Goal: Task Accomplishment & Management: Complete application form

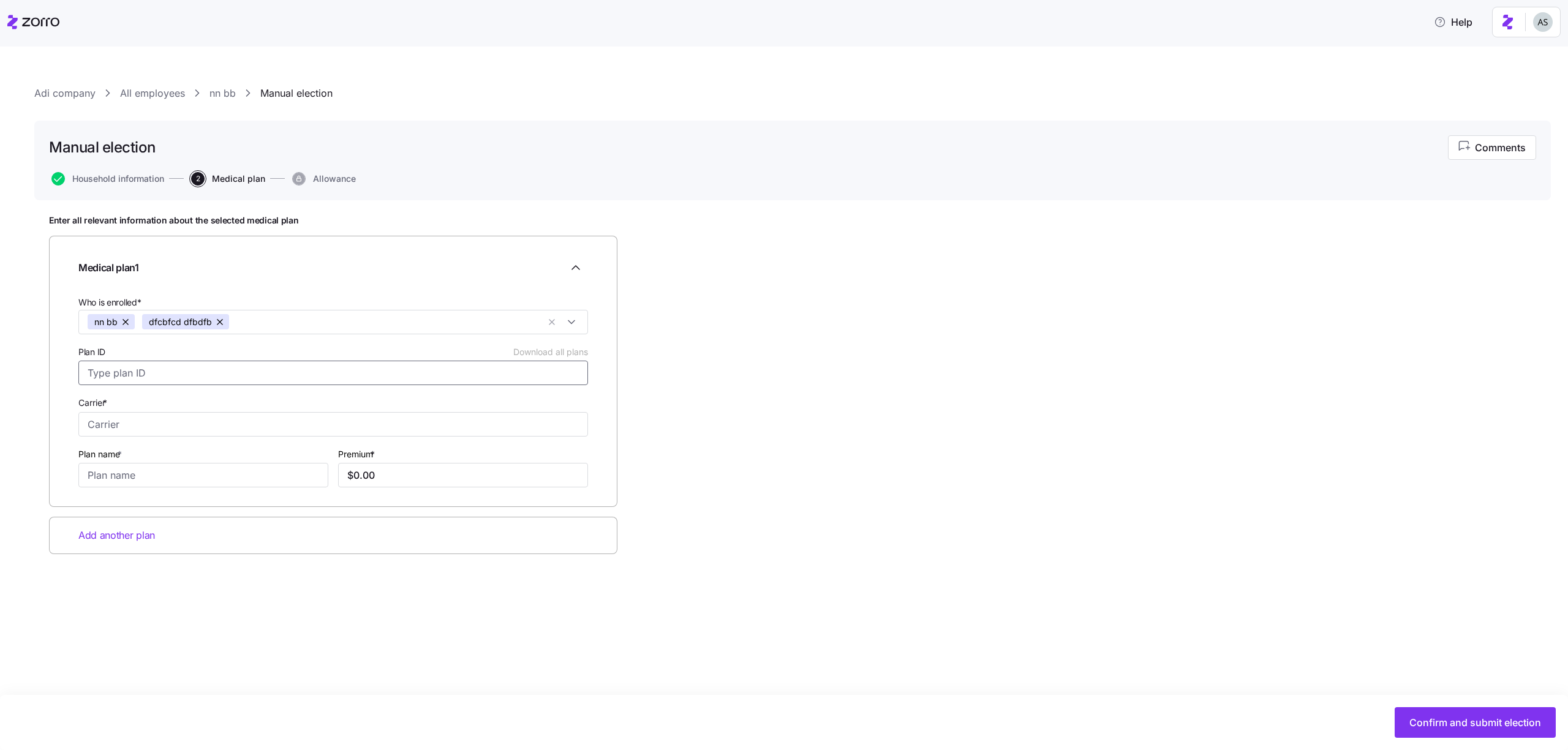
click at [282, 383] on input "Plan ID Download all plans" at bounding box center [333, 373] width 510 height 25
click at [223, 95] on link "nn bb" at bounding box center [223, 93] width 27 height 15
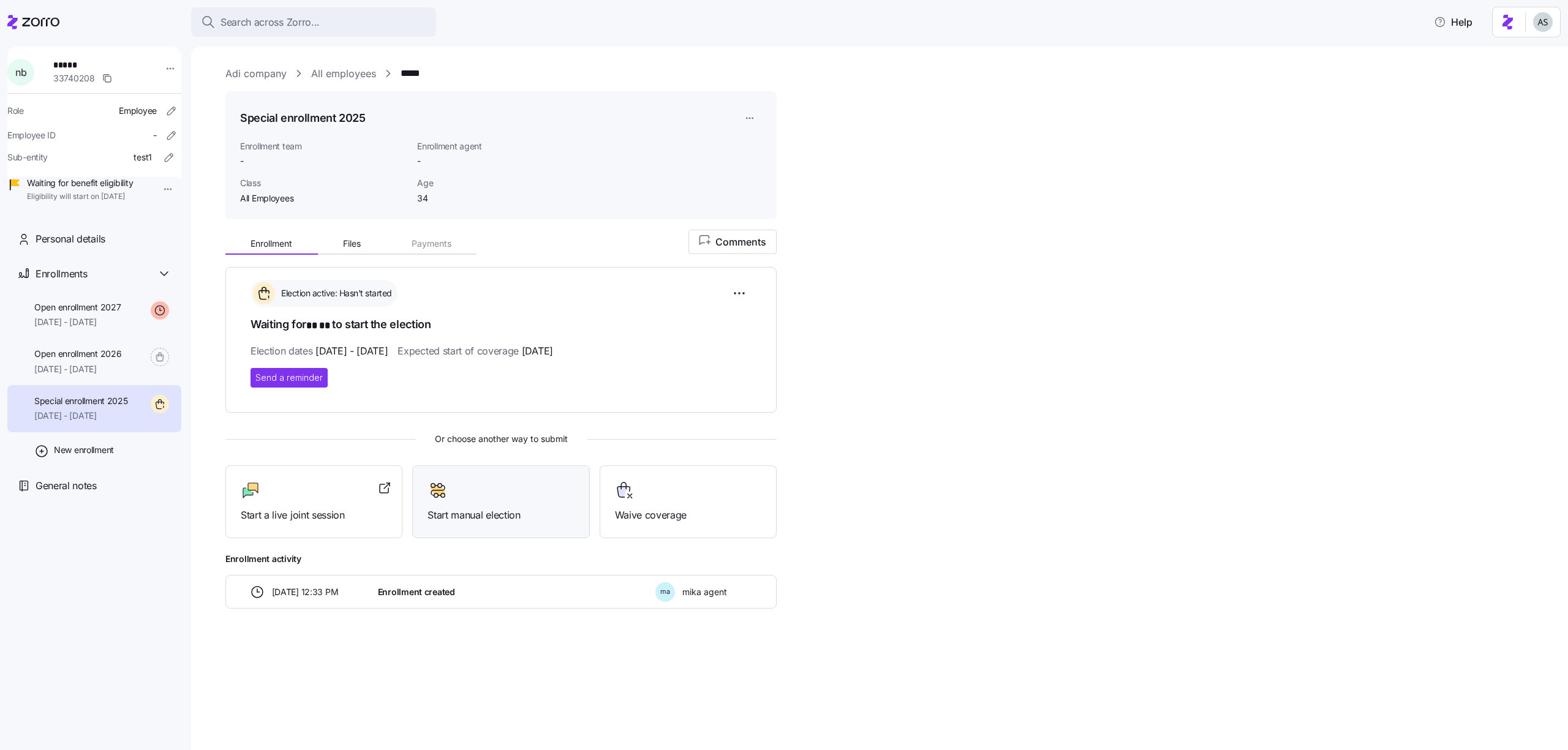
click at [464, 512] on span "Start manual election" at bounding box center [500, 515] width 146 height 15
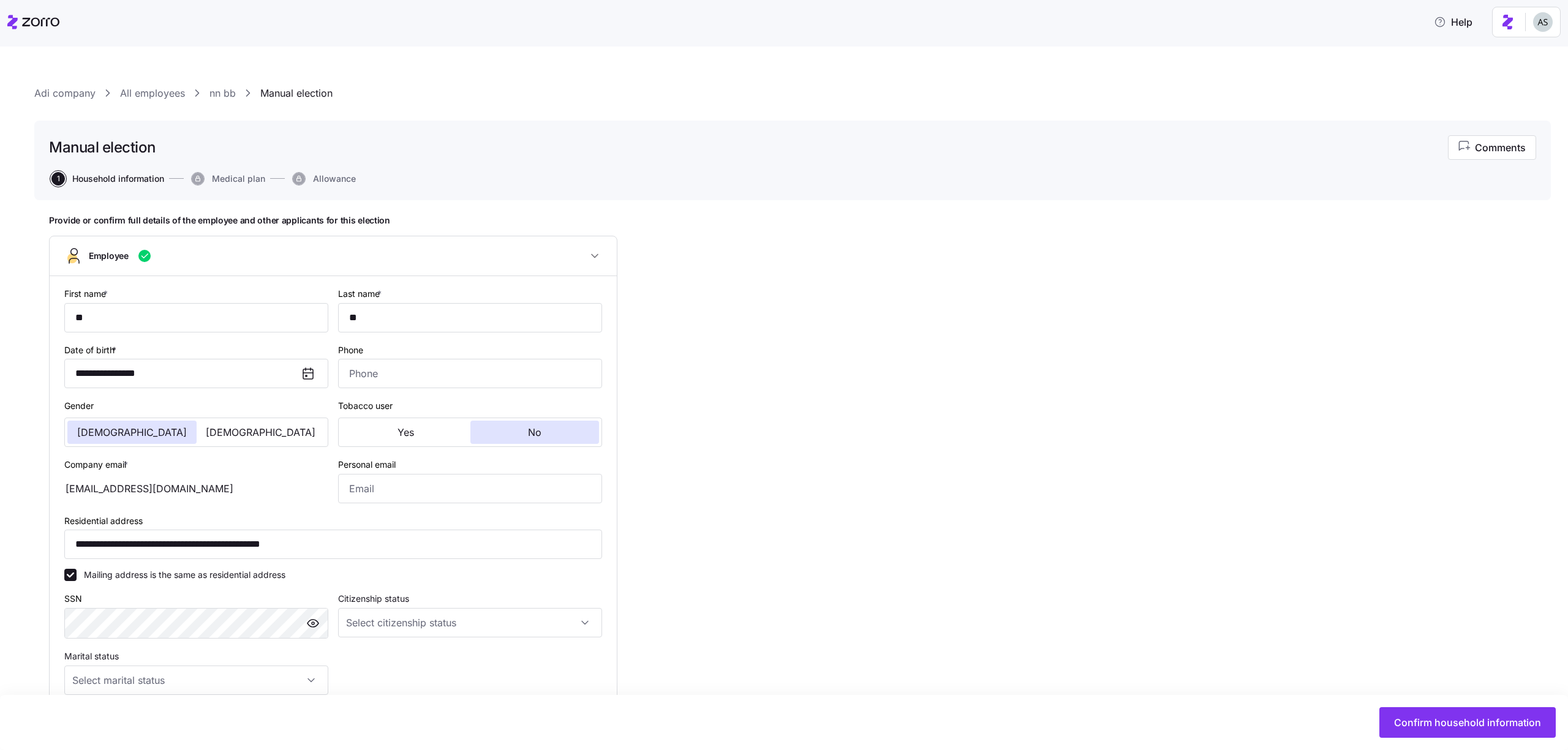
type input "All Employees"
click at [1378, 738] on div "Confirm household information" at bounding box center [784, 723] width 1568 height 55
click at [1407, 722] on span "Confirm household information" at bounding box center [1468, 723] width 147 height 15
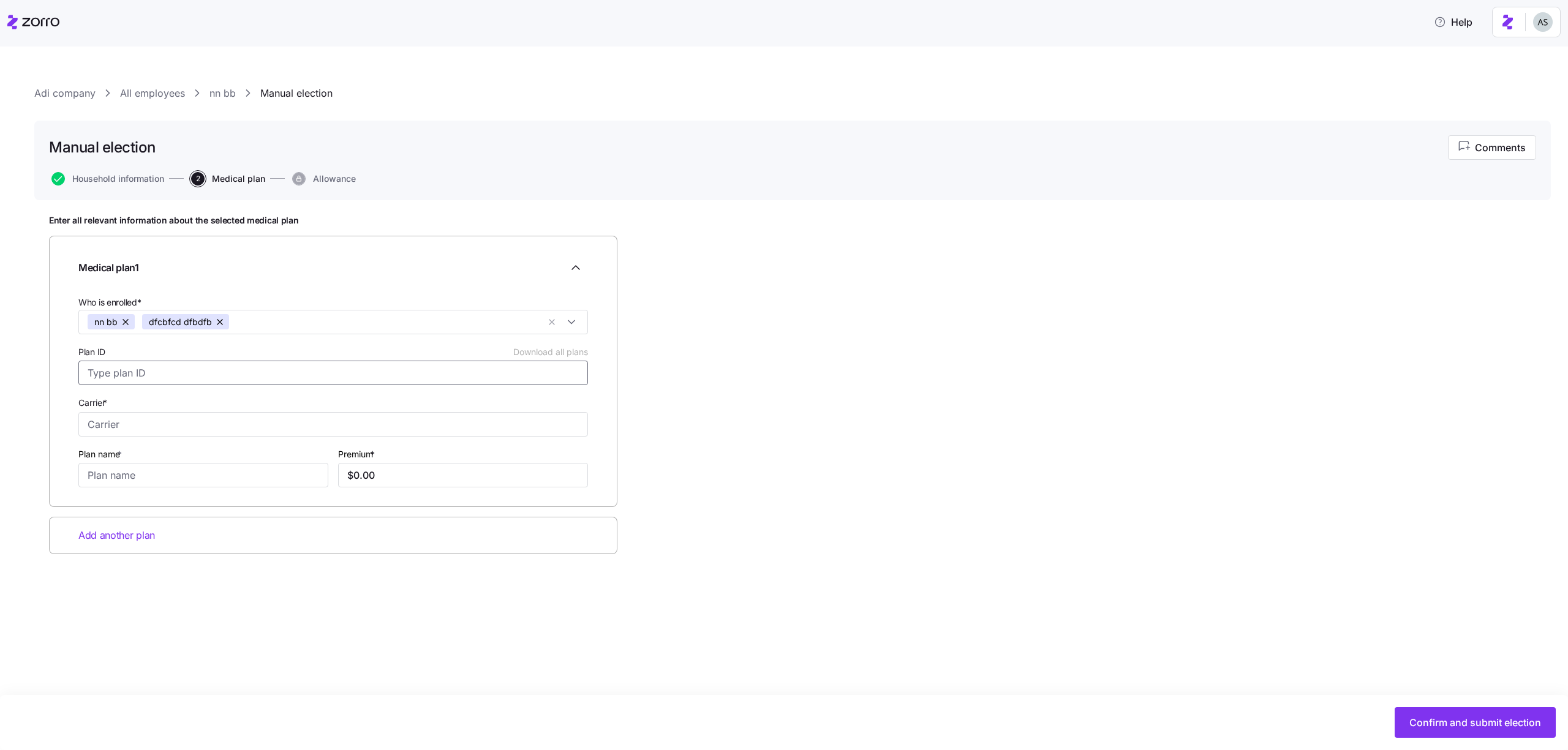
click at [516, 375] on input "Plan ID Download all plans" at bounding box center [333, 373] width 510 height 25
click at [653, 181] on div "Household information 2 Medical plan Allowance" at bounding box center [792, 178] width 1487 height 13
click at [284, 377] on input "Plan ID Download all plans" at bounding box center [333, 373] width 510 height 25
click at [120, 168] on div "Manual election Comments Household information 2 Medical plan Allowance" at bounding box center [793, 160] width 1517 height 80
click at [120, 171] on div "Manual election Comments Household information 2 Medical plan Allowance" at bounding box center [793, 160] width 1517 height 80
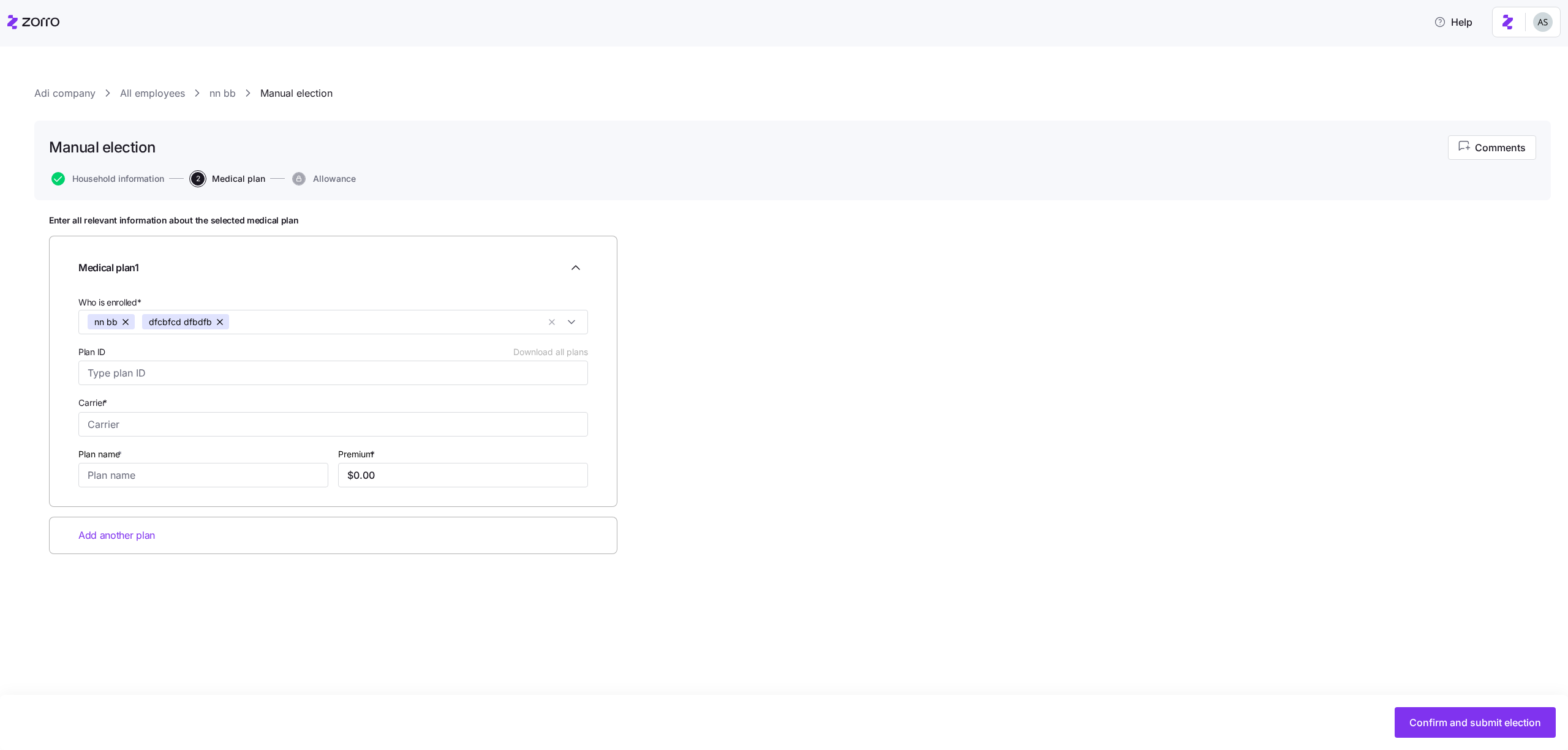
click at [221, 94] on link "nn bb" at bounding box center [223, 93] width 27 height 15
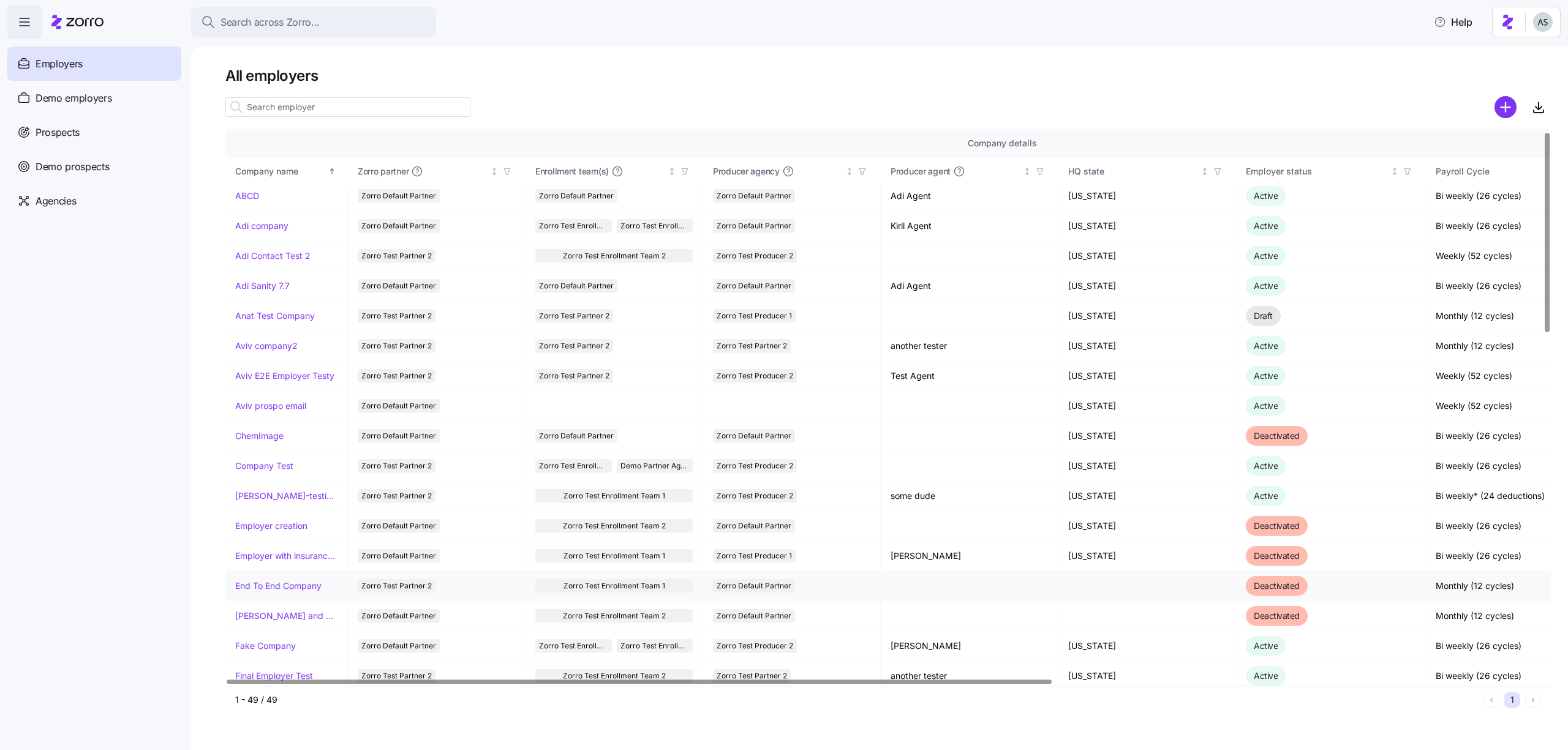
scroll to position [5, 0]
click at [269, 222] on link "Adi company" at bounding box center [262, 225] width 53 height 12
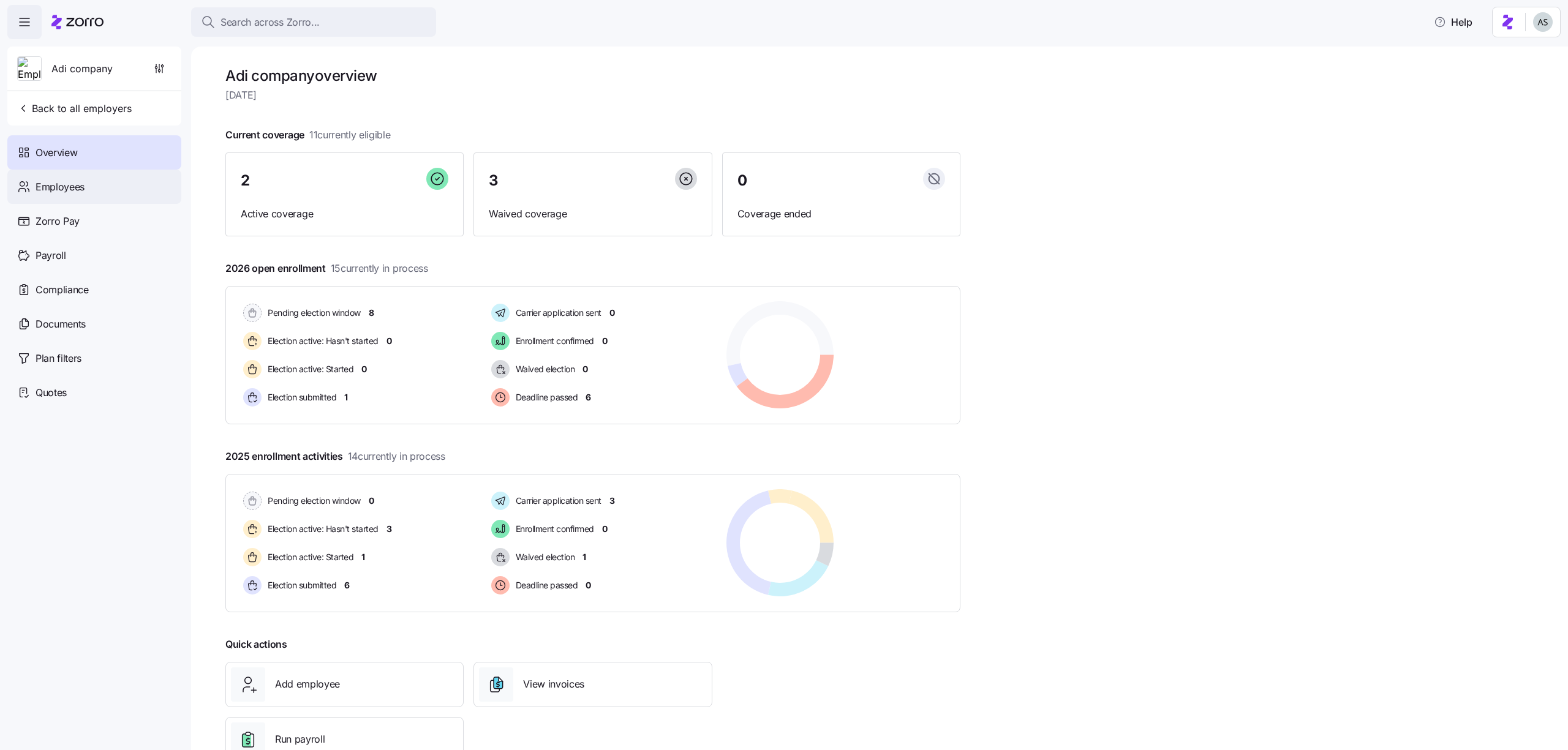
click at [89, 199] on div "Employees" at bounding box center [94, 186] width 174 height 35
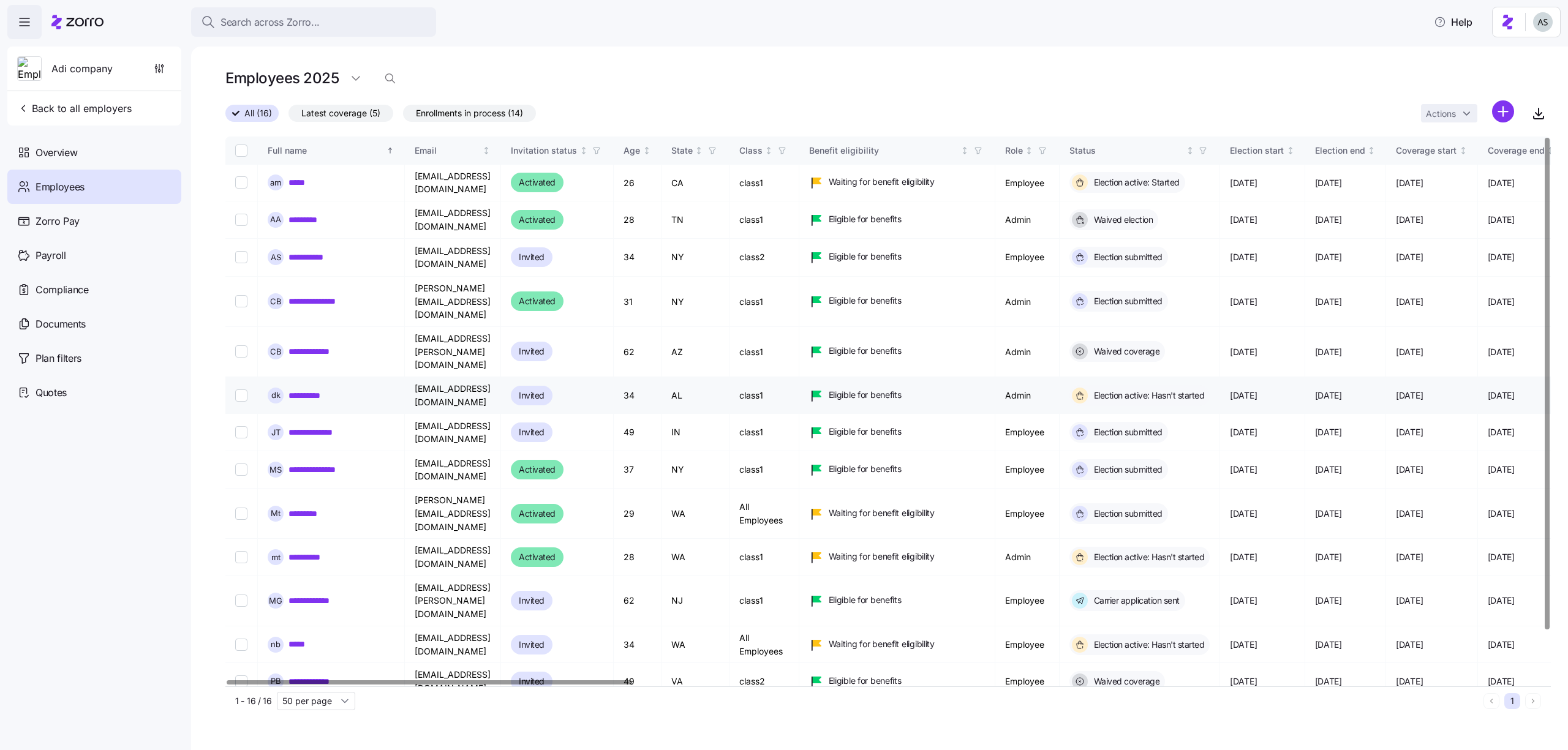
click at [313, 389] on link "**********" at bounding box center [308, 395] width 40 height 12
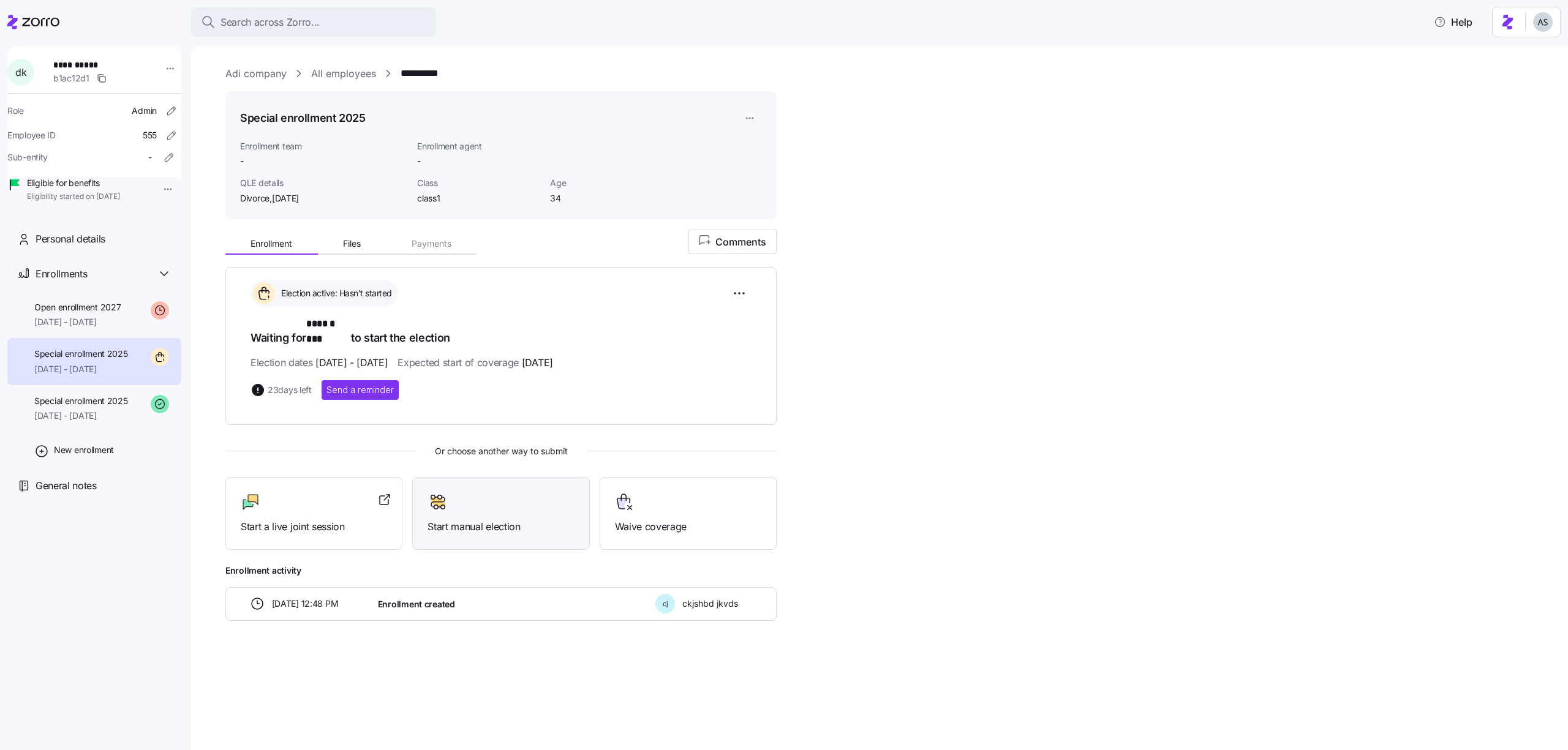
click at [439, 499] on div "Start manual election" at bounding box center [500, 513] width 146 height 43
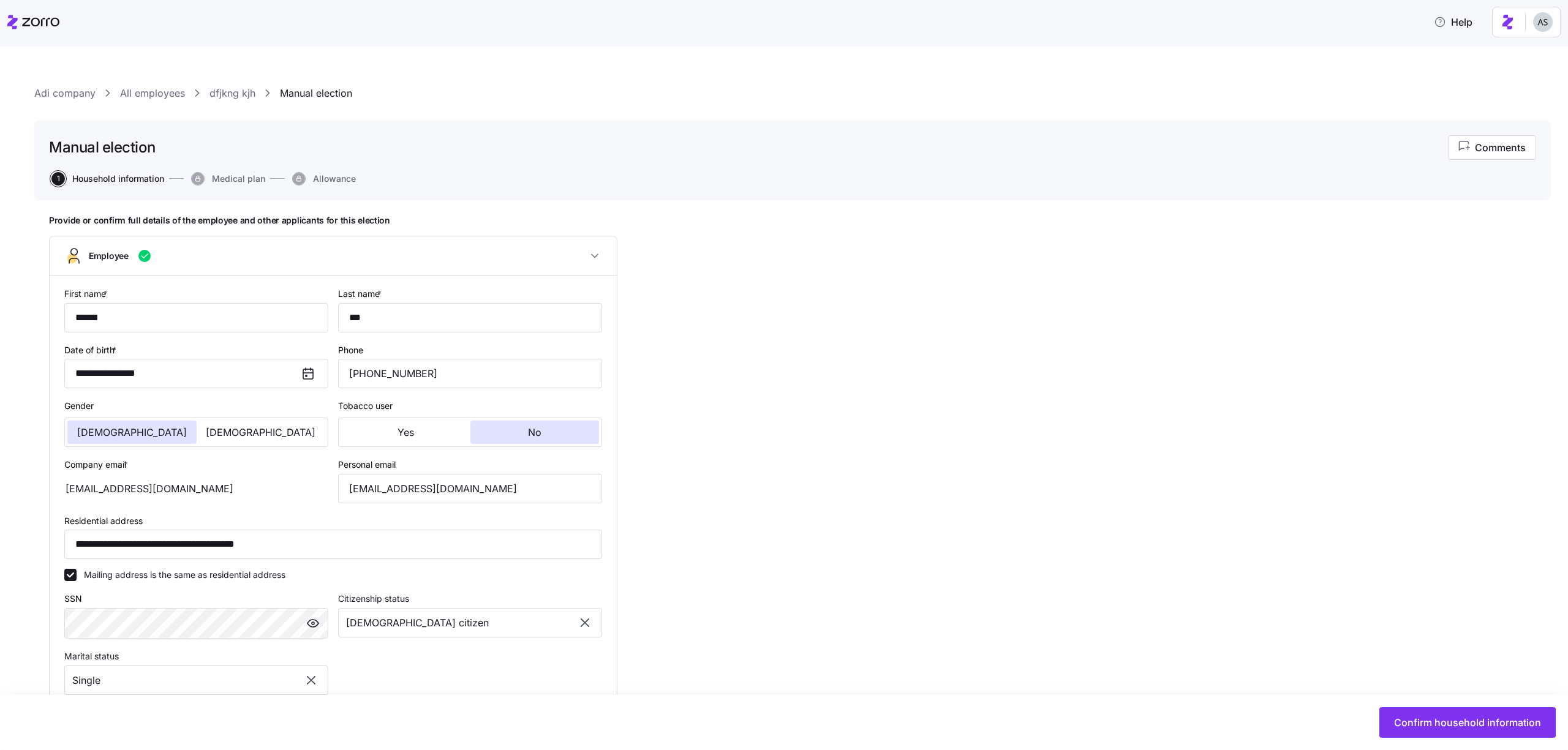
type input "class1"
click at [1483, 731] on button "Confirm household information" at bounding box center [1467, 723] width 176 height 31
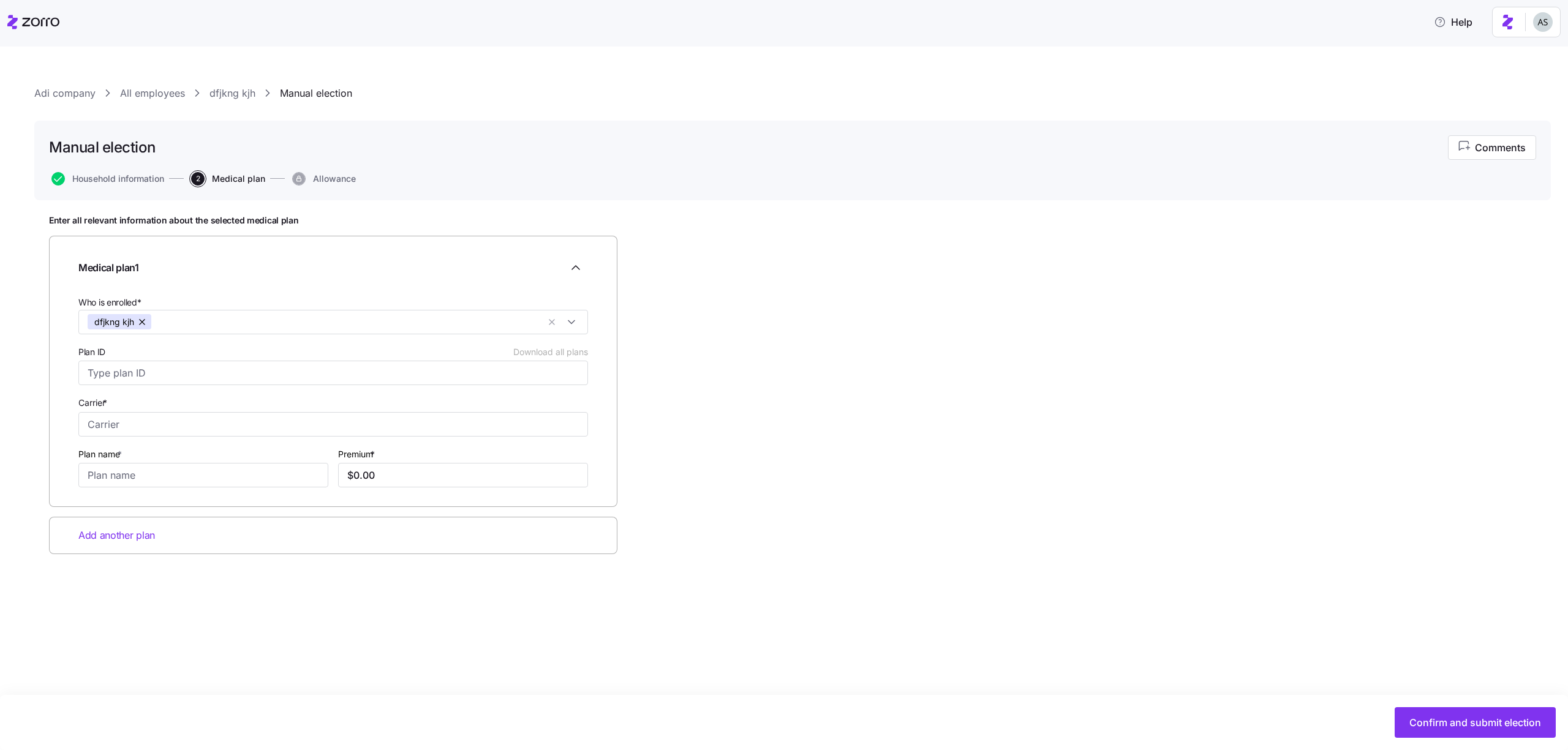
click at [577, 359] on div "Plan ID Download all plans" at bounding box center [333, 364] width 510 height 41
click at [158, 177] on span "Household information" at bounding box center [118, 179] width 92 height 9
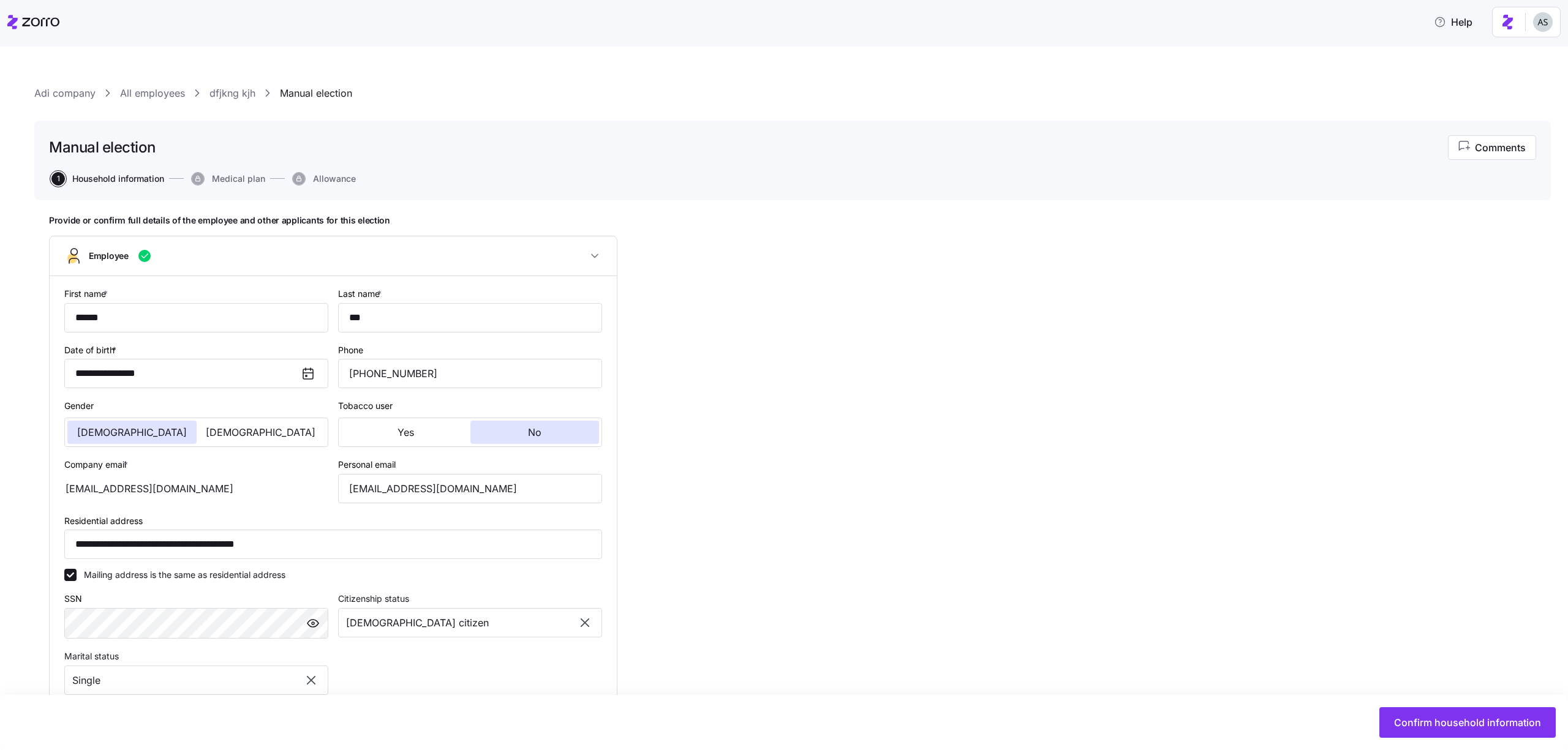
click at [23, 27] on icon at bounding box center [33, 22] width 52 height 15
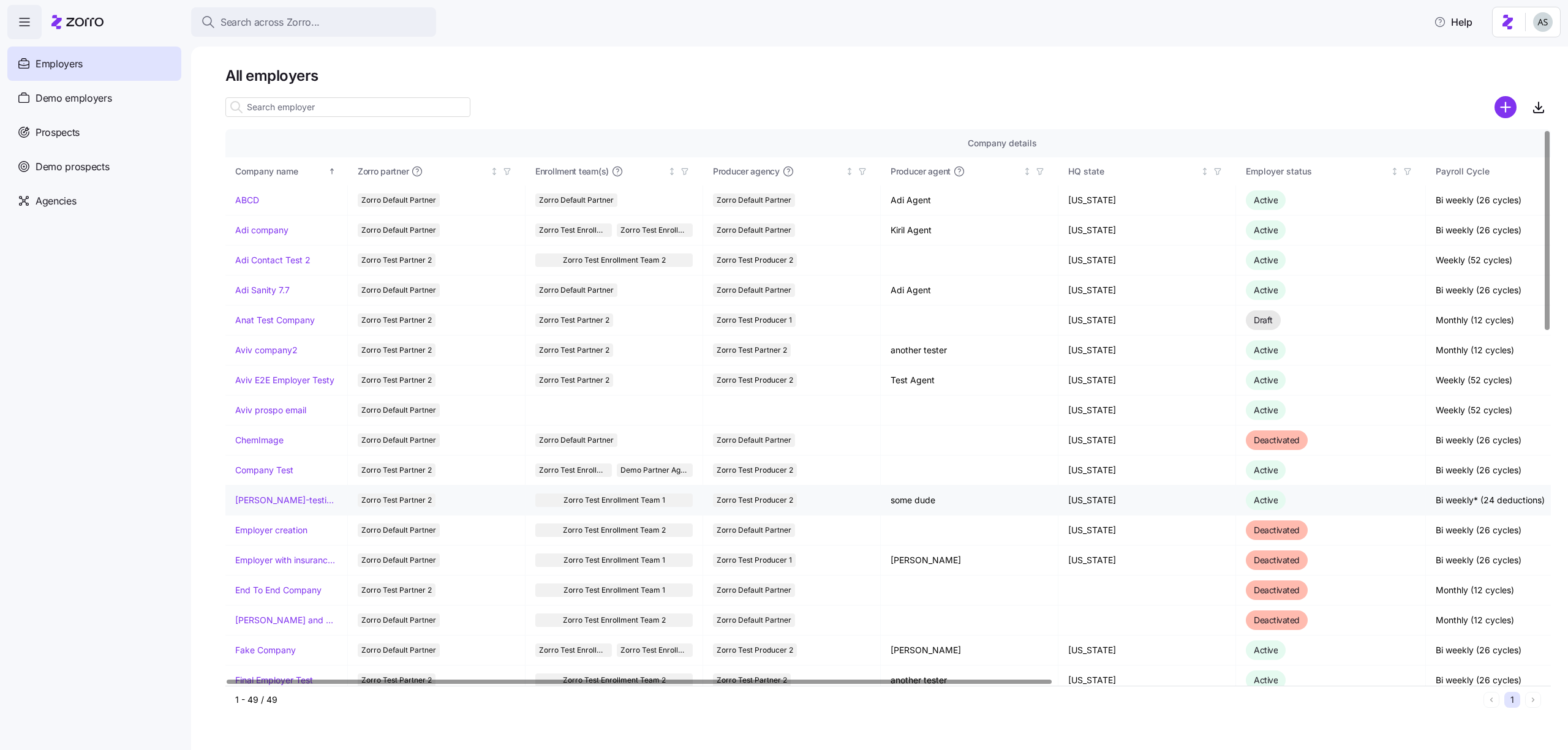
click at [271, 504] on link "Dori-testing-payroll" at bounding box center [286, 500] width 102 height 12
click at [269, 656] on link "Fake Company" at bounding box center [265, 651] width 60 height 12
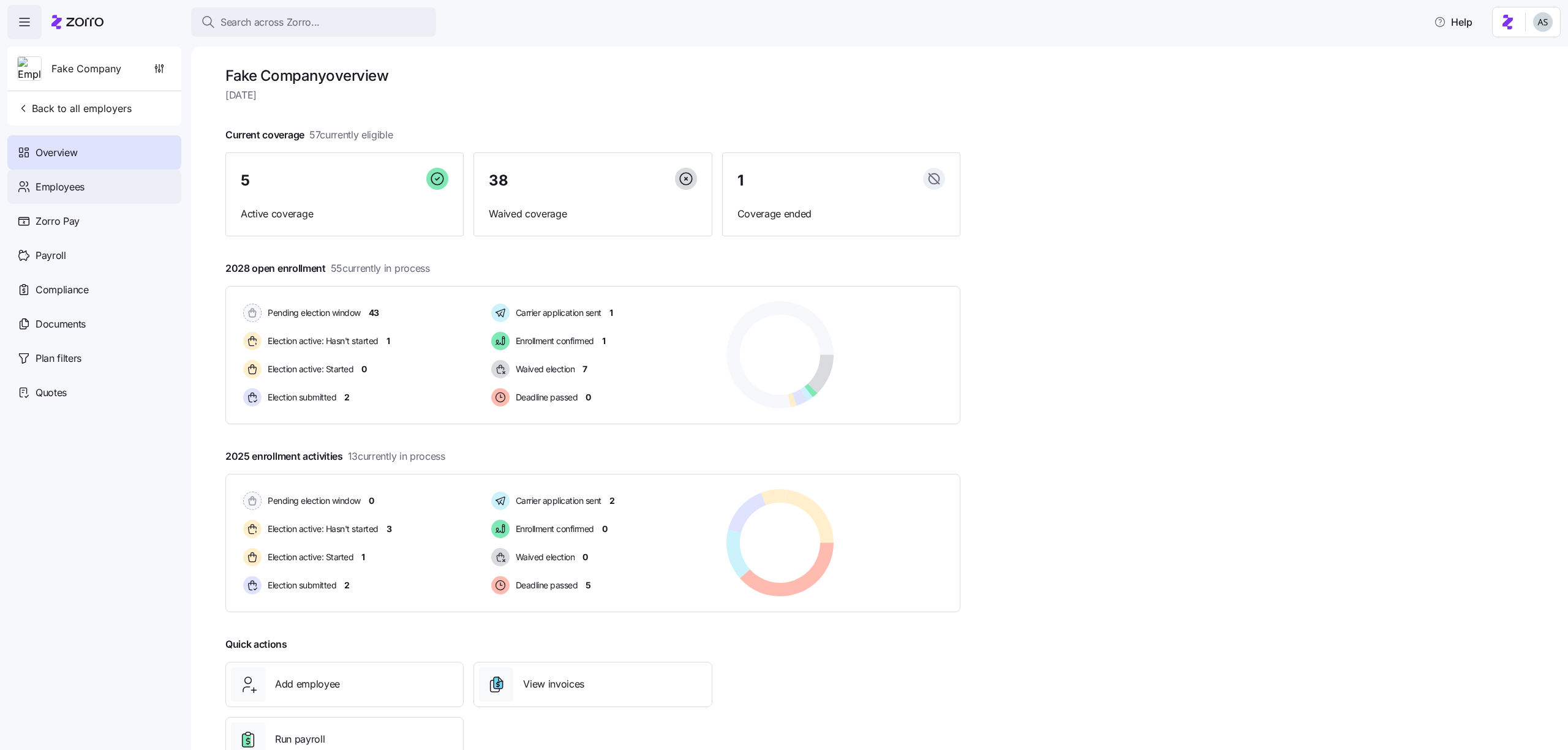
click at [67, 201] on div "Employees" at bounding box center [94, 186] width 174 height 35
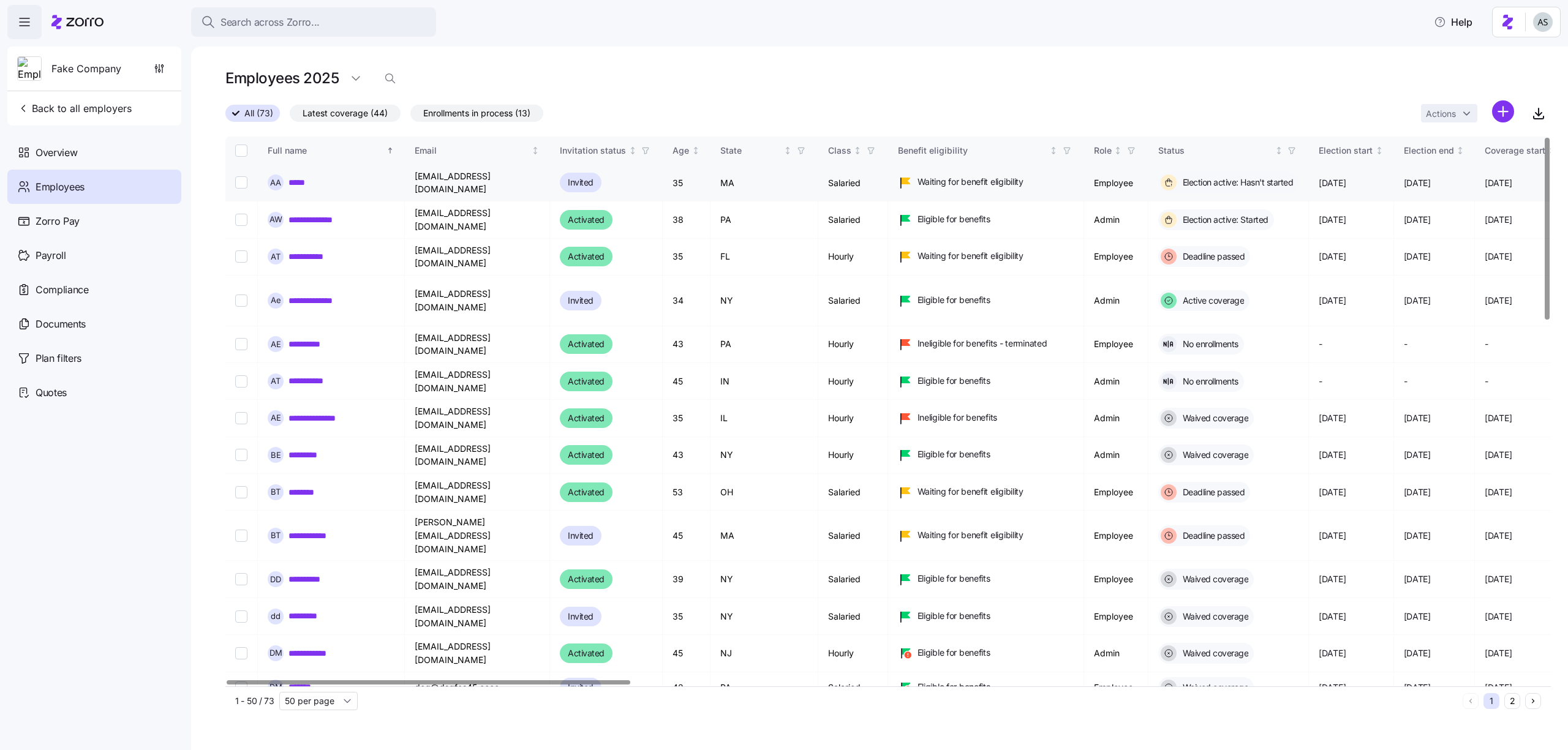
click at [301, 186] on div "A A *****" at bounding box center [331, 183] width 127 height 16
click at [301, 179] on link "*****" at bounding box center [297, 183] width 19 height 12
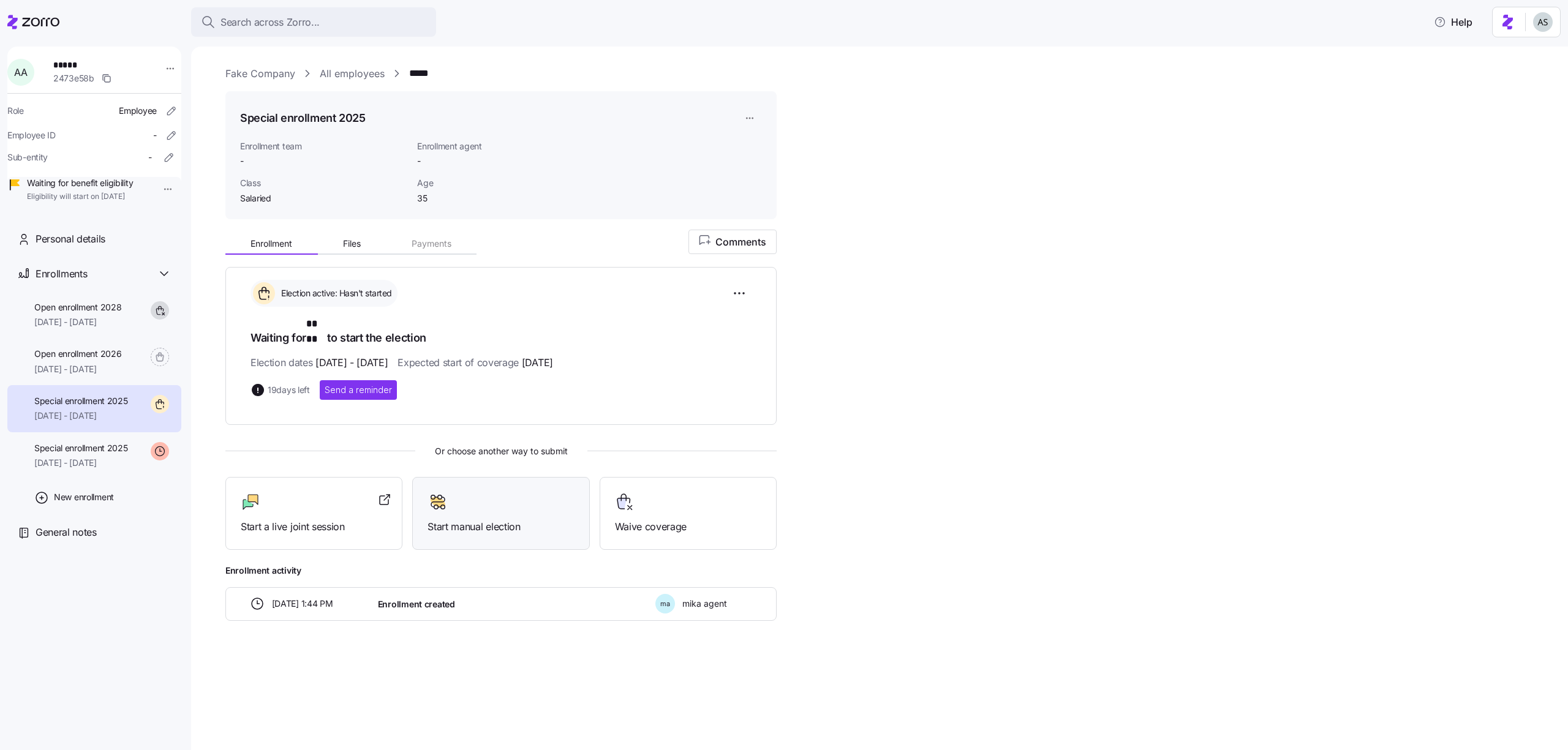
click at [462, 526] on div "Start manual election" at bounding box center [501, 513] width 177 height 73
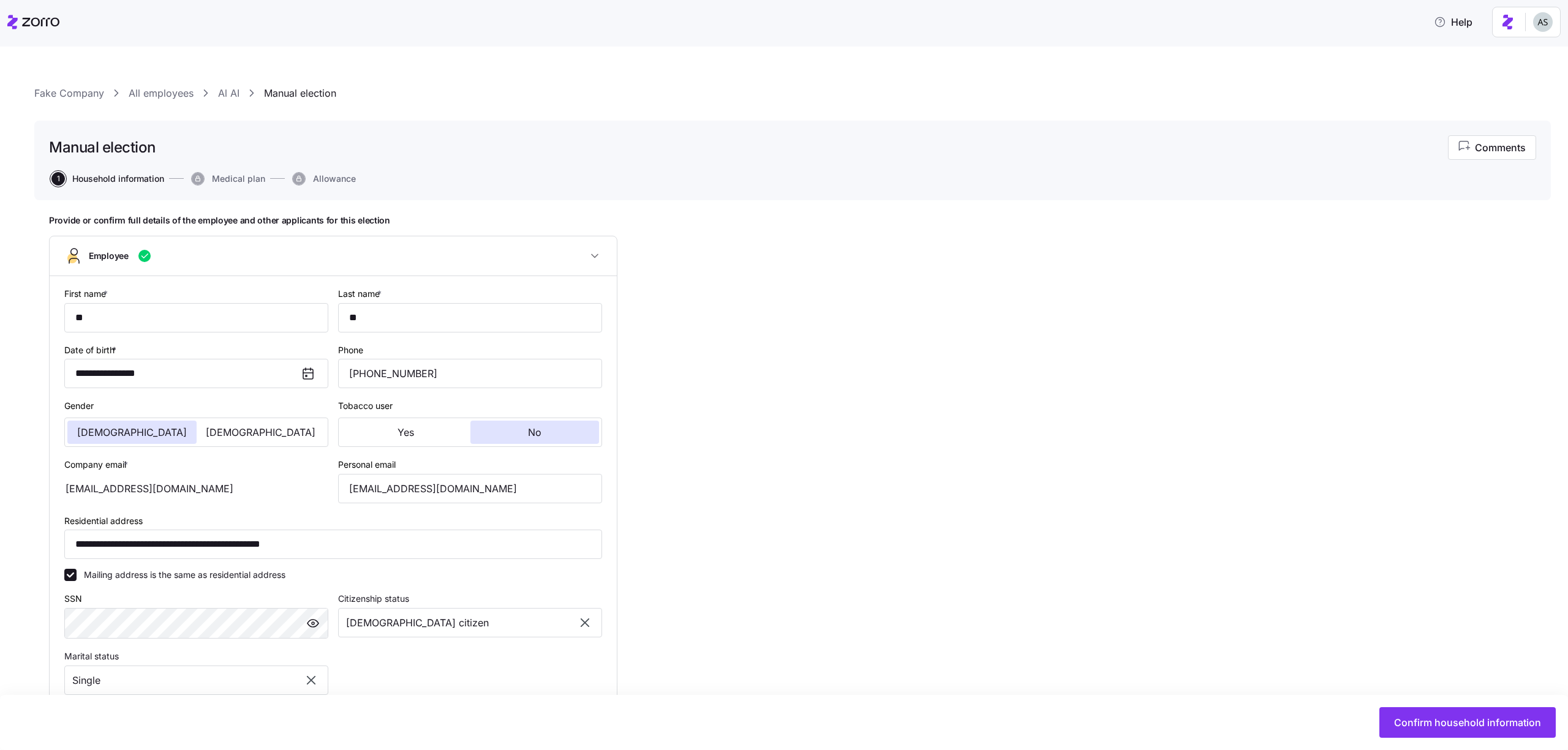
type input "Salaried"
click at [1490, 744] on div "Confirm household information" at bounding box center [784, 723] width 1568 height 55
click at [1490, 737] on button "Confirm household information" at bounding box center [1467, 723] width 176 height 31
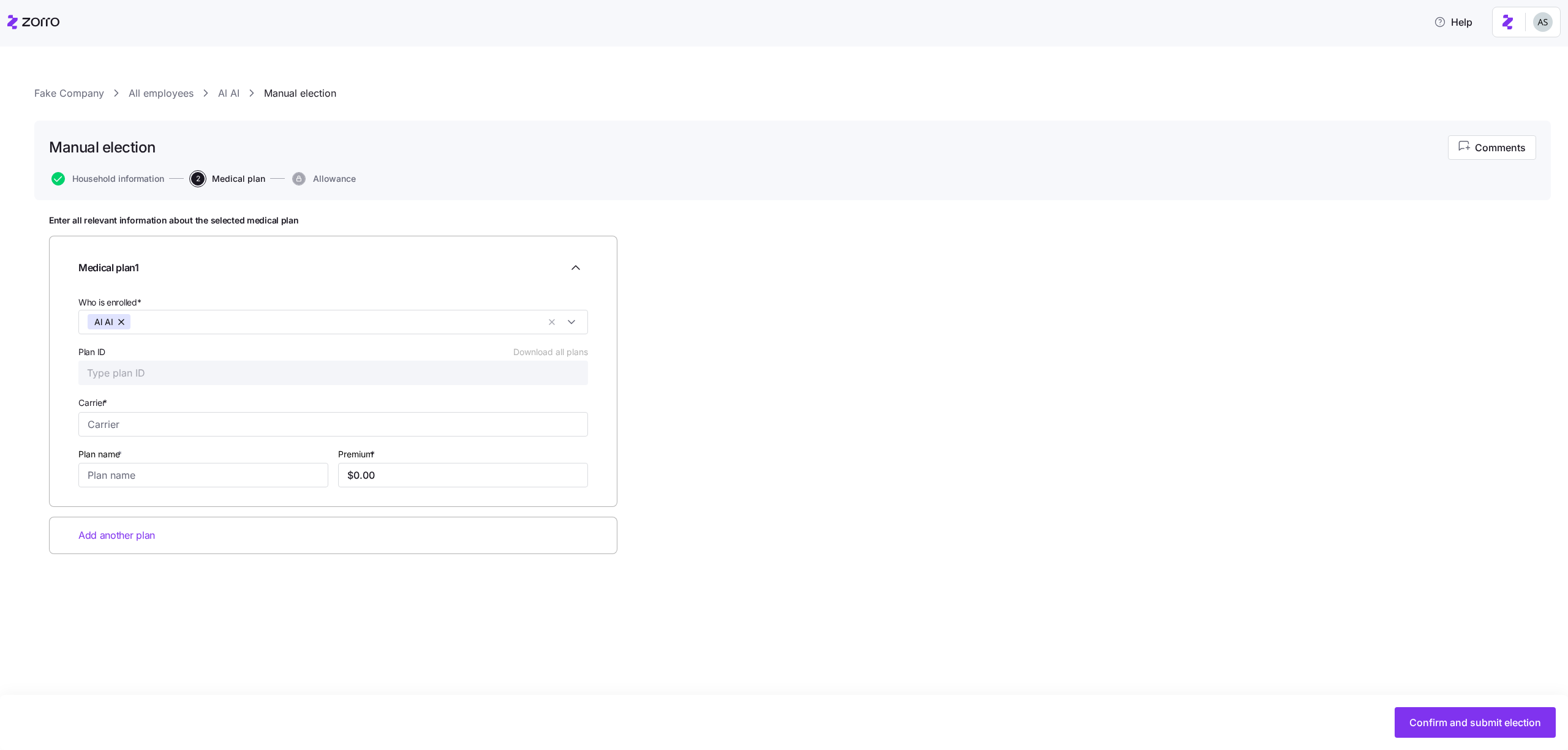
click at [298, 406] on div "Carrier *" at bounding box center [333, 415] width 510 height 42
click at [298, 423] on input "Carrier *" at bounding box center [333, 425] width 510 height 25
click at [302, 403] on div "Carrier *" at bounding box center [333, 415] width 510 height 42
click at [192, 507] on div "Medical plan 1 Who is enrolled* Al AI Plan ID Download all plans Carrier * Plan…" at bounding box center [333, 371] width 568 height 271
click at [192, 515] on div "Medical plan 1 Who is enrolled* Al AI Plan ID Download all plans Carrier * Carr…" at bounding box center [333, 383] width 568 height 294
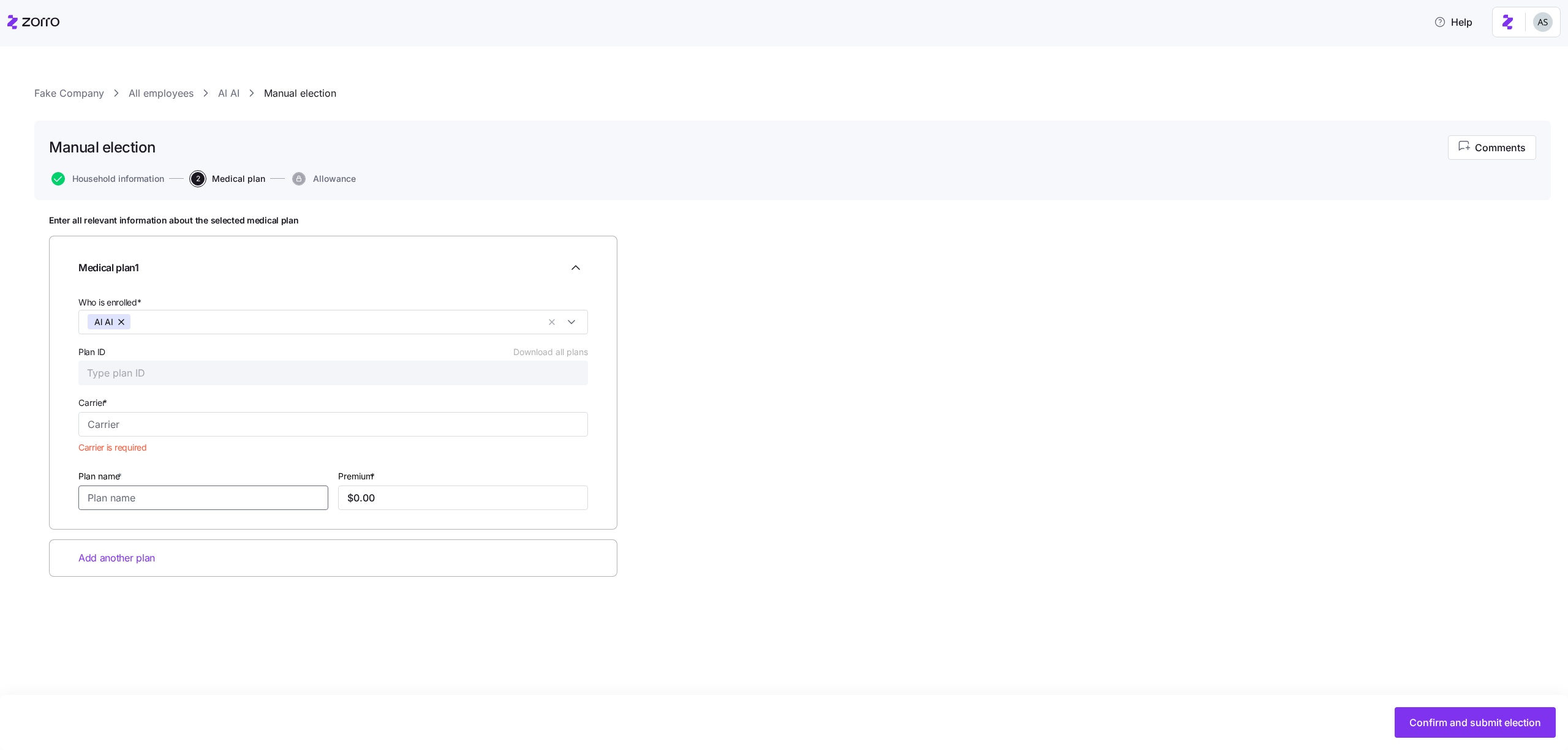
click at [191, 507] on input "Plan name *" at bounding box center [203, 498] width 250 height 25
click at [227, 356] on div "Plan ID Download all plans" at bounding box center [333, 352] width 510 height 12
click at [178, 90] on link "All employees" at bounding box center [161, 93] width 65 height 15
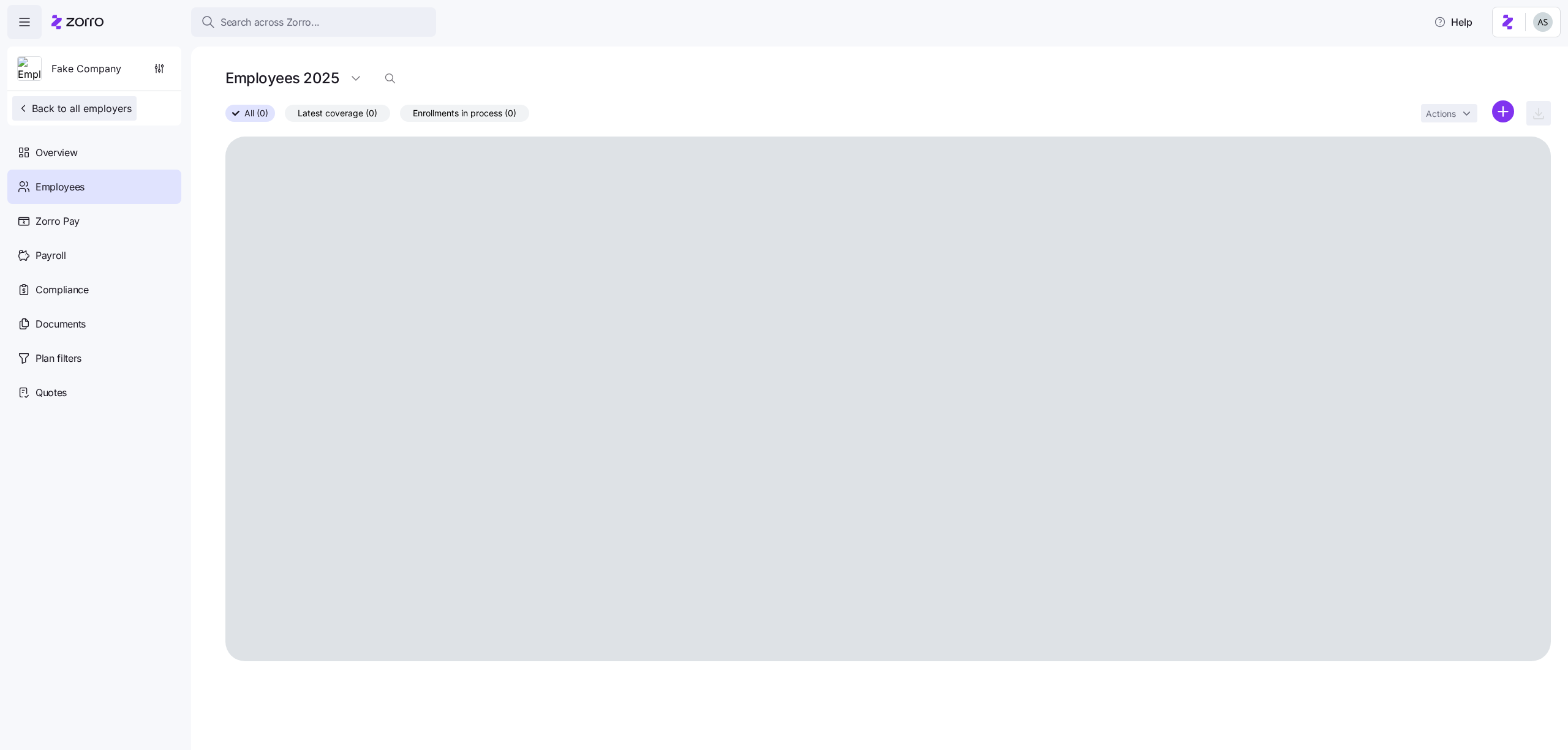
click at [117, 116] on span "Back to all employers" at bounding box center [74, 108] width 114 height 15
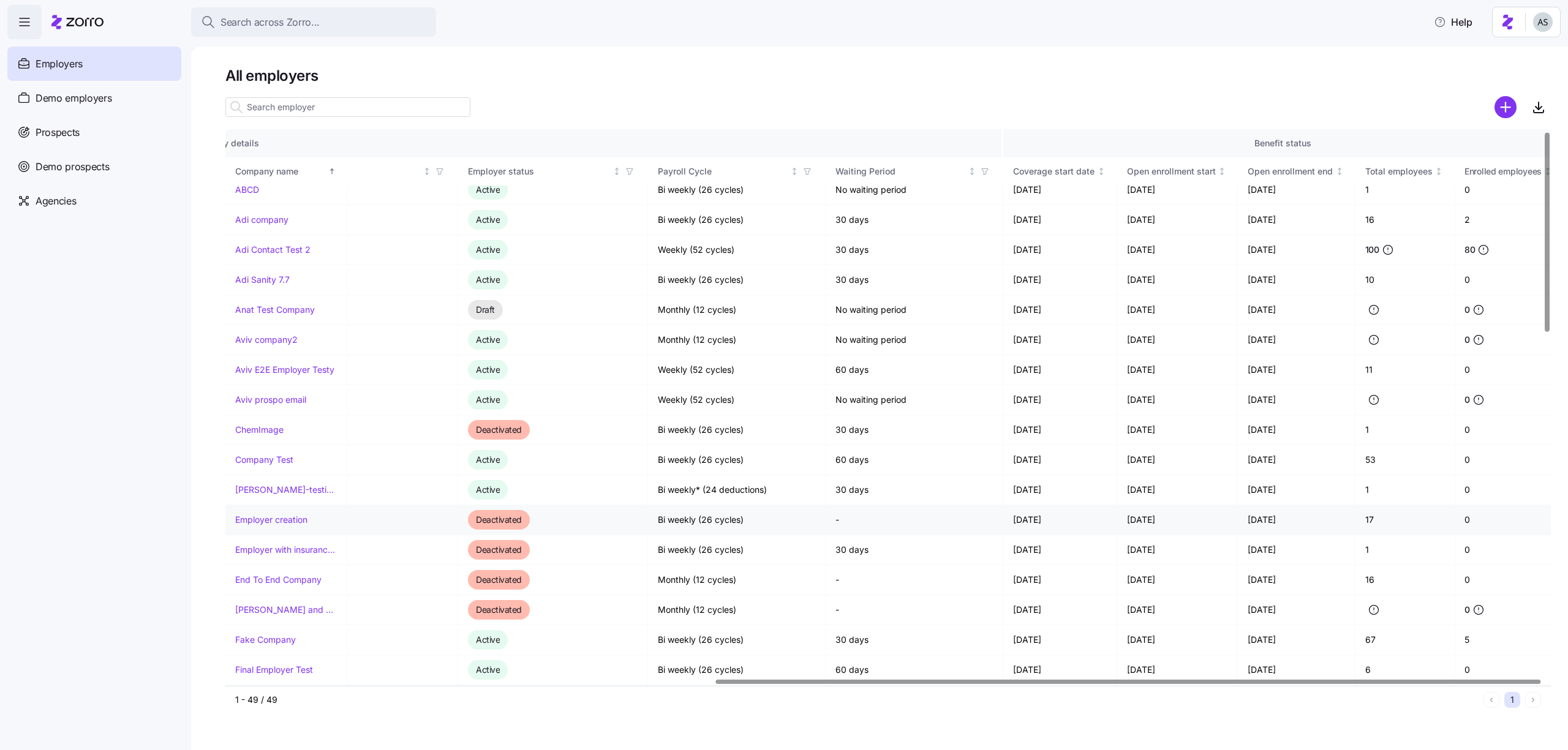
scroll to position [5, 789]
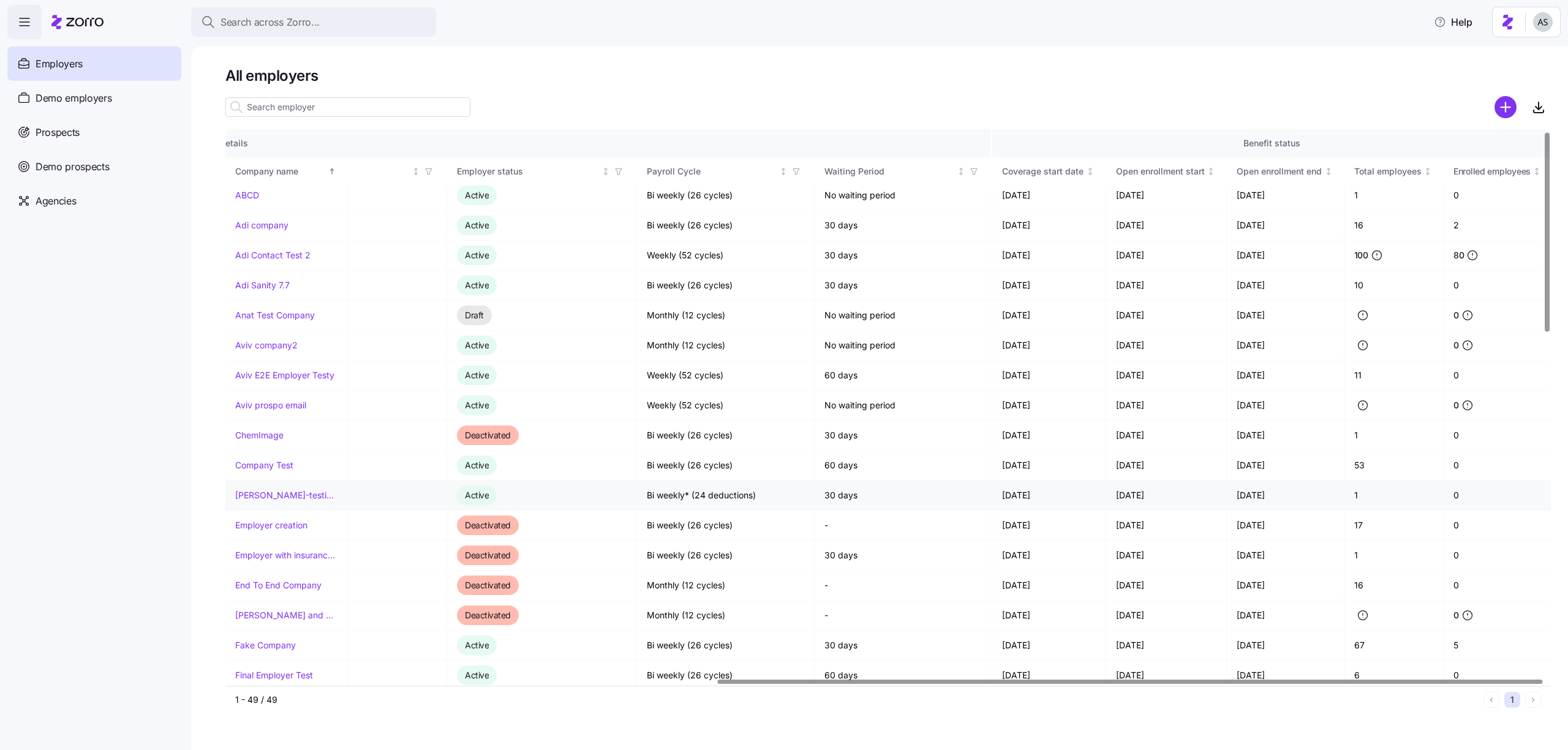
click at [278, 493] on link "Dori-testing-payroll" at bounding box center [286, 496] width 102 height 12
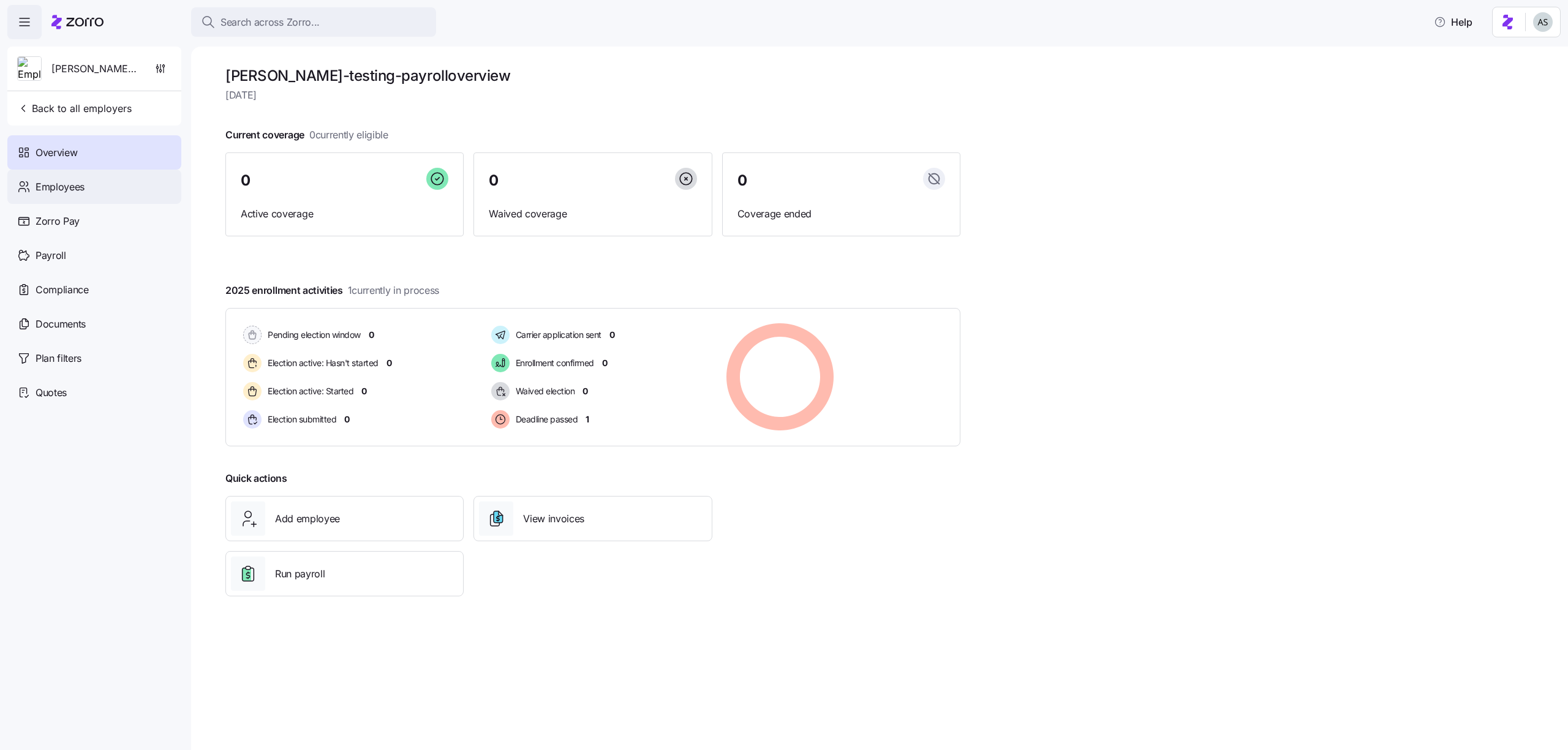
click at [91, 170] on div "Employees" at bounding box center [94, 186] width 174 height 35
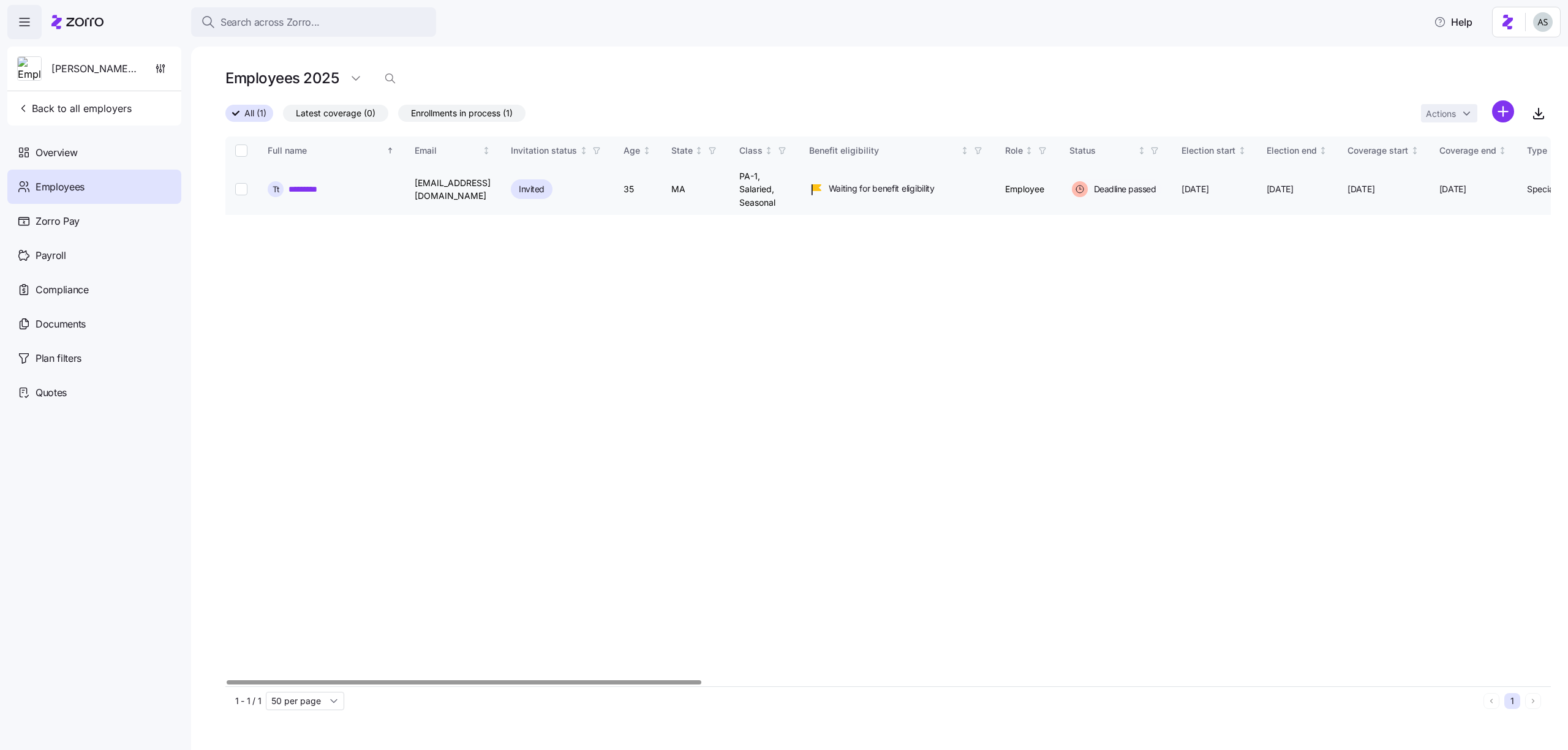
click at [310, 184] on link "*********" at bounding box center [308, 190] width 39 height 12
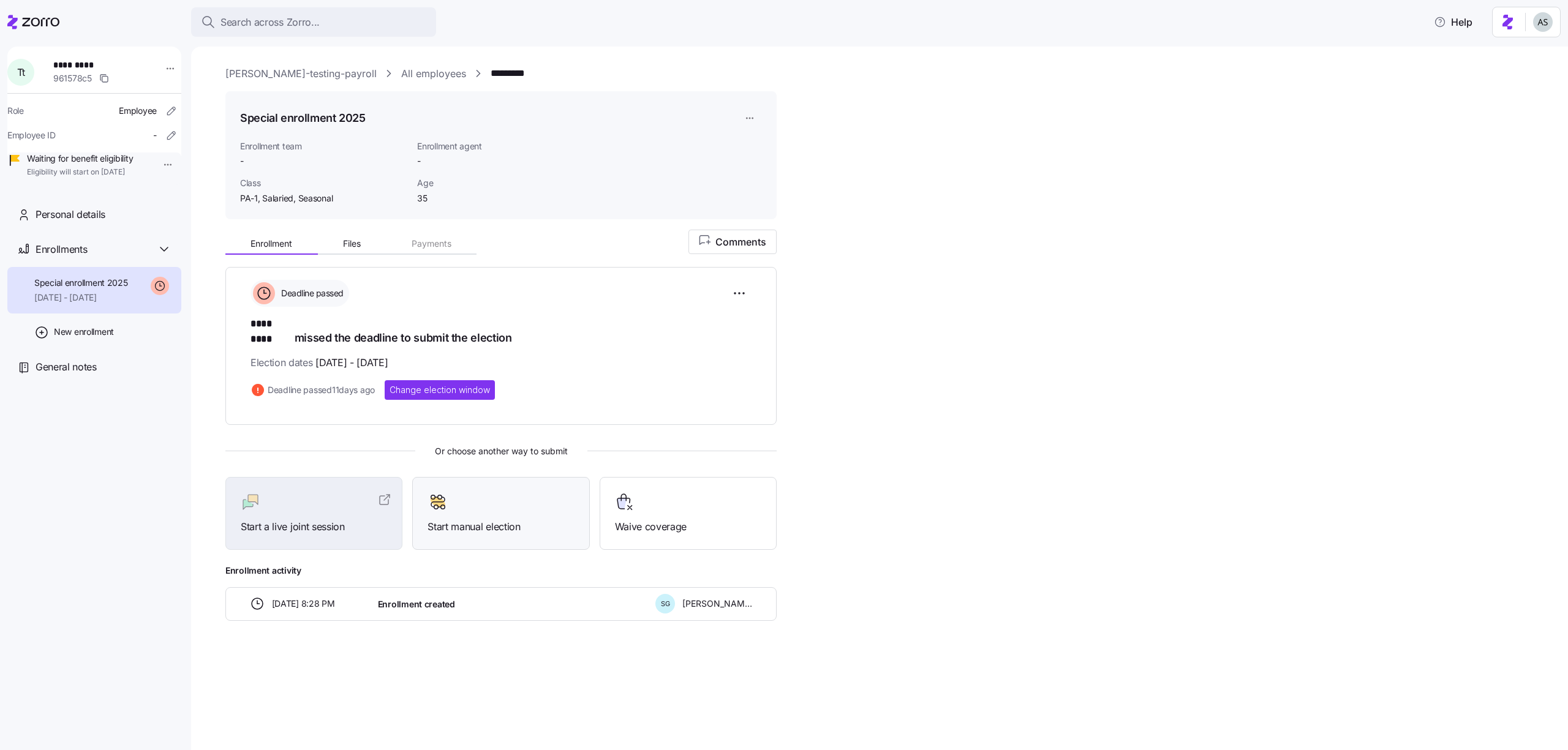
click at [452, 477] on div "Start manual election" at bounding box center [501, 513] width 177 height 73
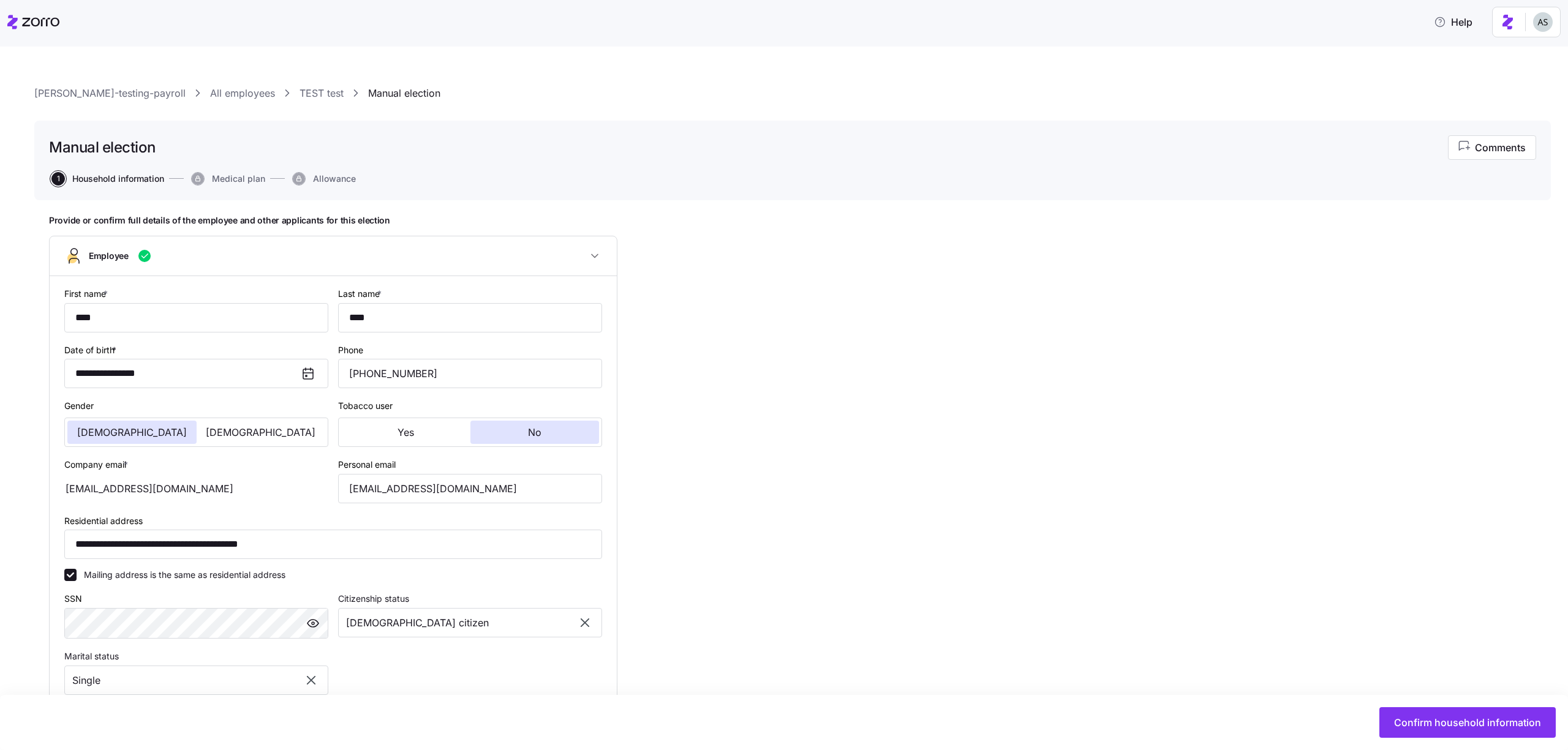
type input "PA-1, Salaried, Seasonal"
click at [1408, 723] on span "Confirm household information" at bounding box center [1468, 723] width 147 height 15
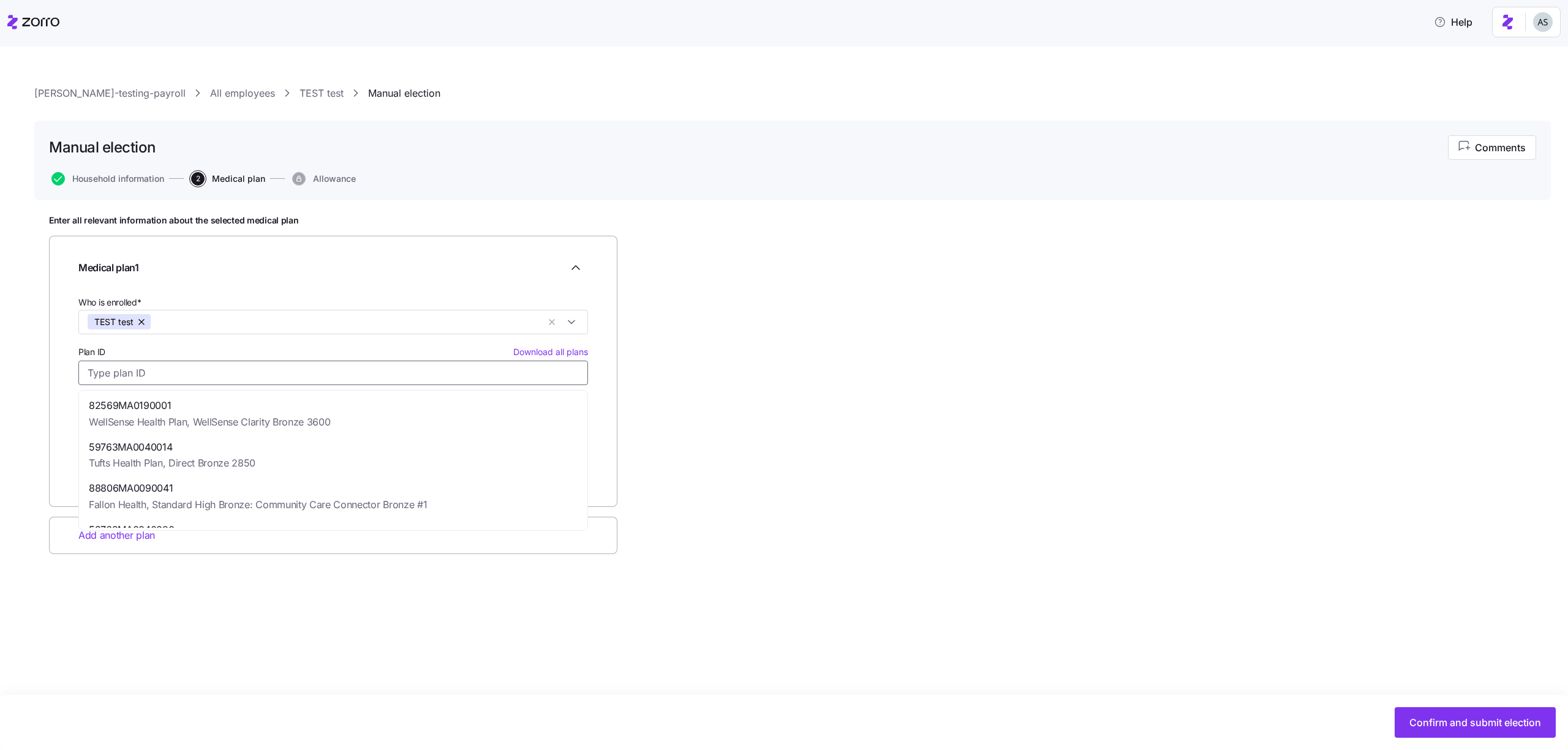
click at [404, 374] on input "Plan ID Download all plans" at bounding box center [333, 373] width 510 height 25
click at [727, 314] on div "Enter all relevant information about the selected medical plan Medical plan 1 W…" at bounding box center [792, 415] width 1487 height 401
click at [113, 95] on link "[PERSON_NAME]-testing-payroll" at bounding box center [110, 93] width 152 height 15
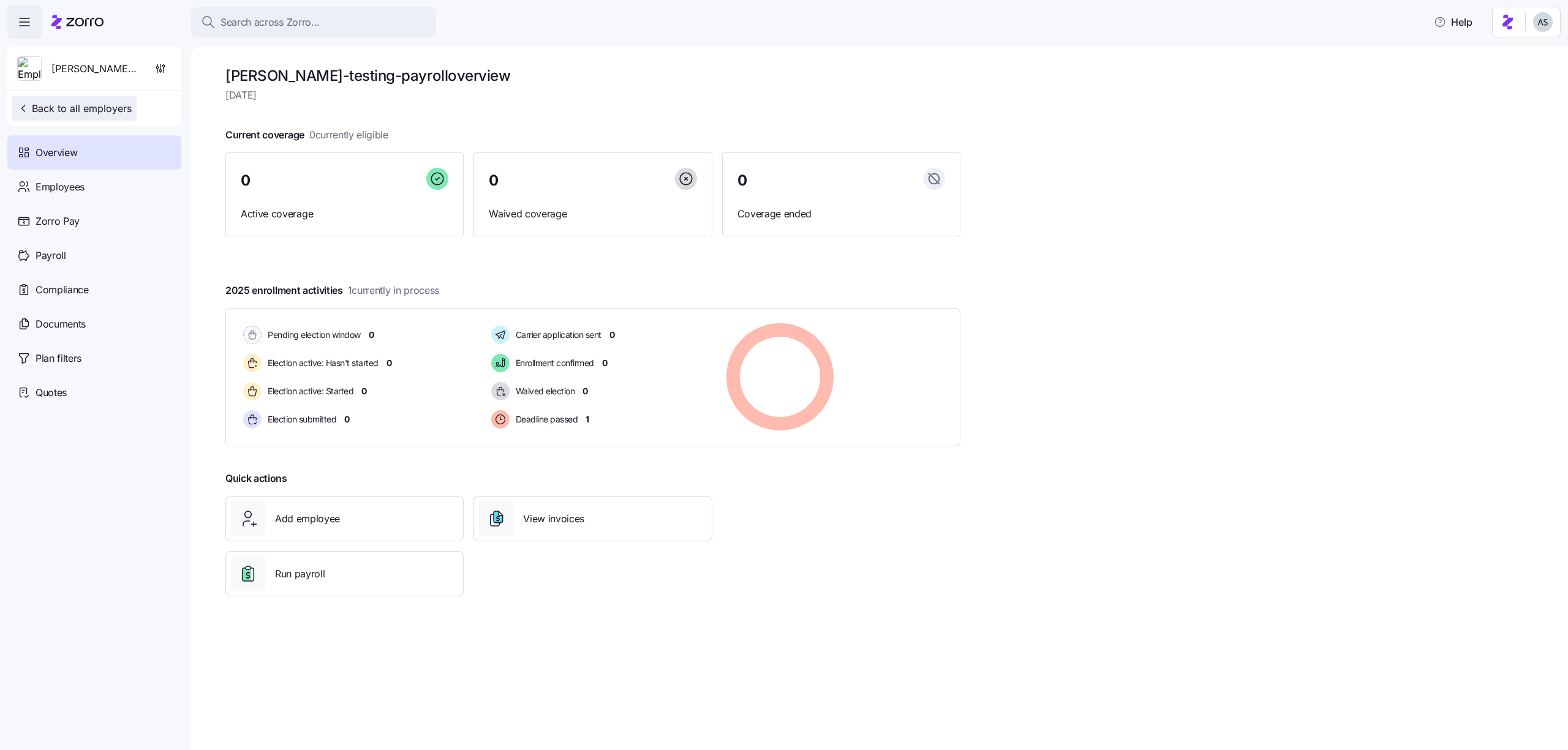
click at [120, 109] on span "Back to all employers" at bounding box center [74, 108] width 114 height 15
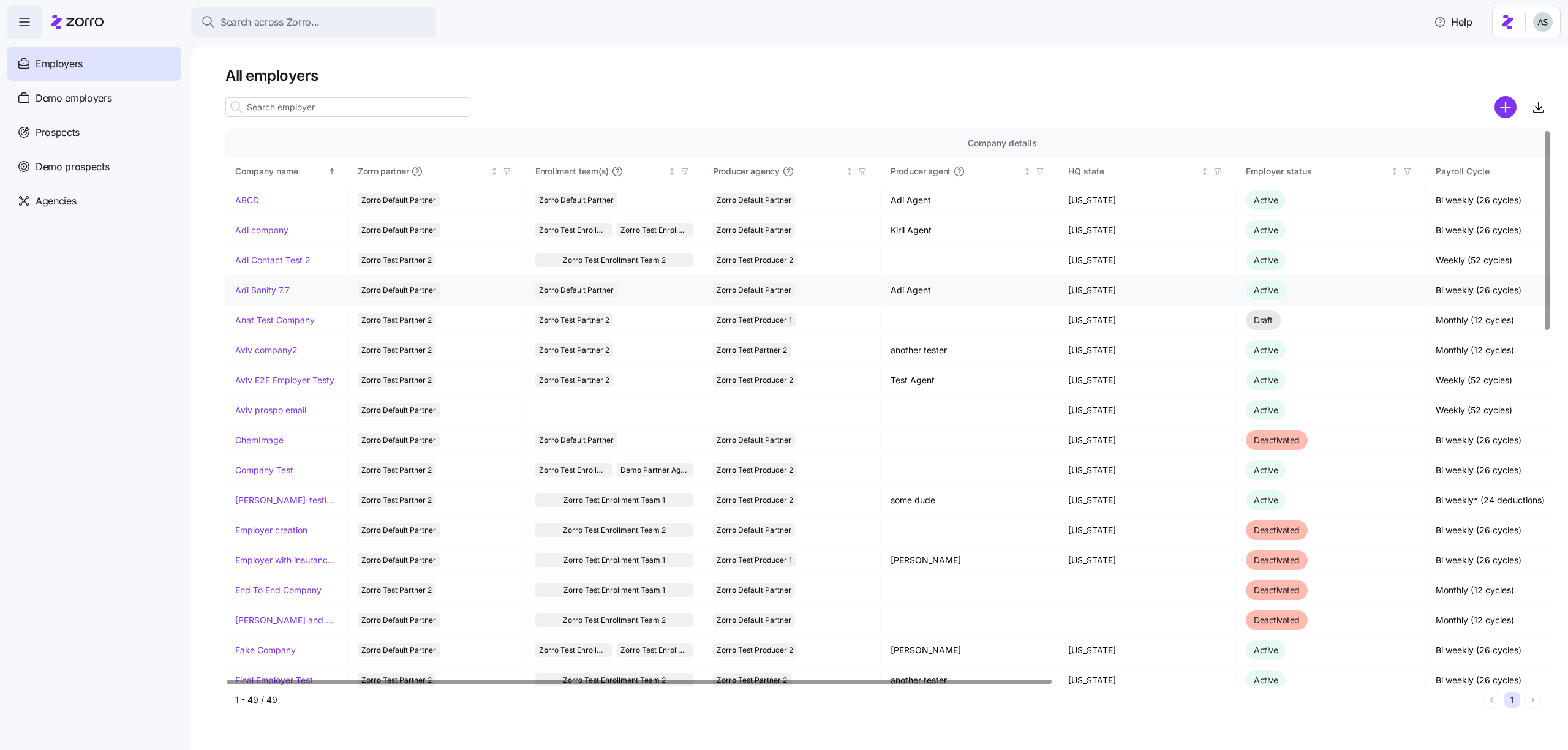
click at [263, 286] on link "Adi Sanity 7.7" at bounding box center [262, 290] width 54 height 12
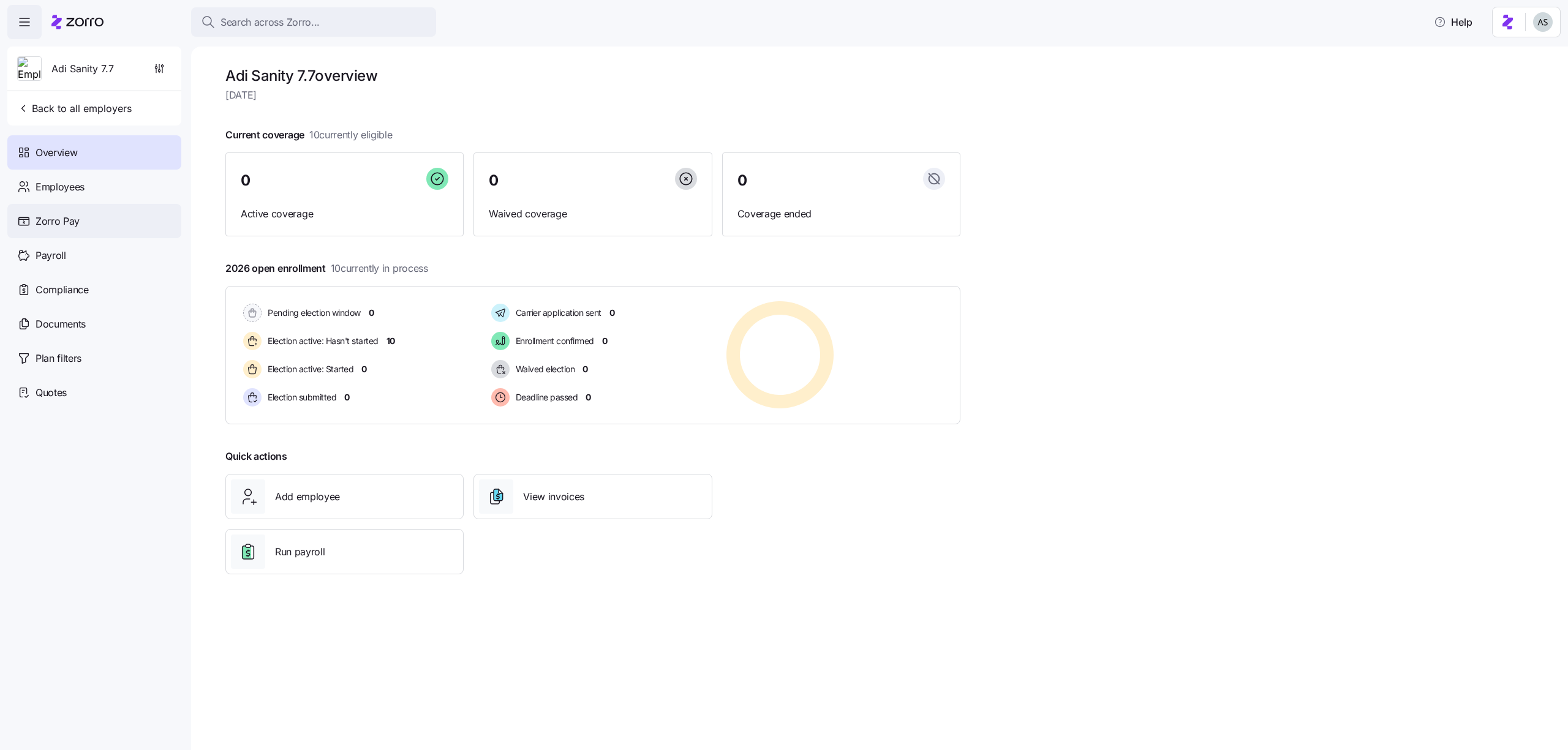
click at [127, 204] on div "Zorro Pay" at bounding box center [94, 221] width 174 height 35
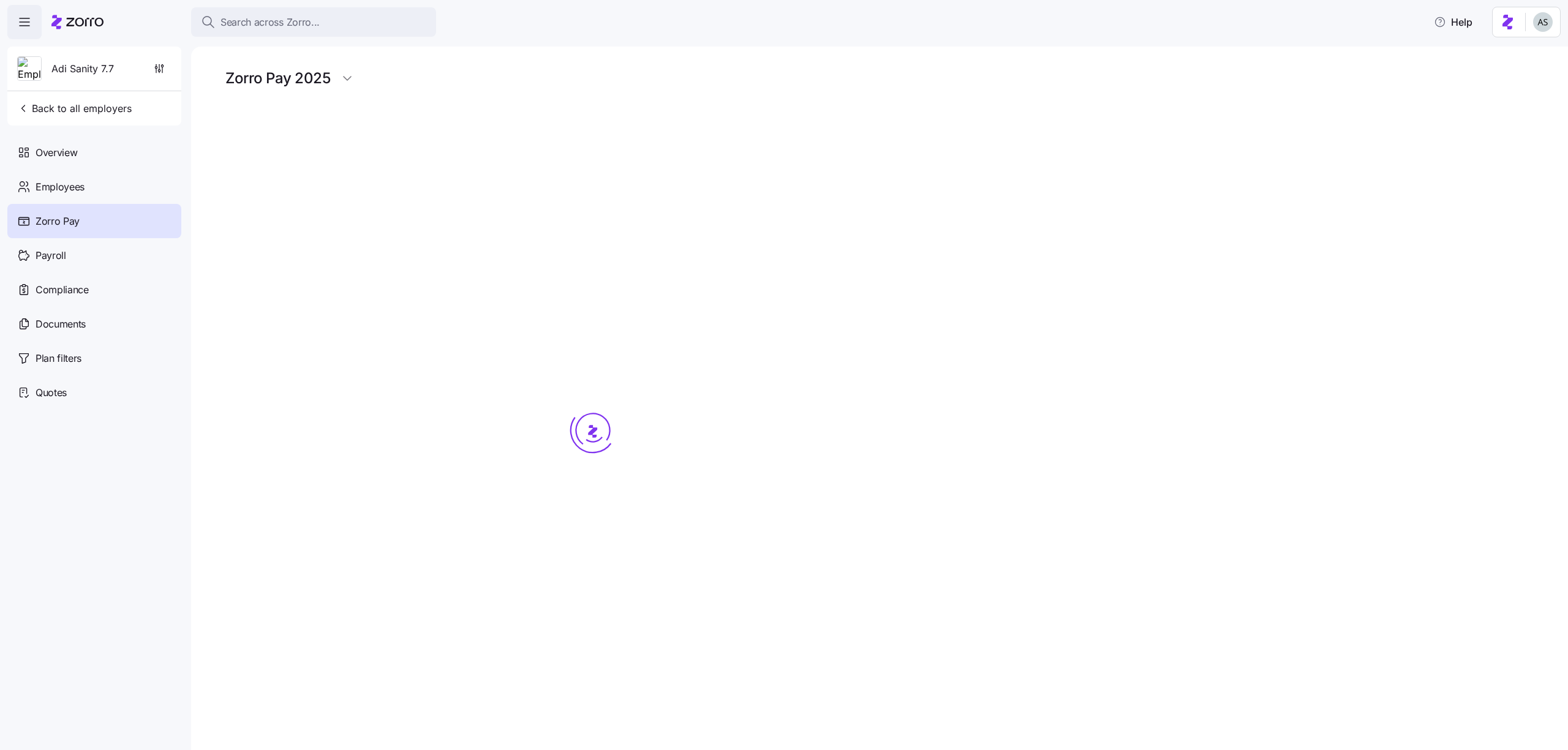
click at [115, 185] on div "Employees" at bounding box center [94, 186] width 174 height 35
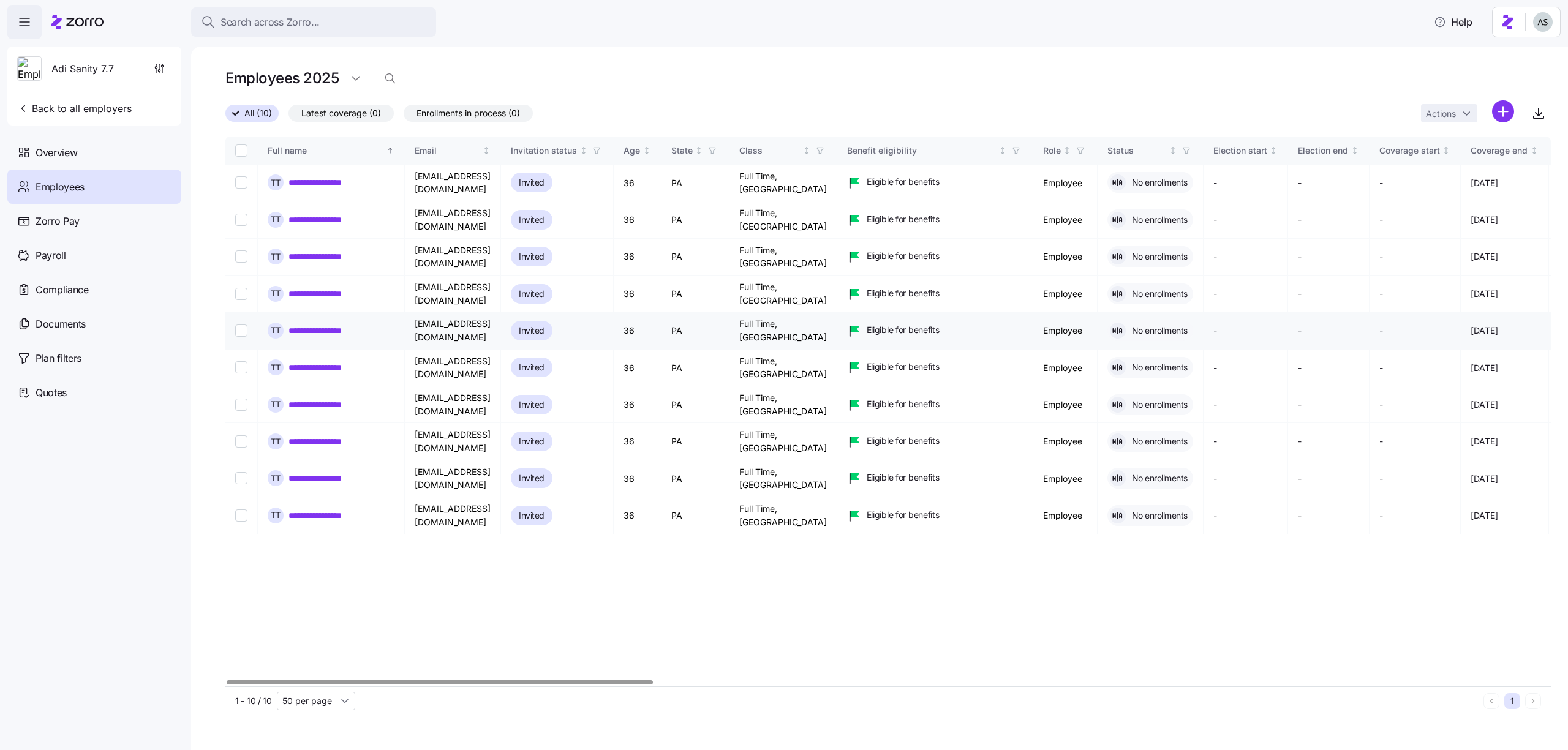
click at [338, 325] on link "**********" at bounding box center [325, 331] width 74 height 12
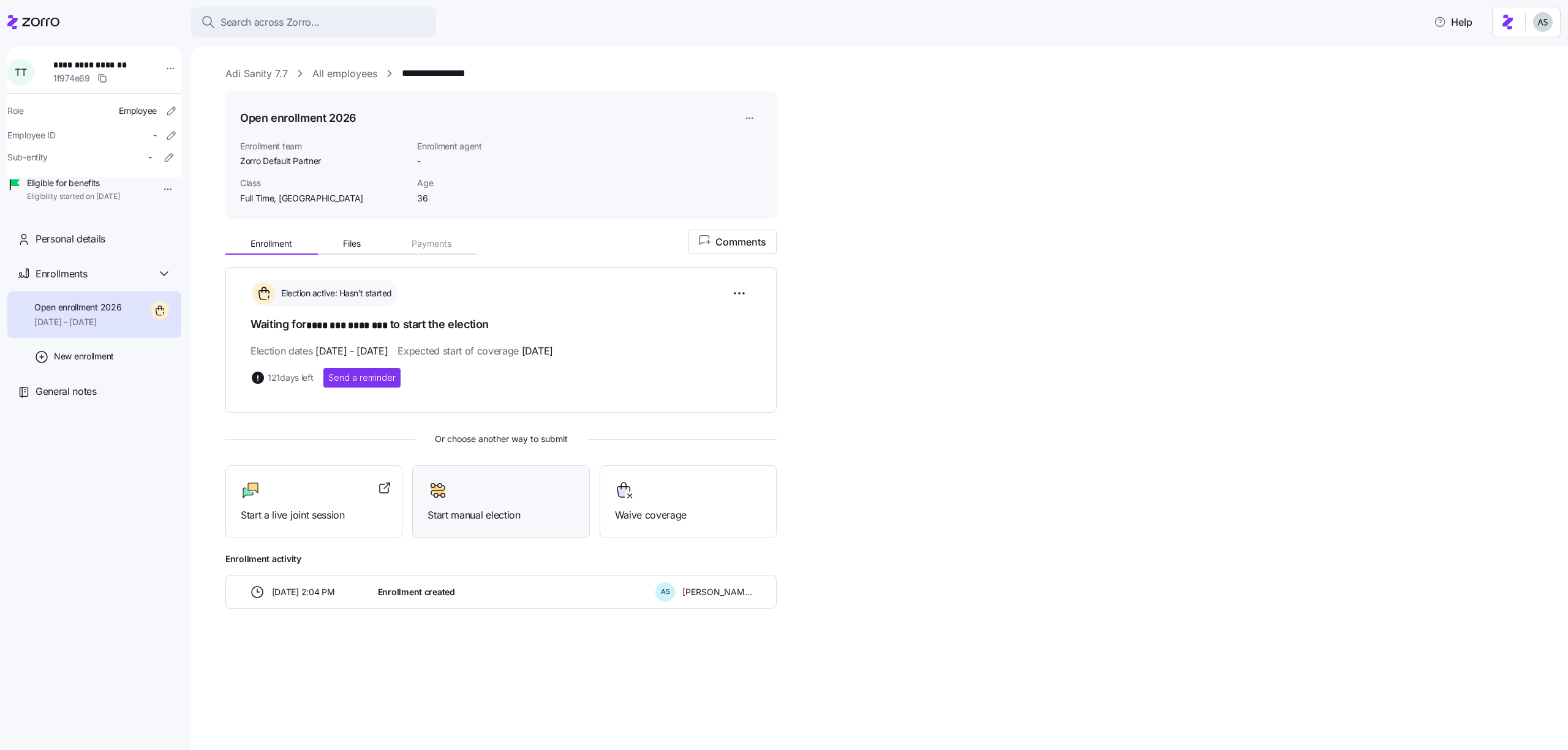
click at [452, 500] on div "Start manual election" at bounding box center [500, 502] width 146 height 43
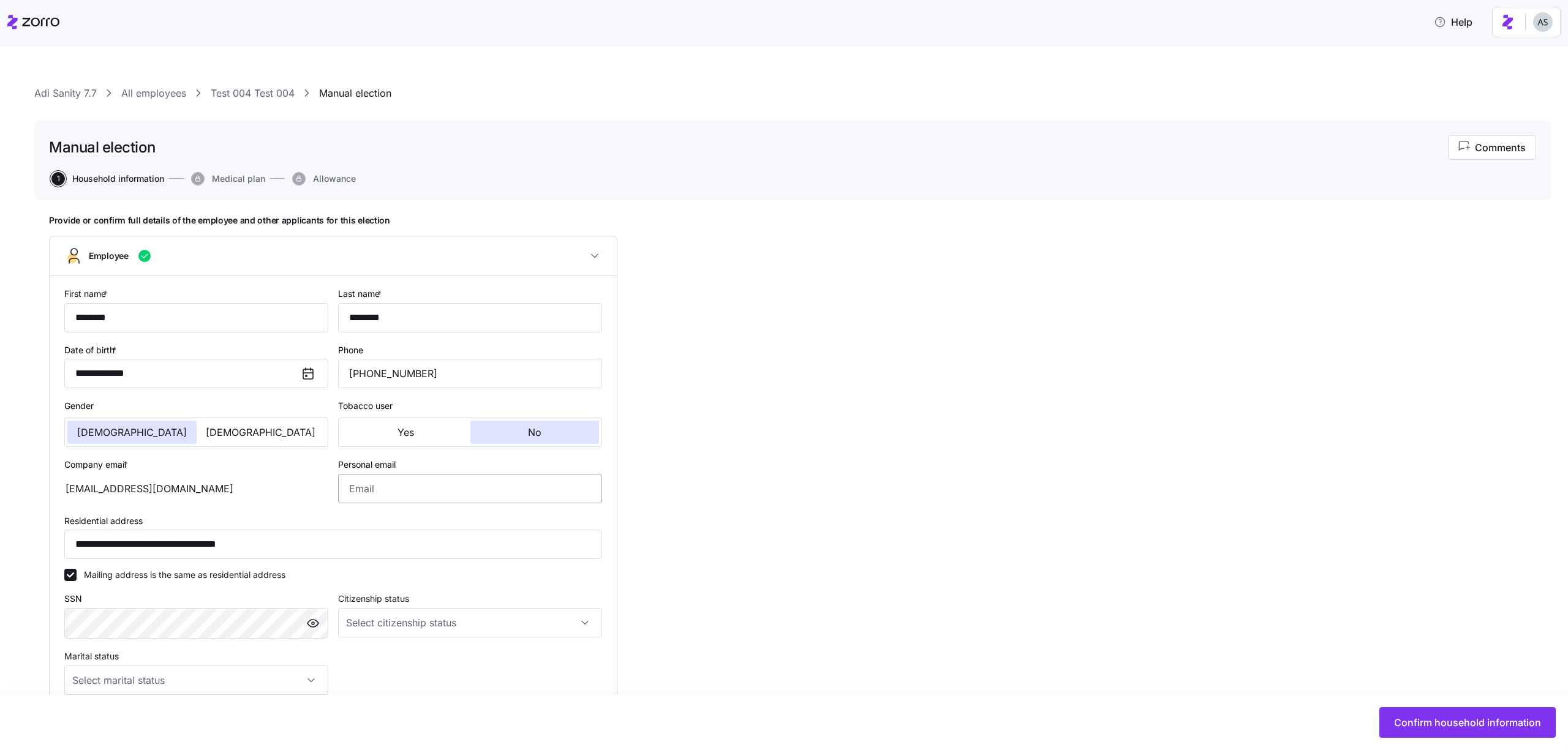
type input "Full Time, PA"
click at [1416, 723] on span "Confirm household information" at bounding box center [1468, 723] width 147 height 15
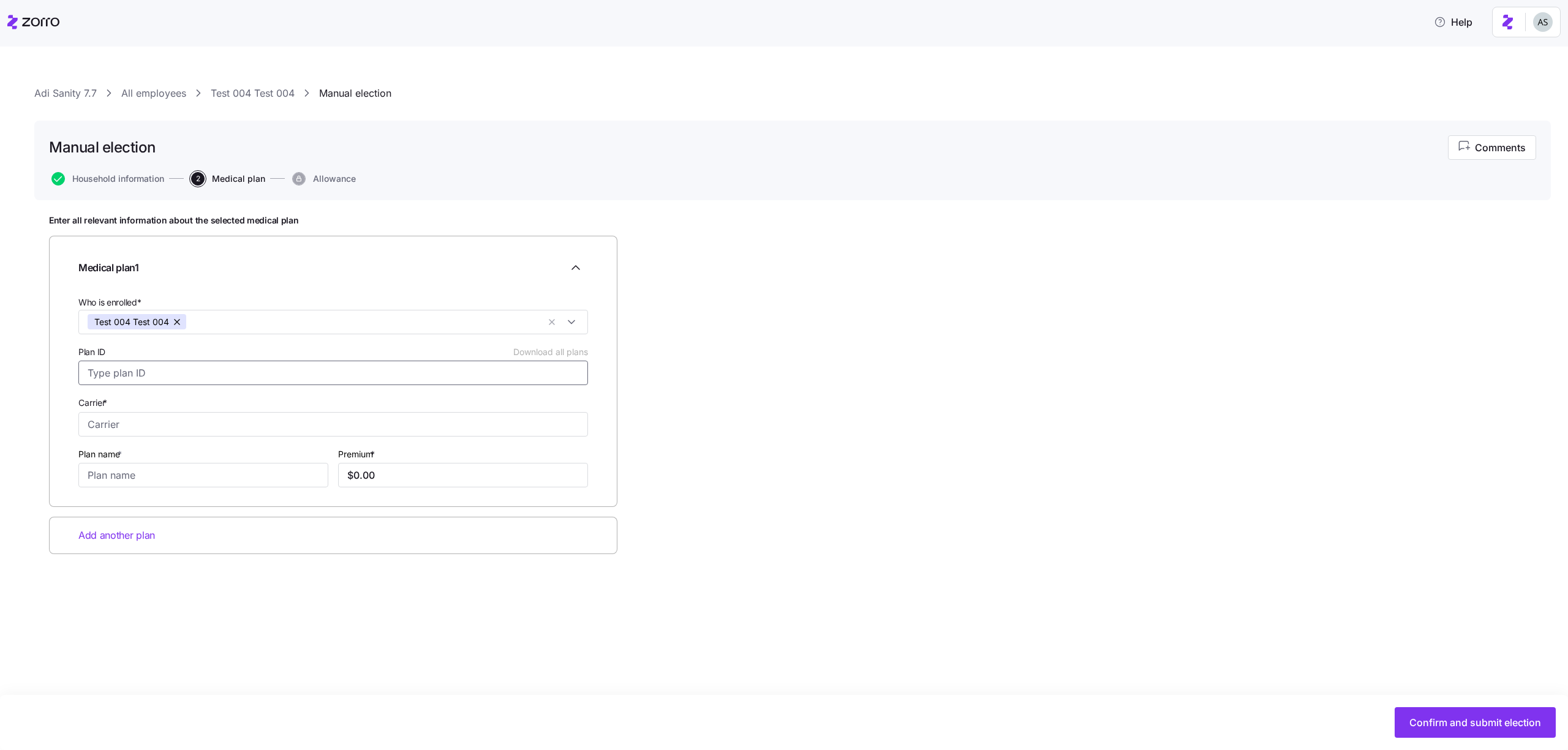
click at [388, 362] on input "Plan ID Download all plans" at bounding box center [333, 373] width 510 height 25
click at [387, 362] on input "Plan ID Download all plans" at bounding box center [333, 373] width 510 height 25
click at [369, 365] on input "Plan ID Download all plans" at bounding box center [333, 373] width 510 height 25
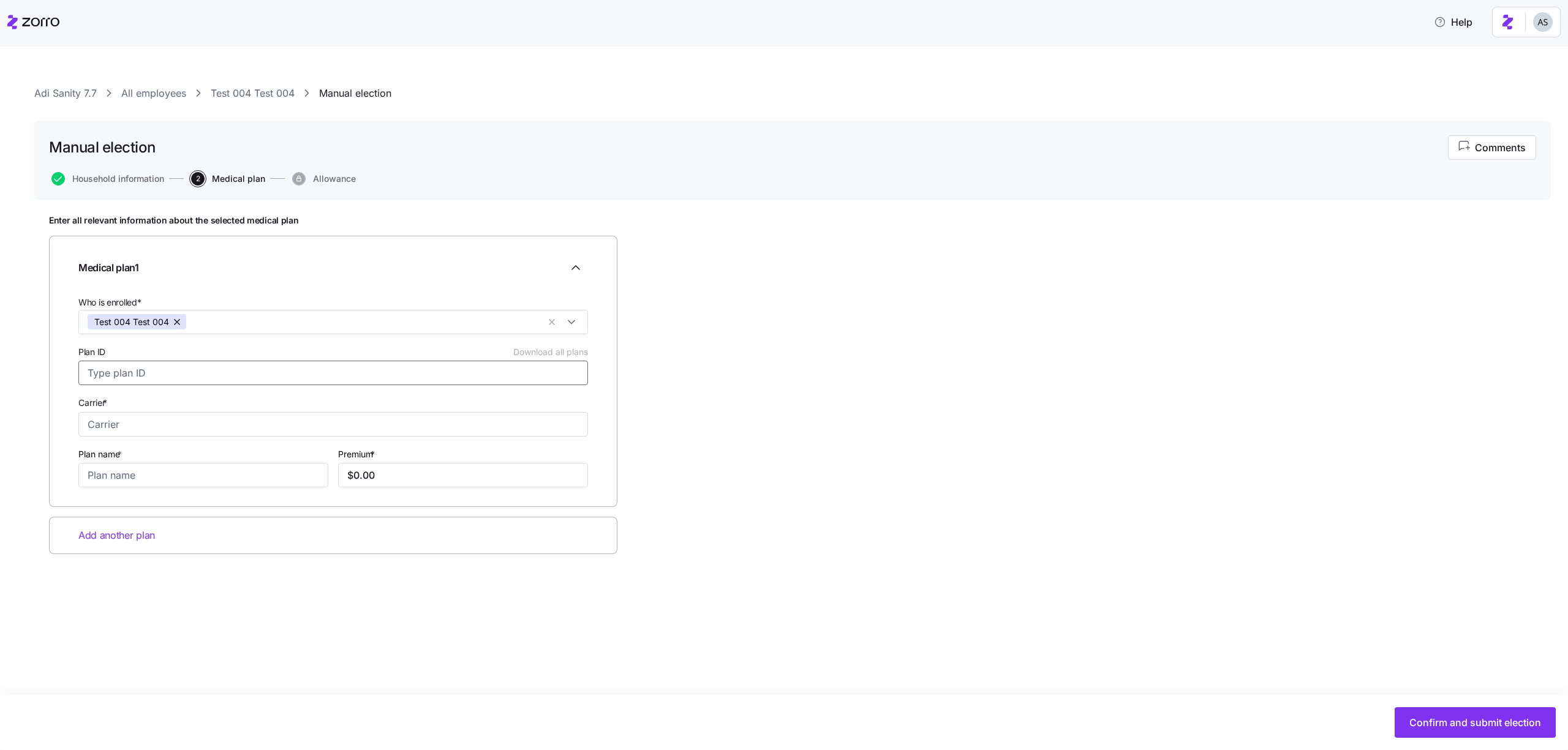
click at [369, 365] on input "Plan ID Download all plans" at bounding box center [333, 373] width 510 height 25
drag, startPoint x: 369, startPoint y: 365, endPoint x: 369, endPoint y: 308, distance: 57.0
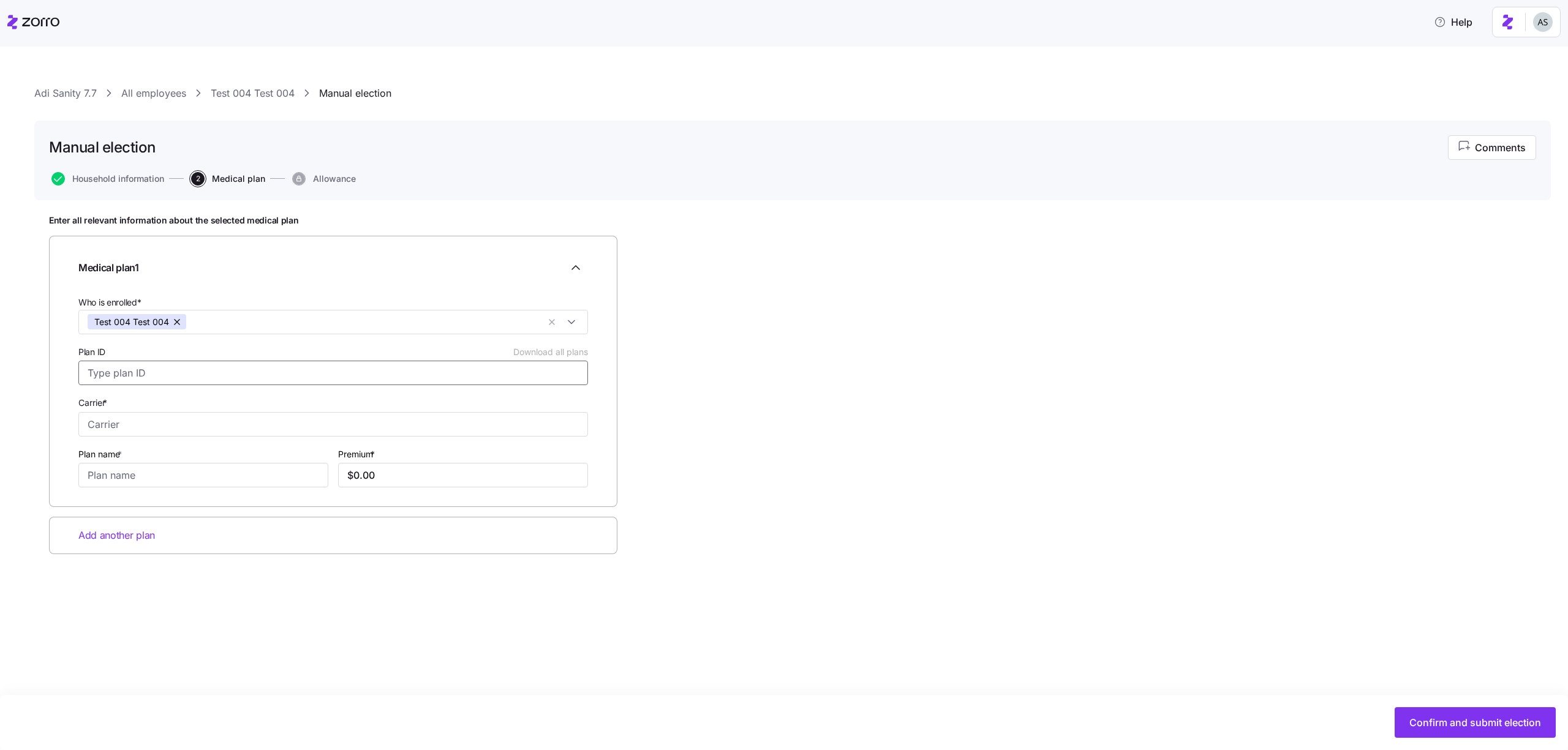
click at [369, 351] on div "Plan ID Download all plans" at bounding box center [333, 364] width 510 height 41
click at [90, 90] on link "Adi Sanity 7.7" at bounding box center [66, 93] width 62 height 15
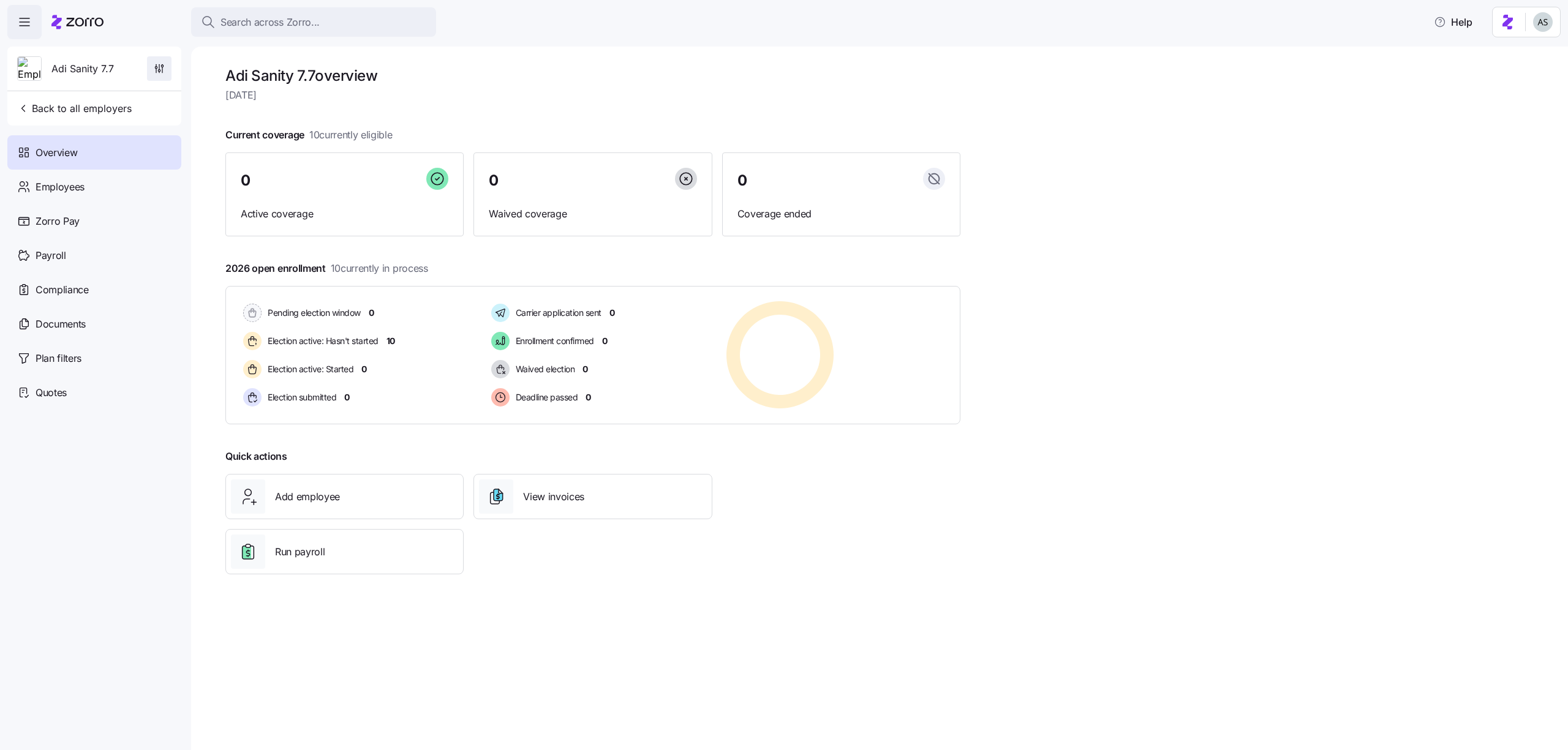
click at [153, 76] on span "button" at bounding box center [159, 68] width 23 height 23
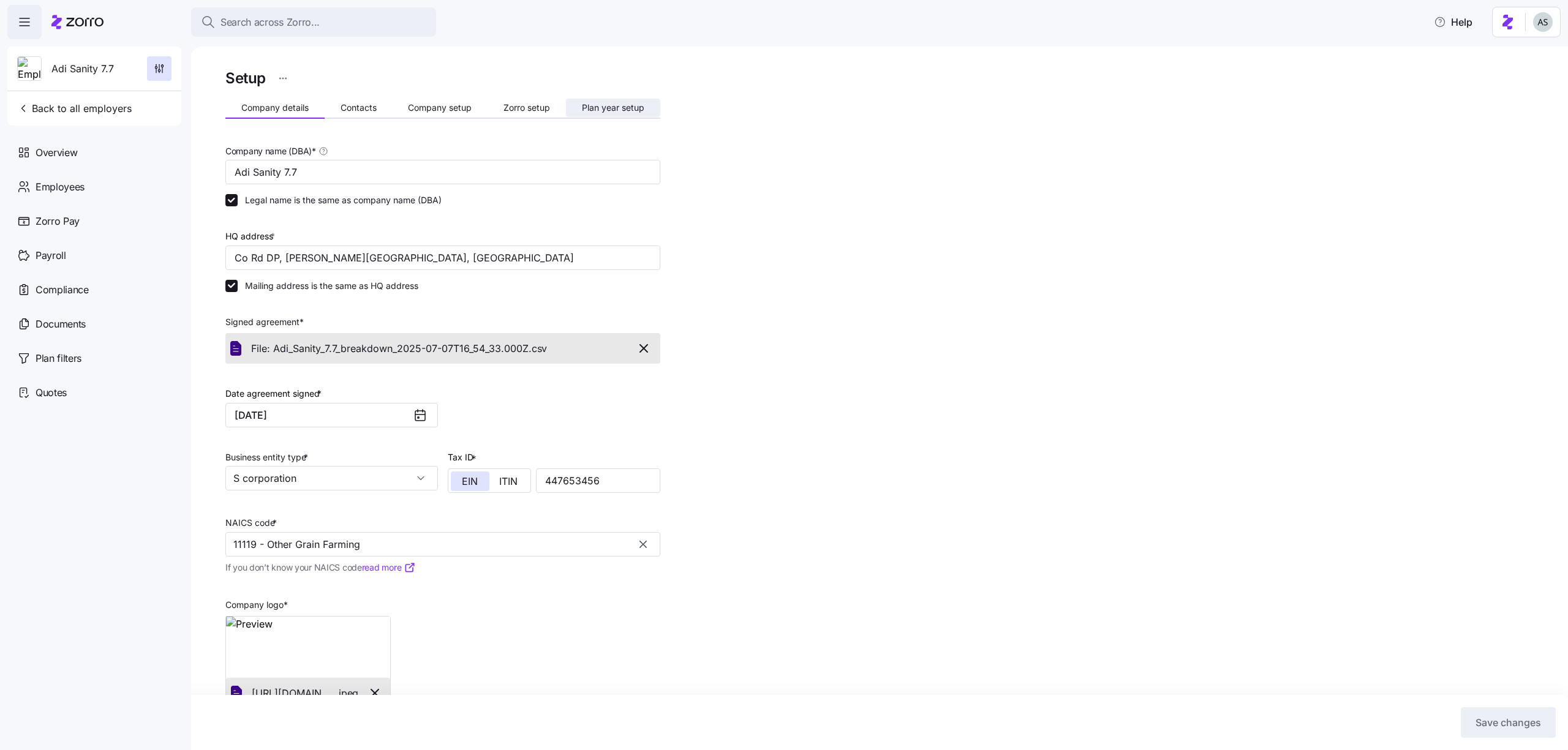
click at [542, 106] on span "Zorro setup" at bounding box center [527, 108] width 46 height 9
click at [582, 106] on span "Plan year setup" at bounding box center [613, 108] width 62 height 9
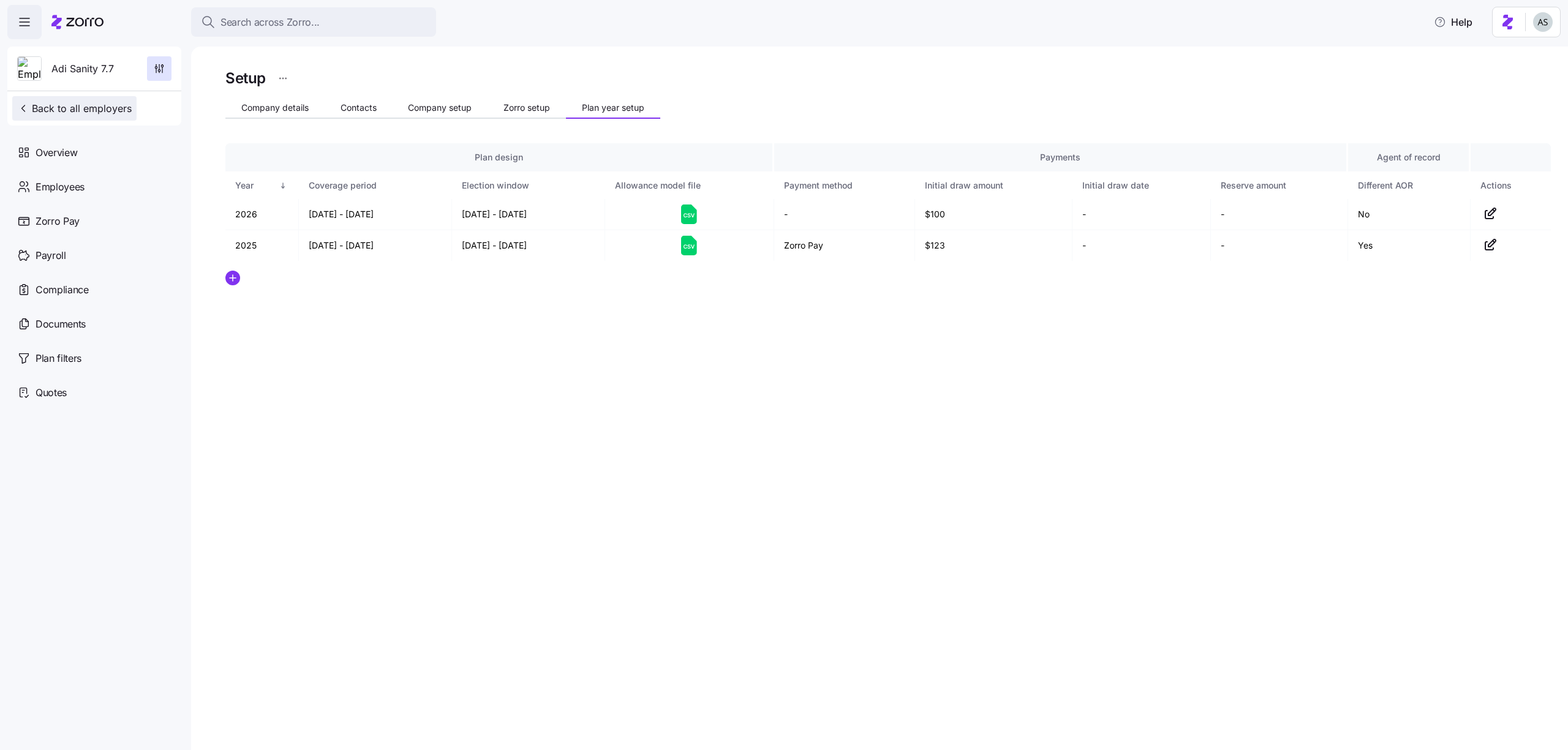
click at [107, 116] on button "Back to all employers" at bounding box center [74, 108] width 124 height 25
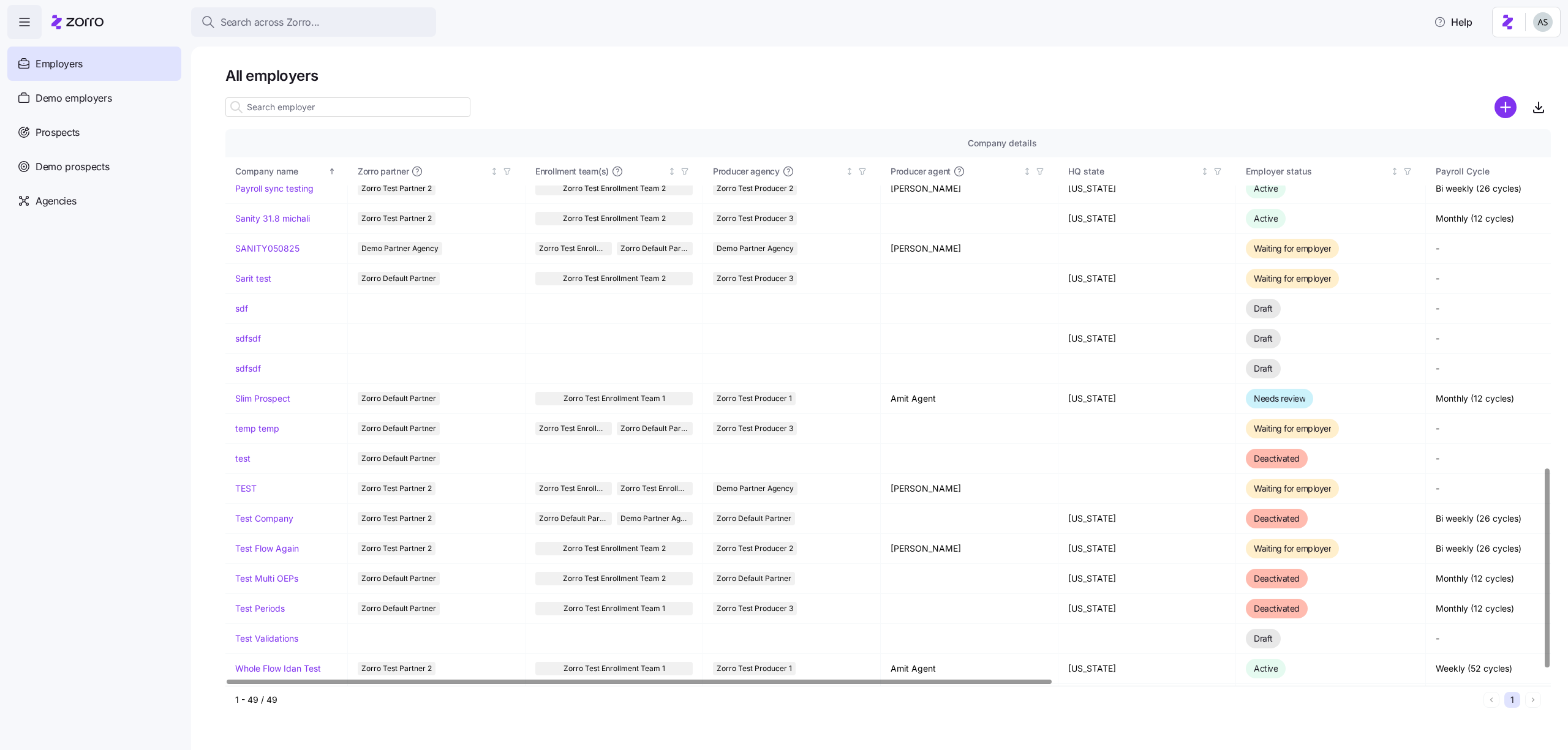
scroll to position [941, 0]
click at [117, 141] on div "Prospects" at bounding box center [94, 132] width 174 height 35
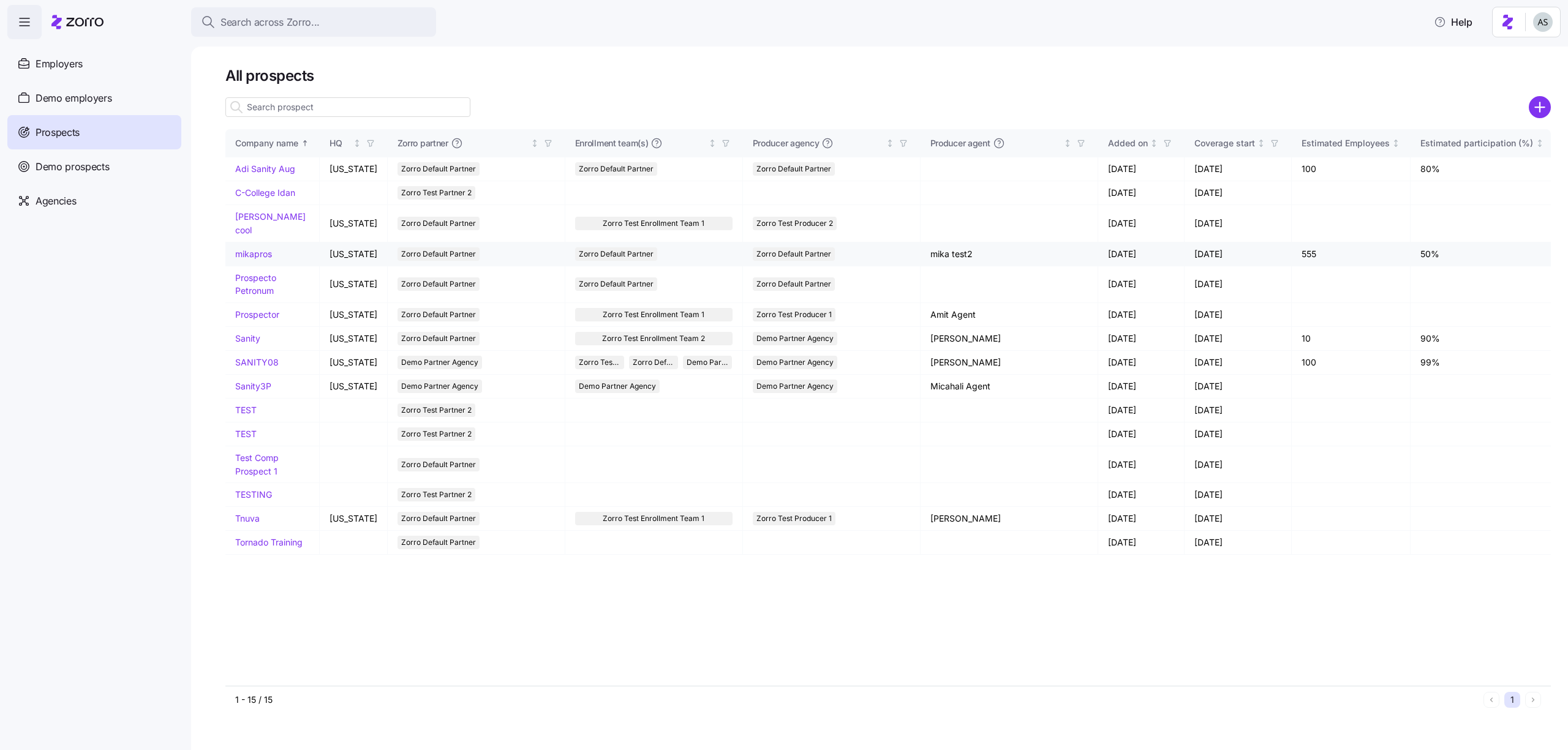
click at [264, 248] on link "mikapros" at bounding box center [253, 254] width 36 height 11
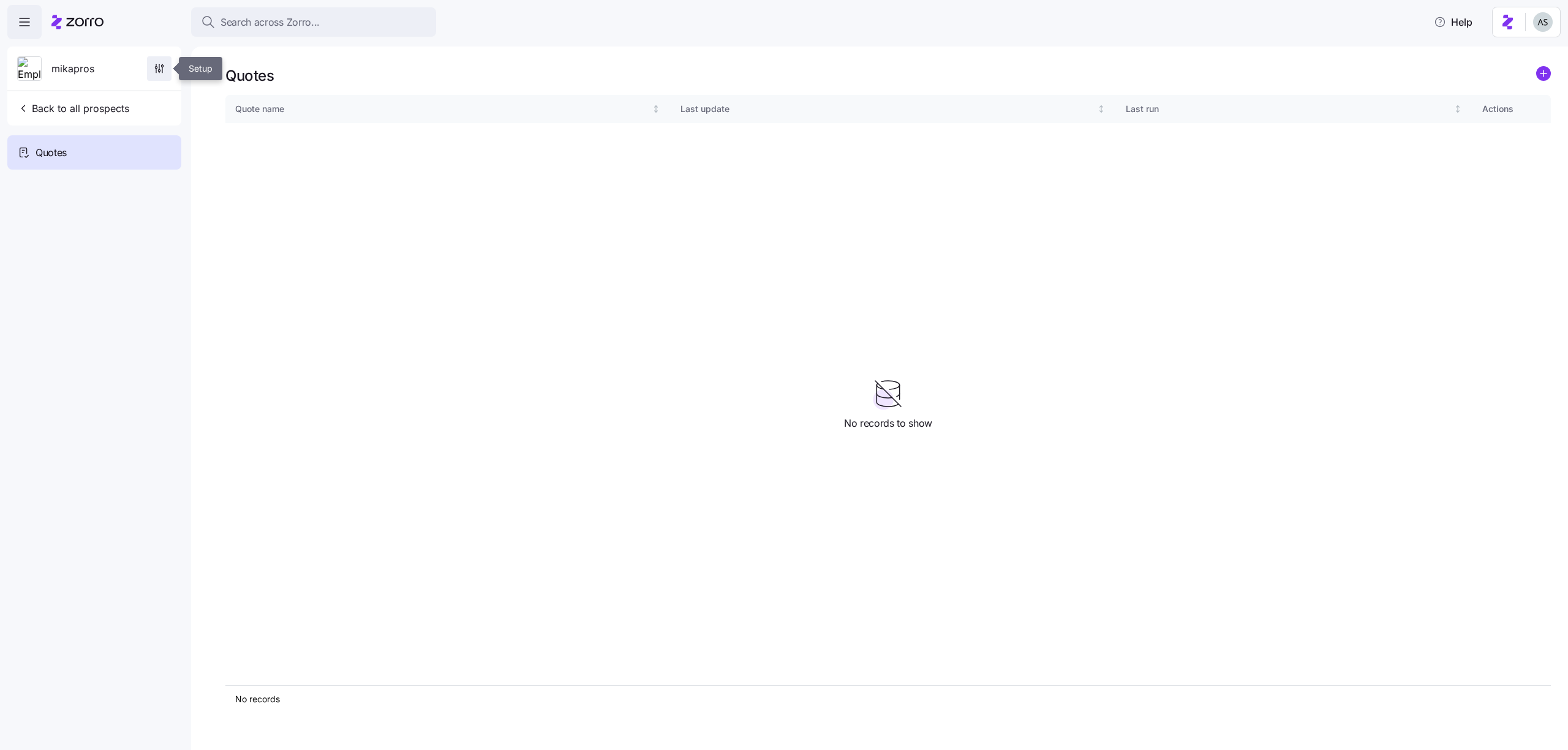
click at [150, 74] on span "button" at bounding box center [159, 68] width 23 height 23
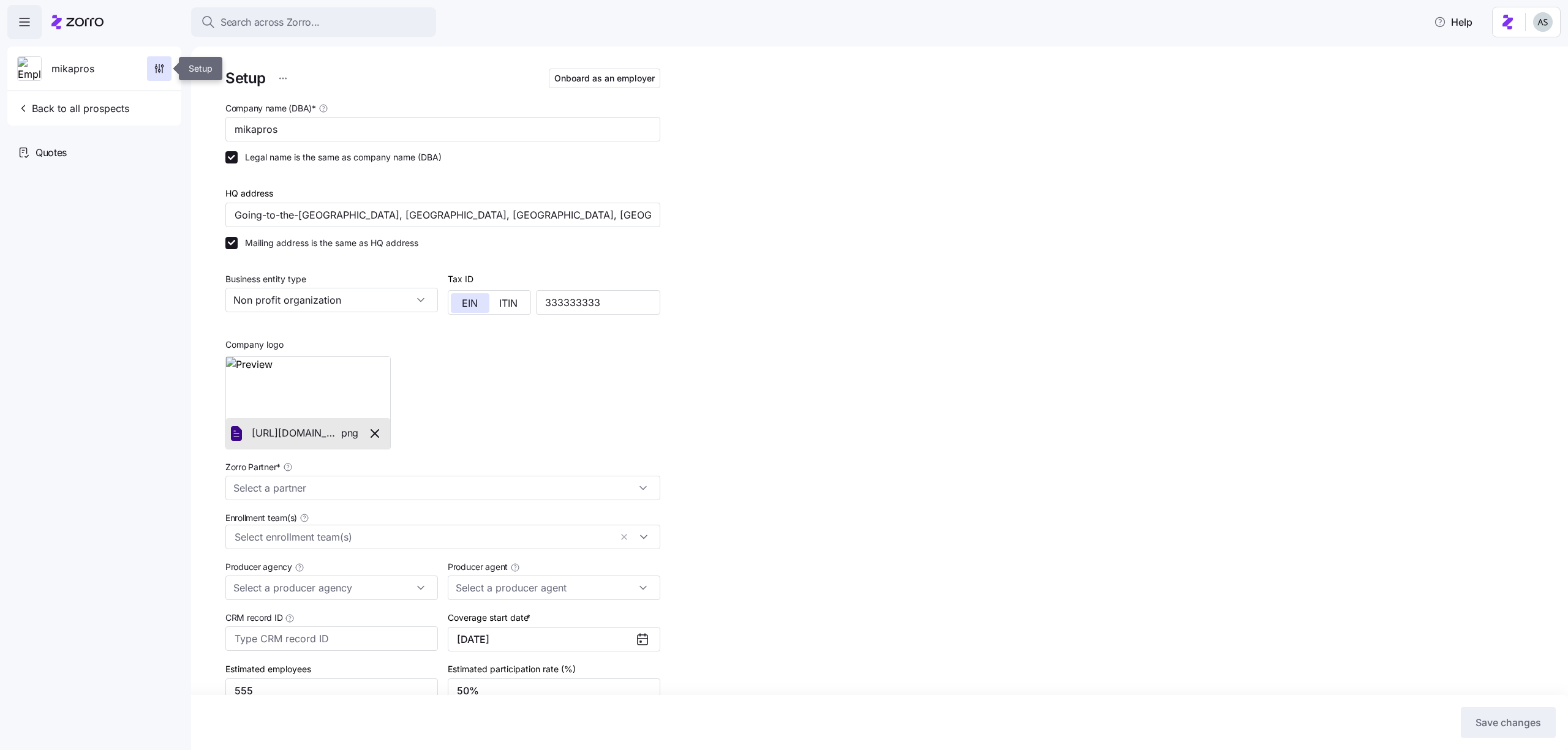
type input "Zorro Default Partner"
type input "mika test2 (mika.a+agent2@myzorro.co)"
click at [635, 81] on span "Onboard as an employer" at bounding box center [604, 78] width 100 height 12
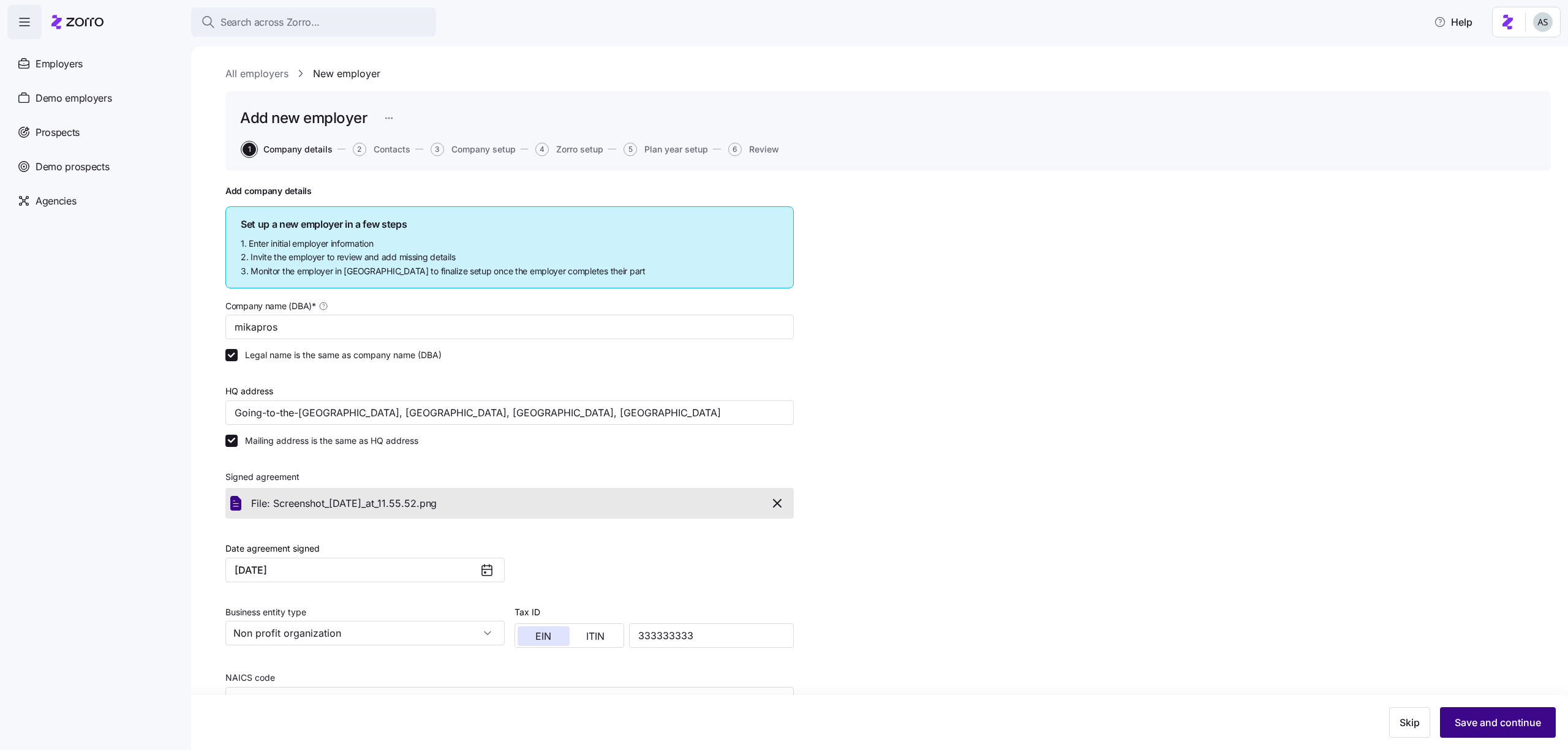
click at [1499, 717] on span "Save and continue" at bounding box center [1497, 723] width 86 height 15
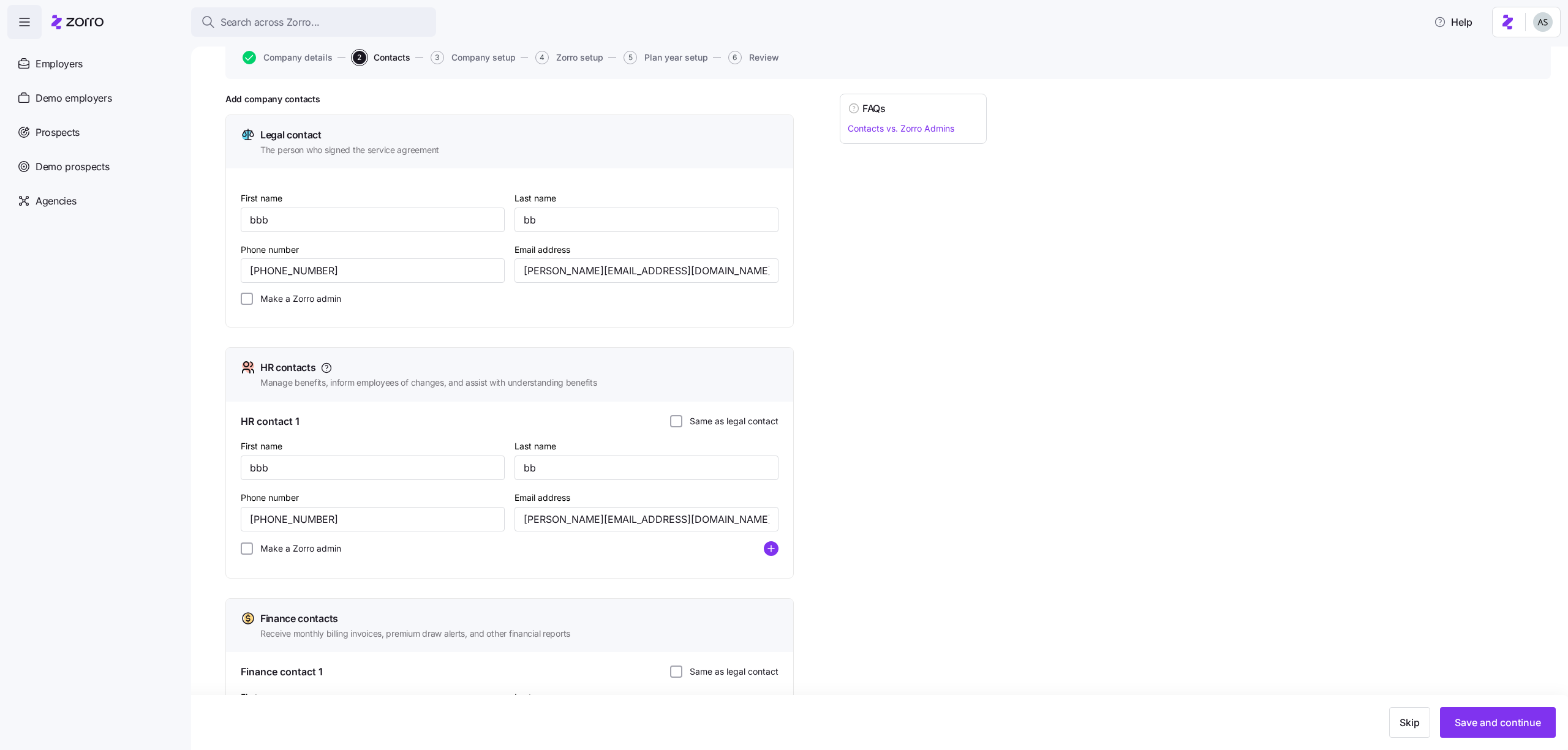
scroll to position [246, 0]
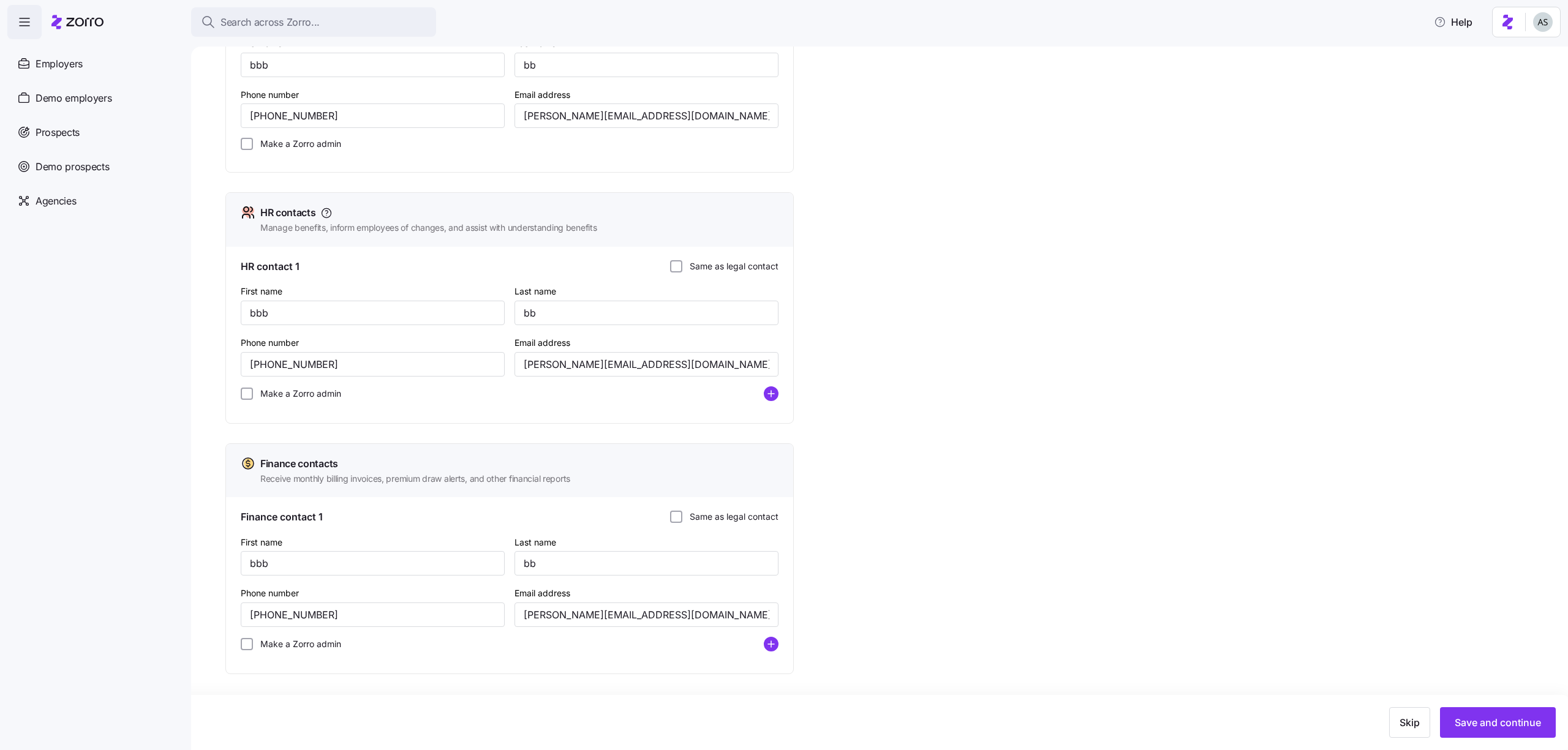
click at [1496, 738] on div "Skip Save and continue" at bounding box center [784, 723] width 1568 height 55
click at [1494, 732] on button "Save and continue" at bounding box center [1498, 723] width 116 height 31
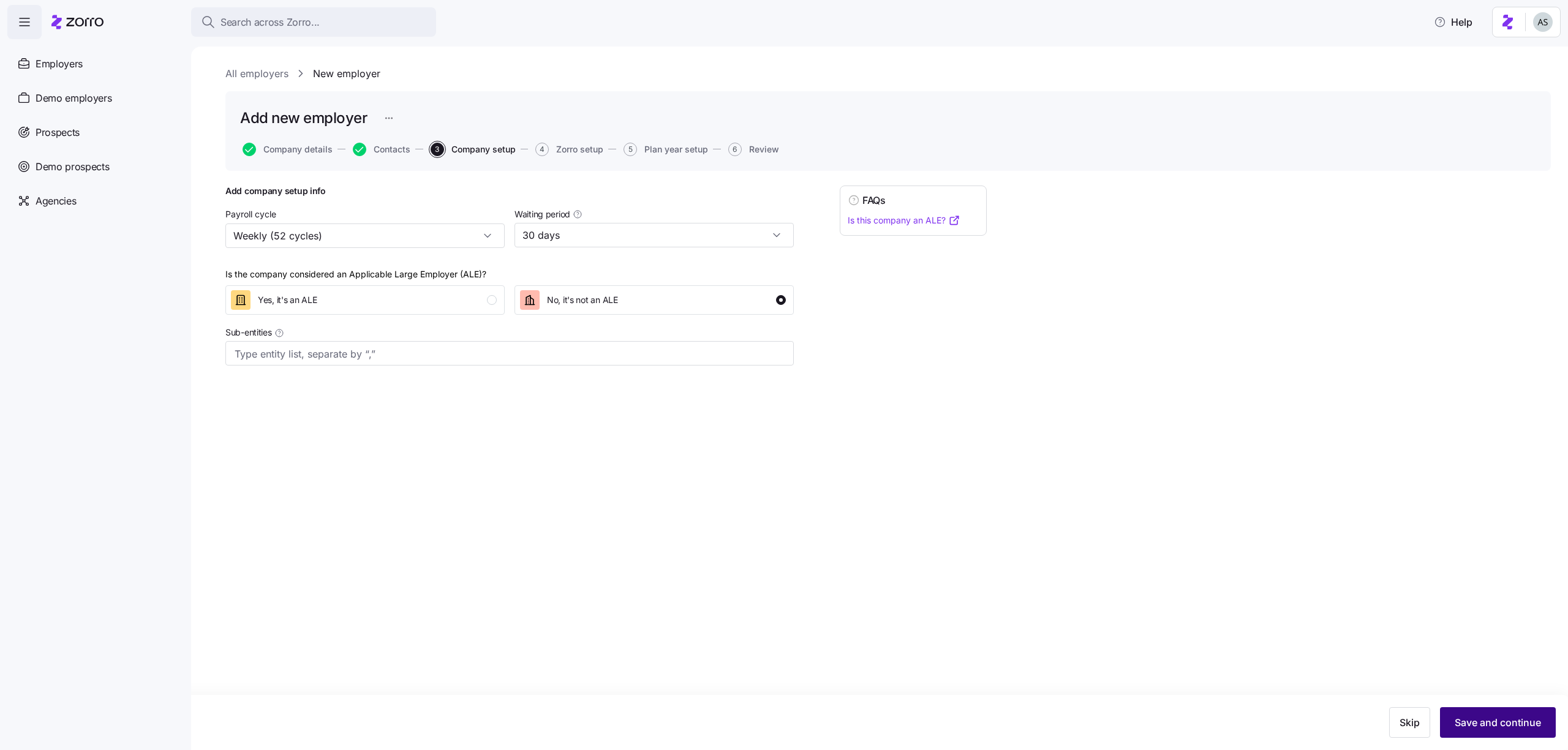
click at [1478, 712] on button "Save and continue" at bounding box center [1498, 723] width 116 height 31
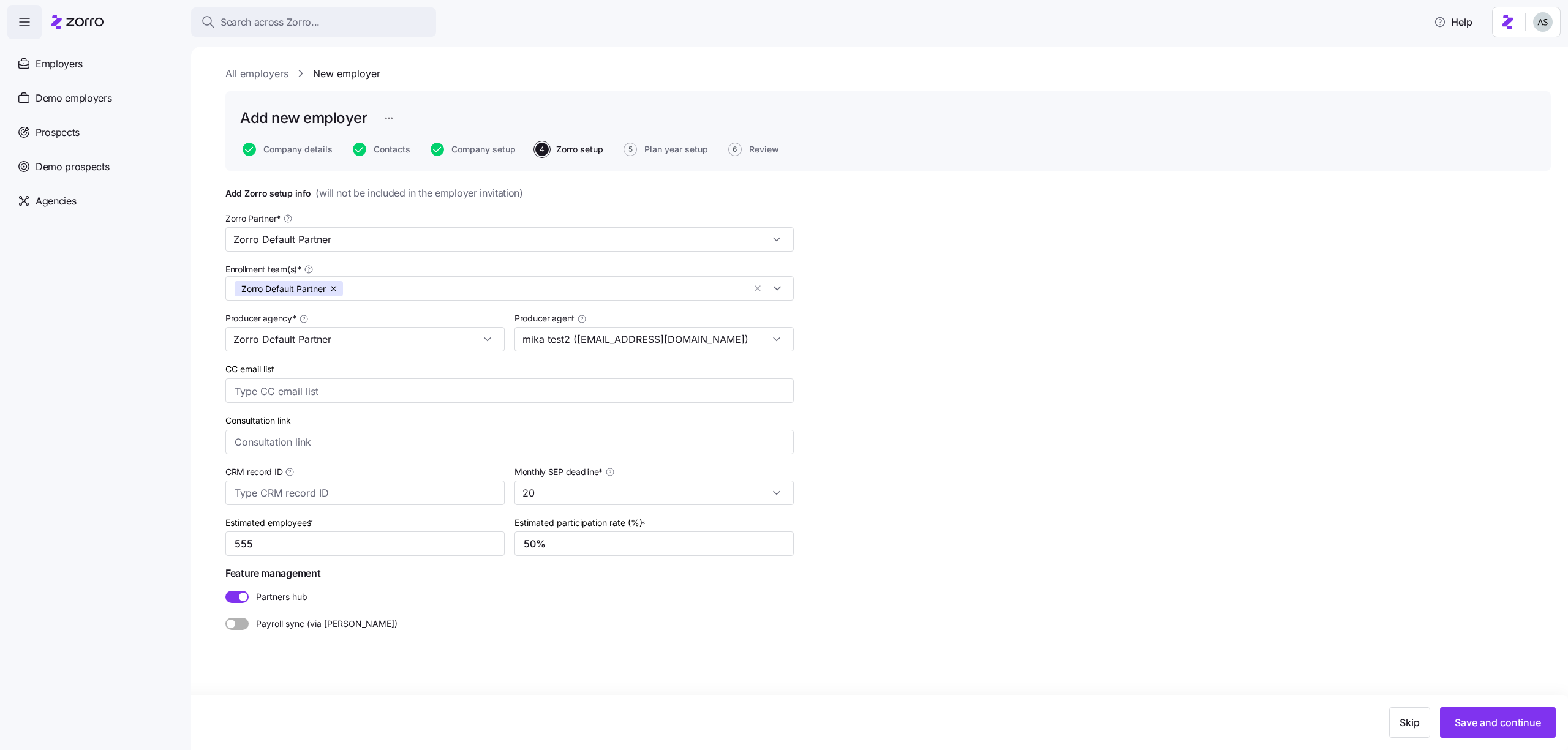
click at [1478, 712] on button "Save and continue" at bounding box center [1498, 723] width 116 height 31
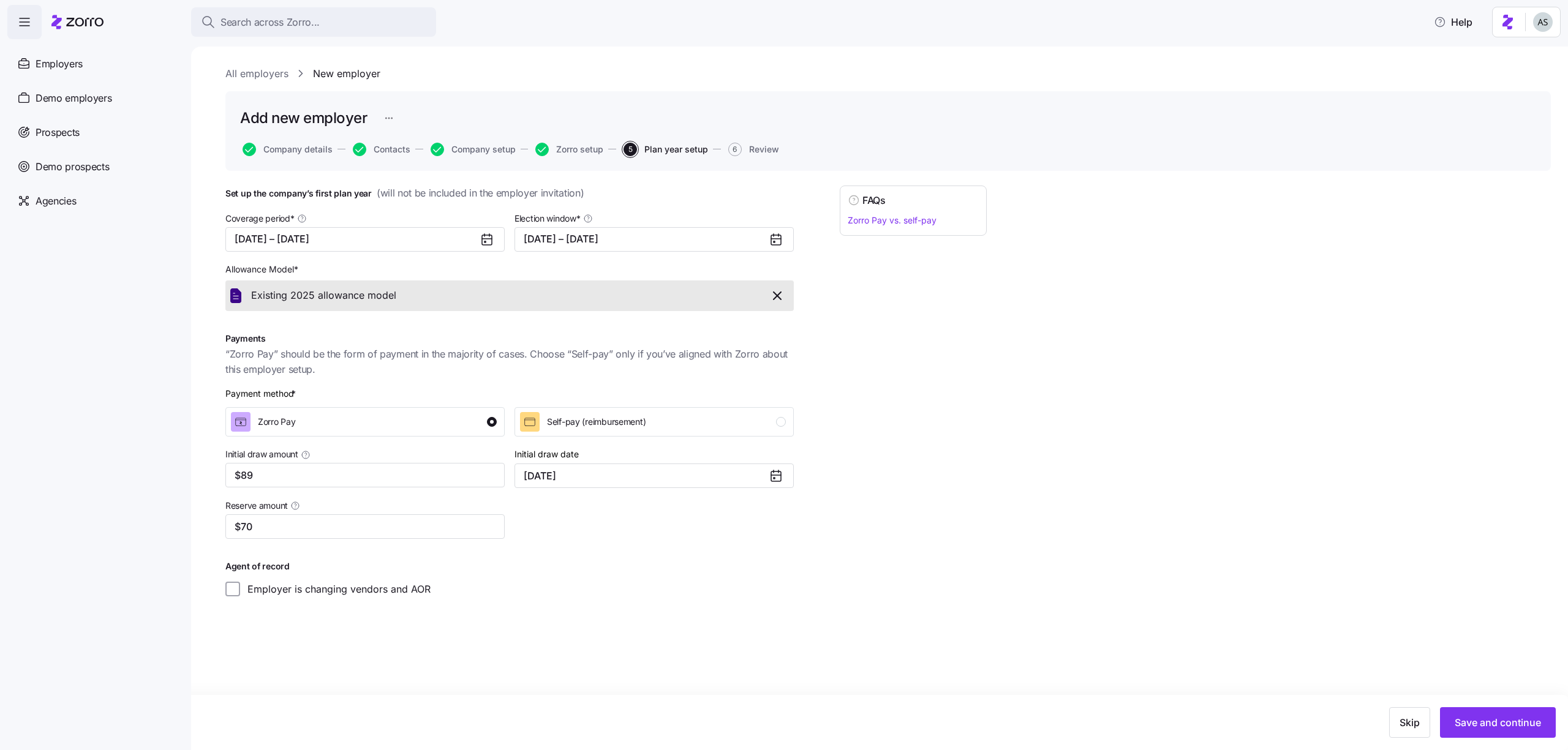
click at [1478, 712] on button "Save and continue" at bounding box center [1498, 723] width 116 height 31
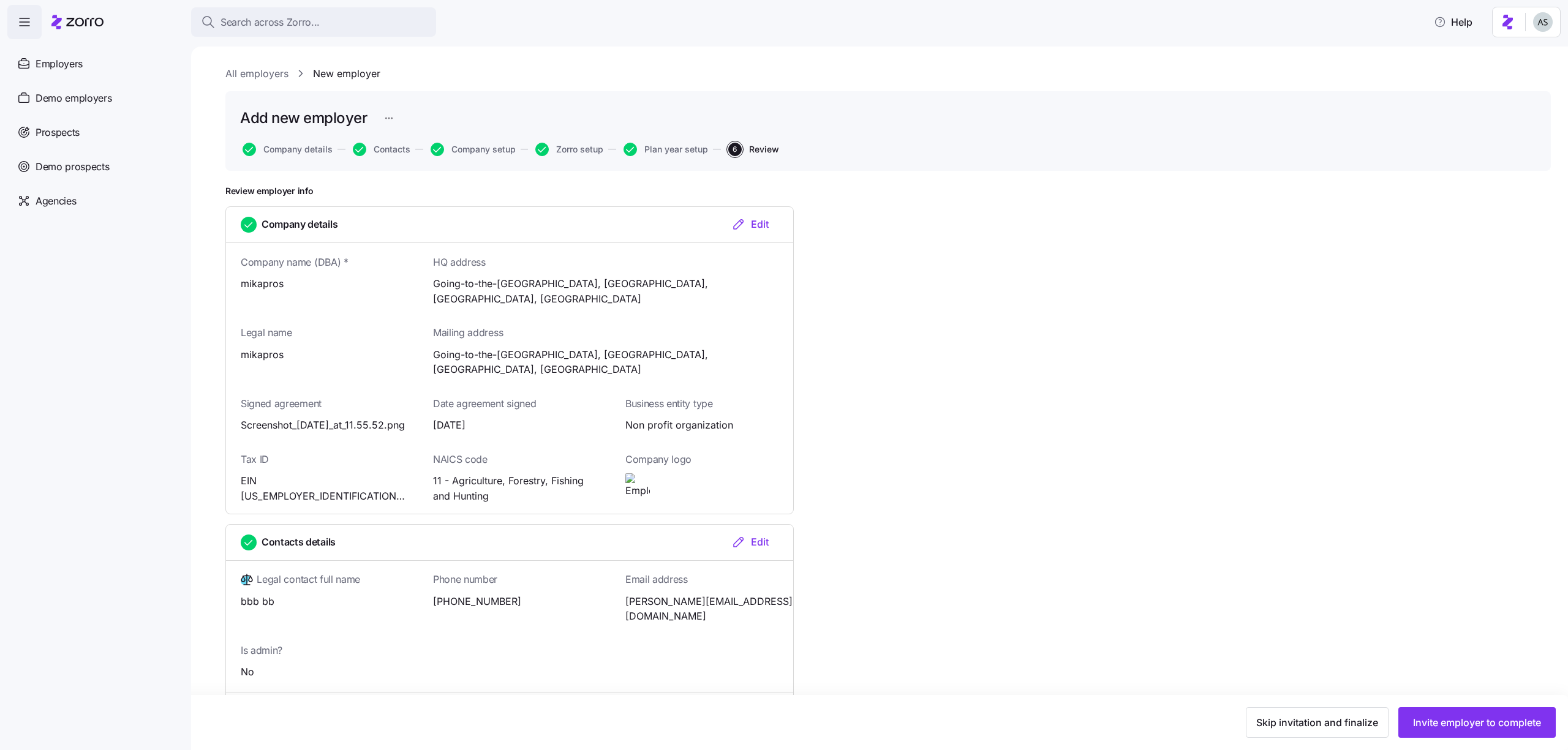
click at [1478, 712] on button "Invite employer to complete" at bounding box center [1477, 723] width 157 height 31
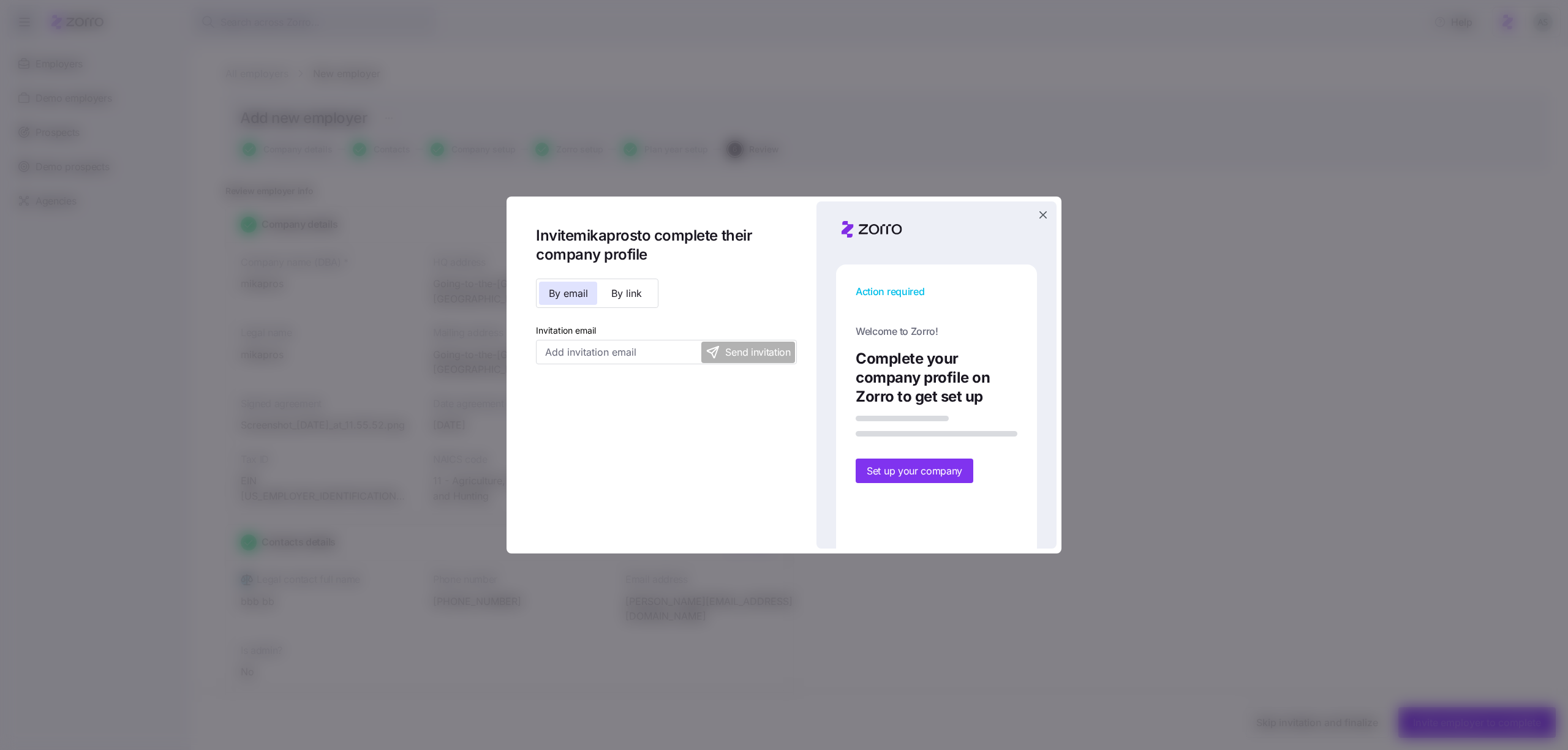
click at [1042, 206] on div "Action required Welcome to Zorro! Complete your company profile on Zorro to get…" at bounding box center [937, 375] width 240 height 348
click at [1047, 216] on icon "button" at bounding box center [1043, 215] width 12 height 12
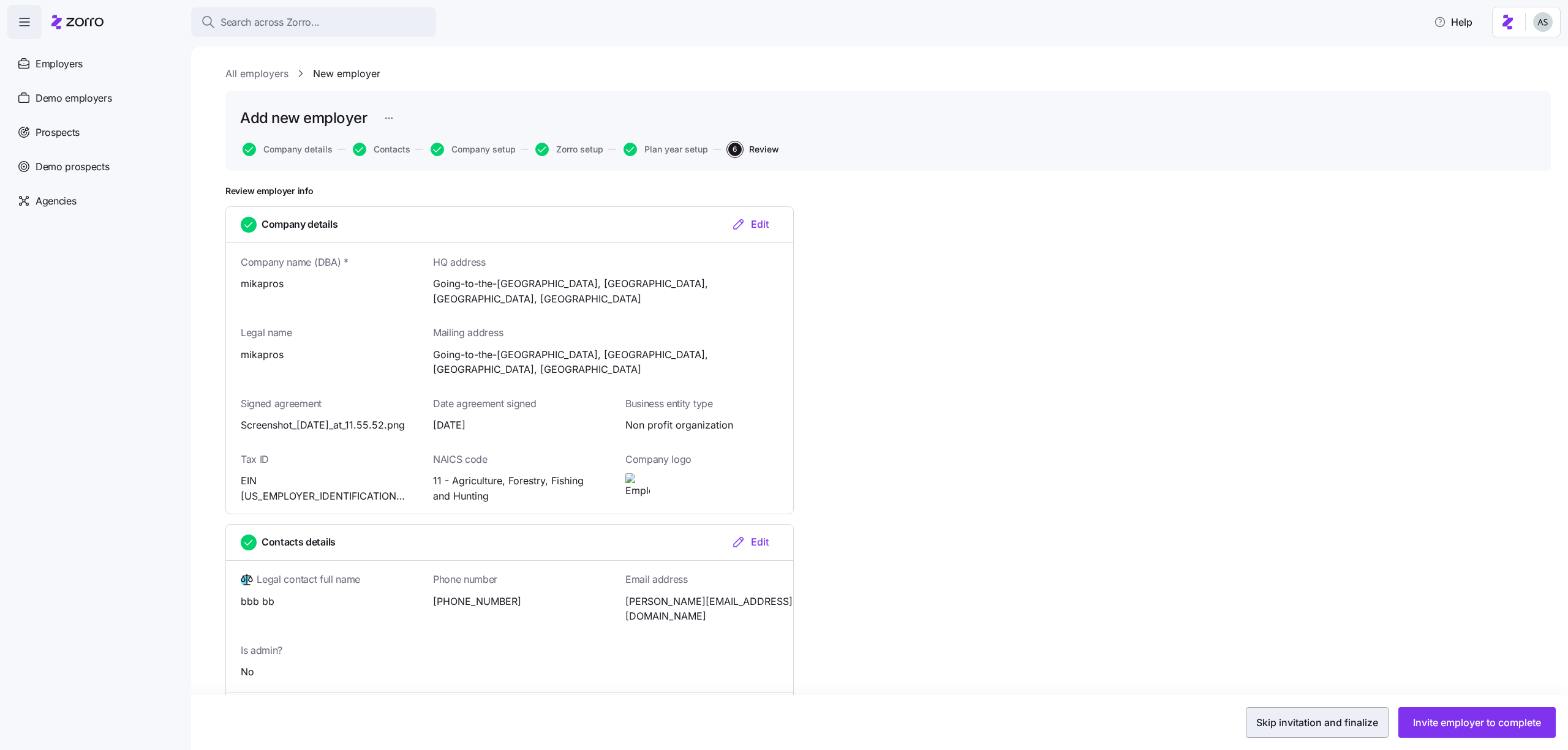
click at [1308, 720] on span "Skip invitation and finalize" at bounding box center [1317, 723] width 122 height 15
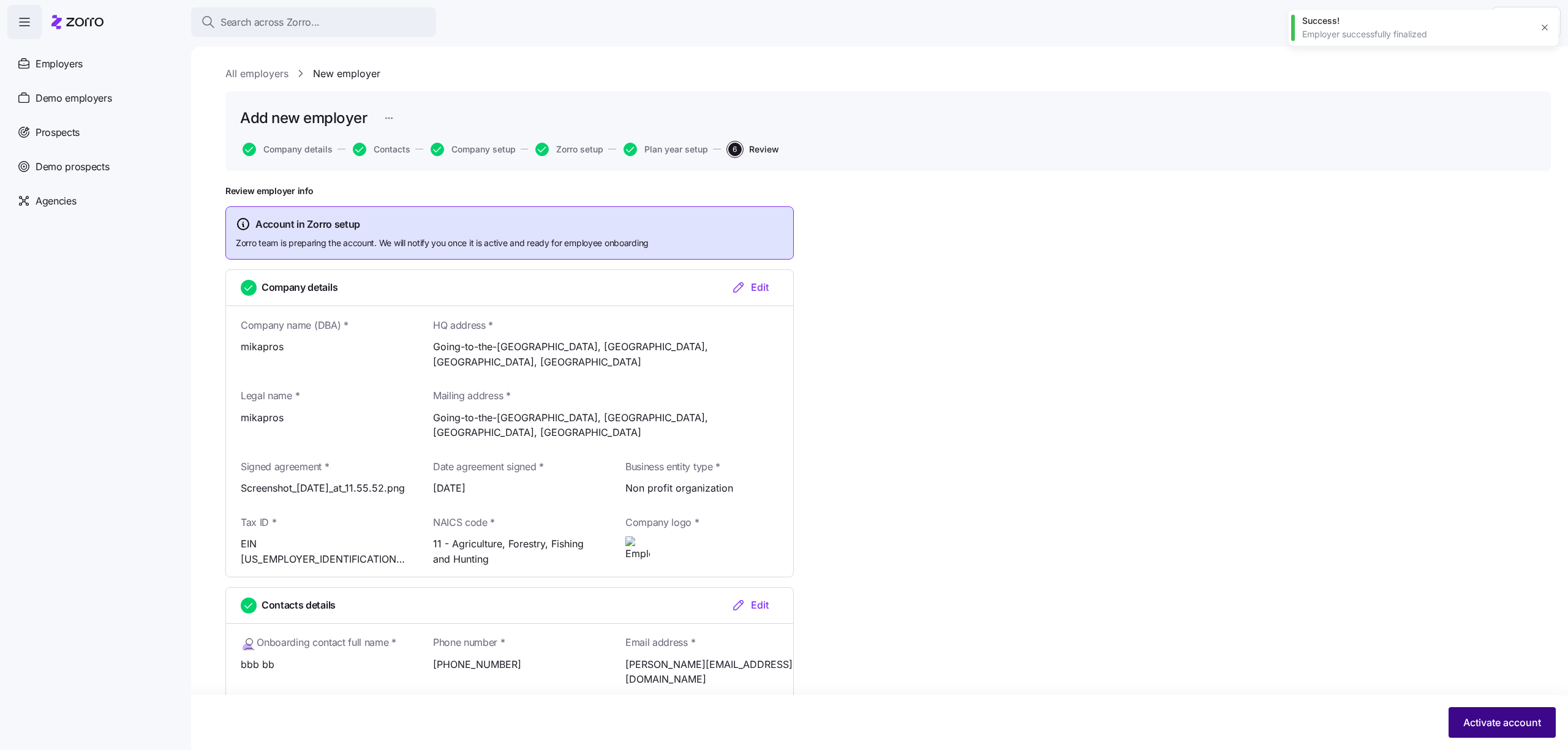
click at [1530, 730] on button "Activate account" at bounding box center [1501, 723] width 107 height 31
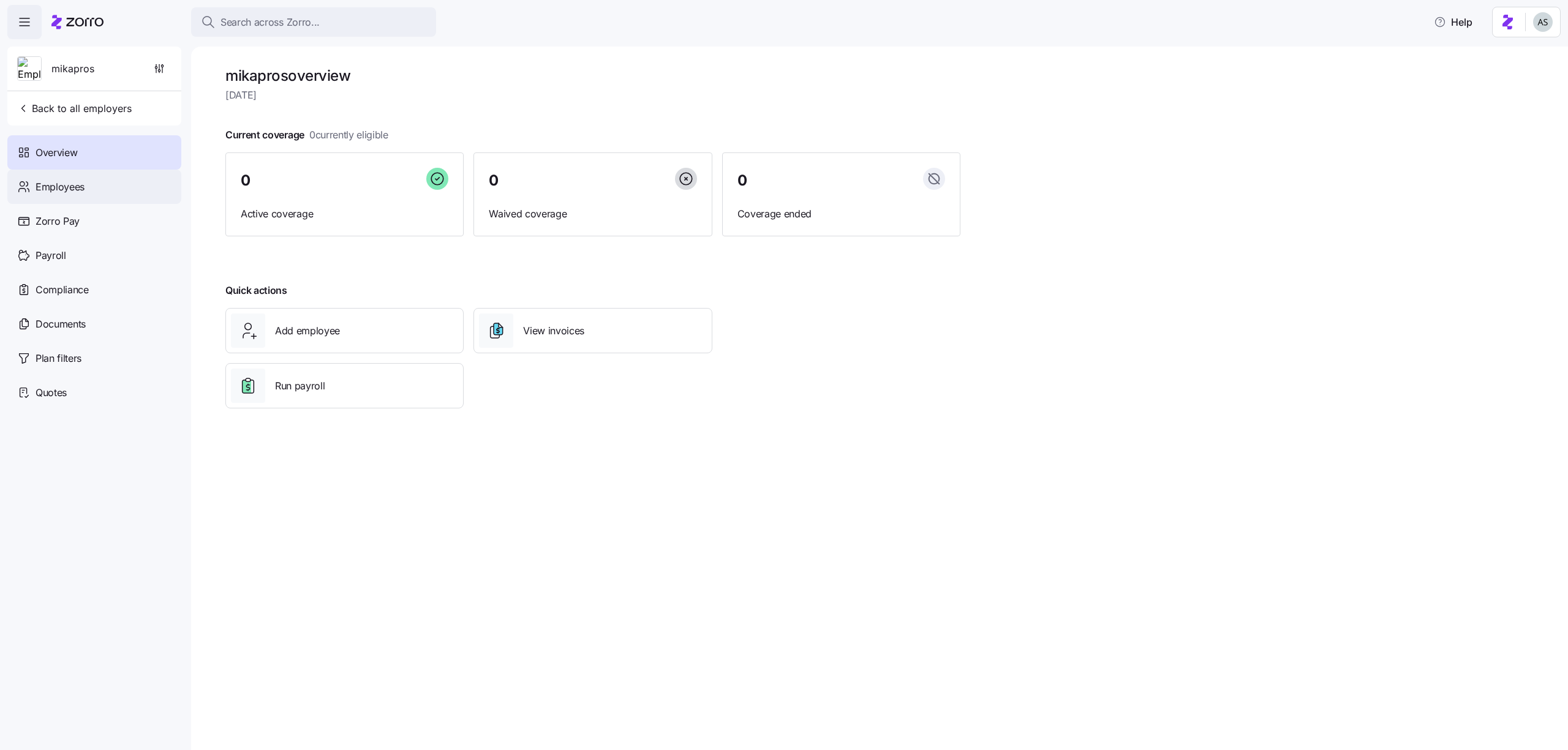
click at [106, 176] on div "Employees" at bounding box center [94, 186] width 174 height 35
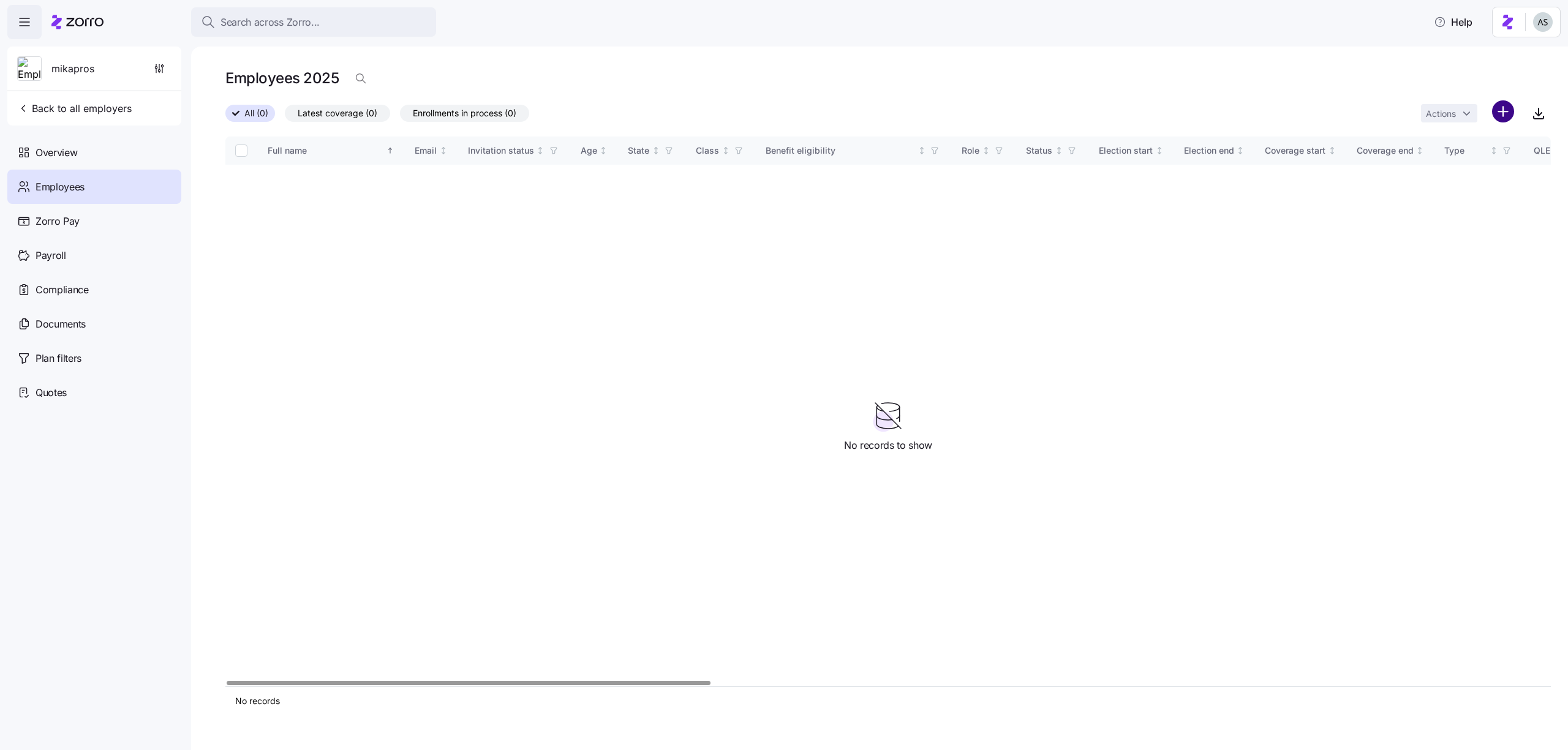
click at [1499, 113] on html "Search across Zorro... Help mikapros Back to all employers Overview Employees Z…" at bounding box center [784, 371] width 1568 height 743
click at [1468, 173] on div "Add a new employee" at bounding box center [1451, 164] width 116 height 20
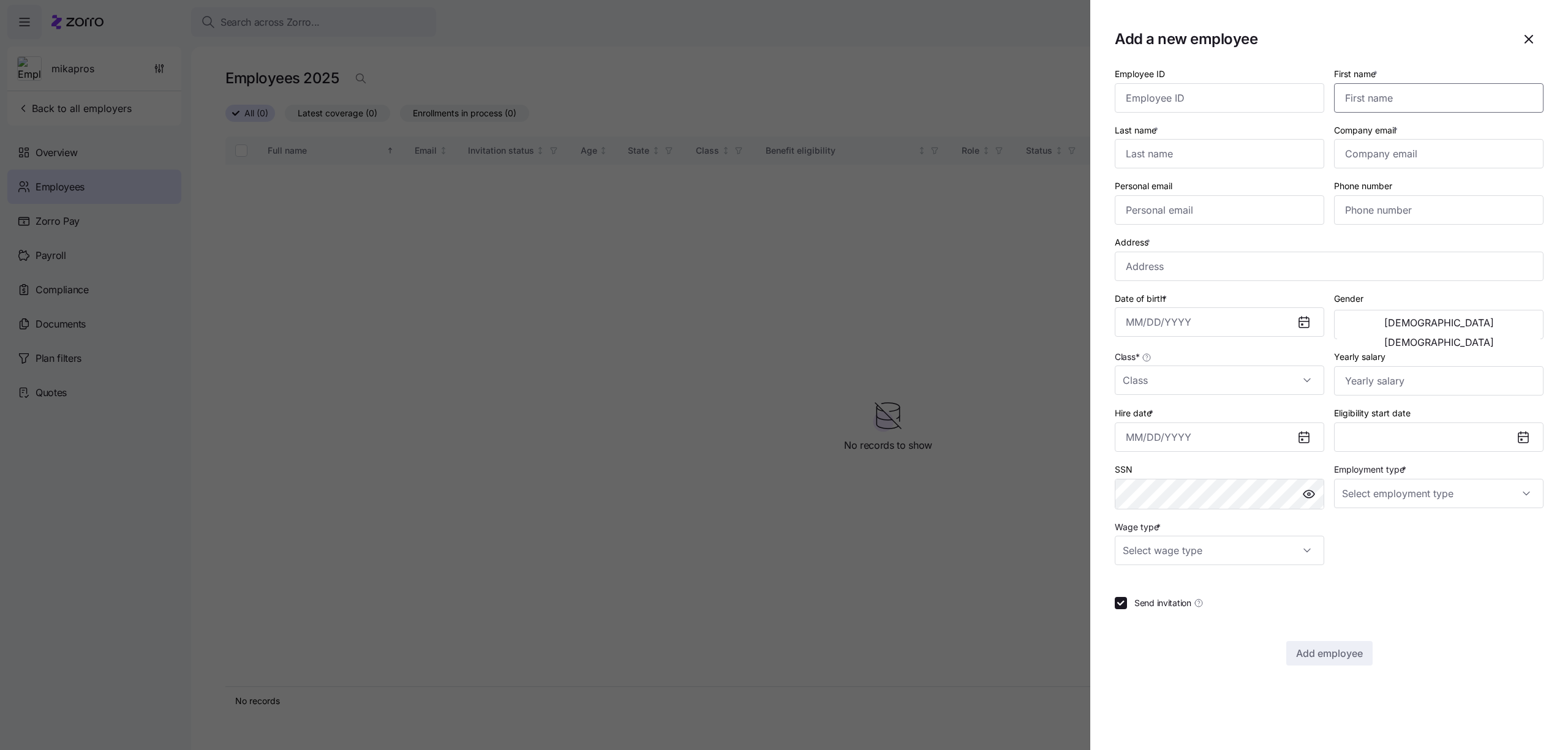
click at [1434, 105] on input "First name *" at bounding box center [1439, 98] width 209 height 29
type input "vdjkfnv"
type input ","
type input "xvkdvn"
type input "a"
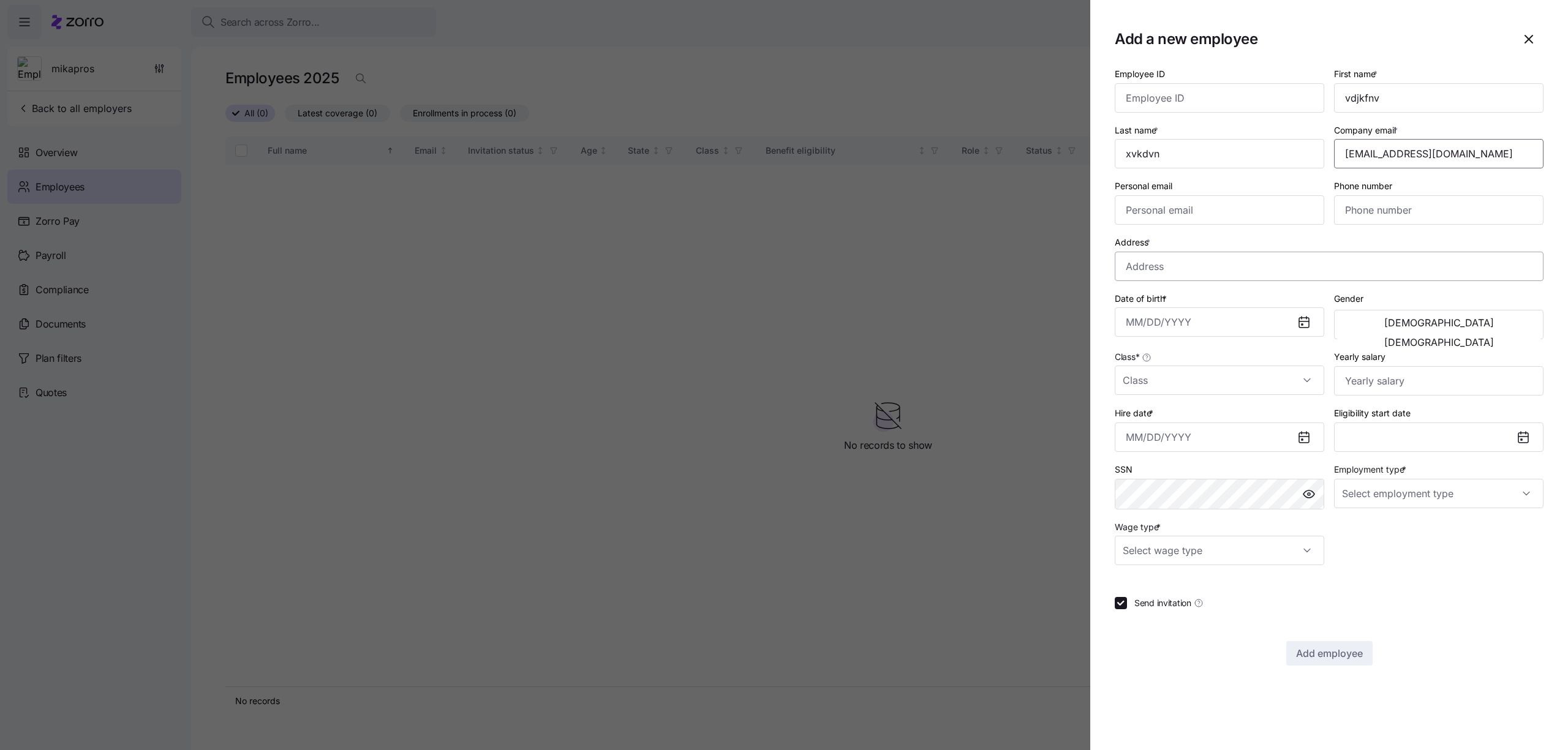
type input "fvcvcv@myzorro.co"
click at [1240, 252] on input "Address *" at bounding box center [1329, 266] width 428 height 29
type input "Gnarled Chestnut Ct, Houston, TX 77075, USA"
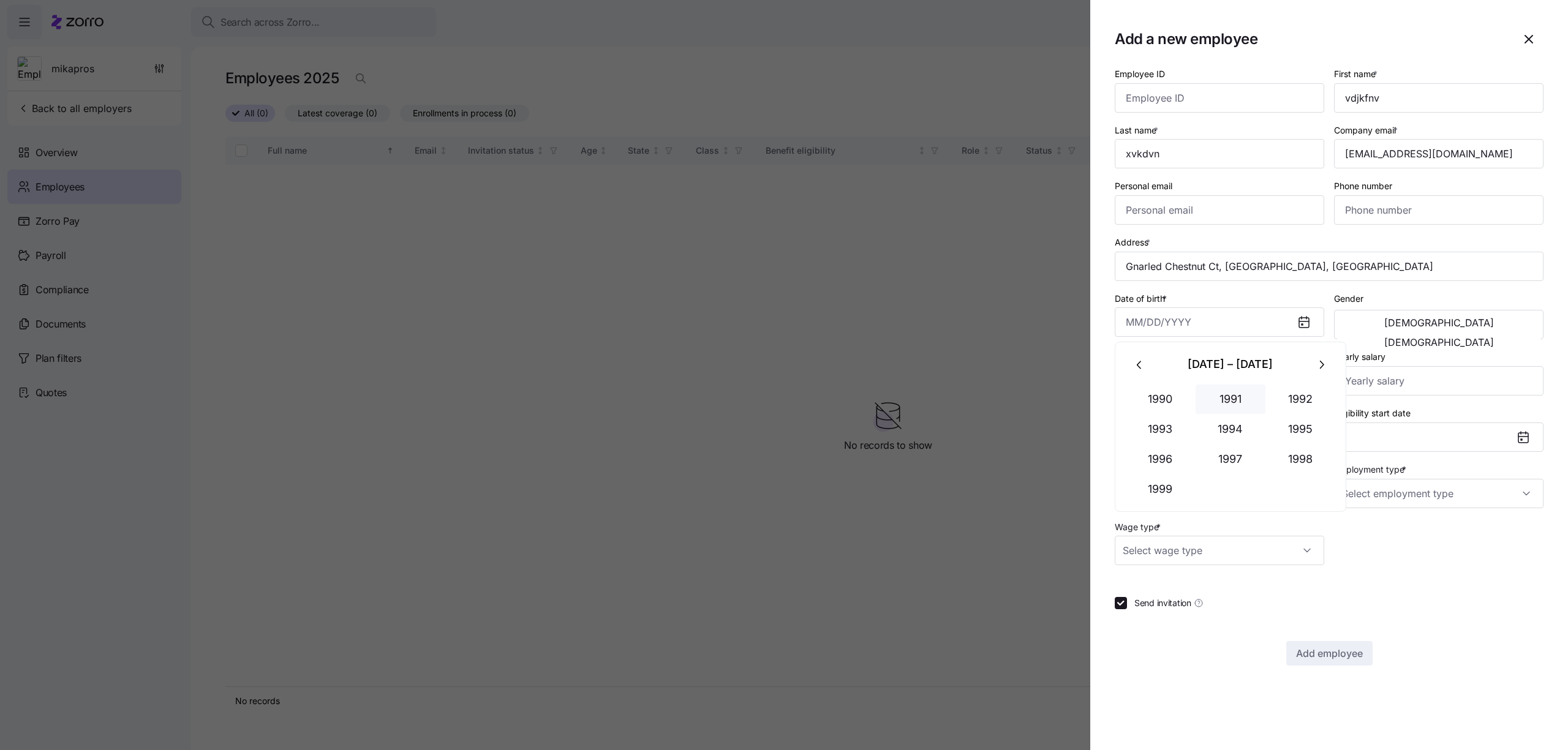
click at [1212, 405] on button "1991" at bounding box center [1230, 399] width 70 height 29
click at [1223, 415] on button "May" at bounding box center [1230, 429] width 70 height 29
click at [1229, 426] on button "2" at bounding box center [1230, 423] width 29 height 29
type input "May 2, 1991"
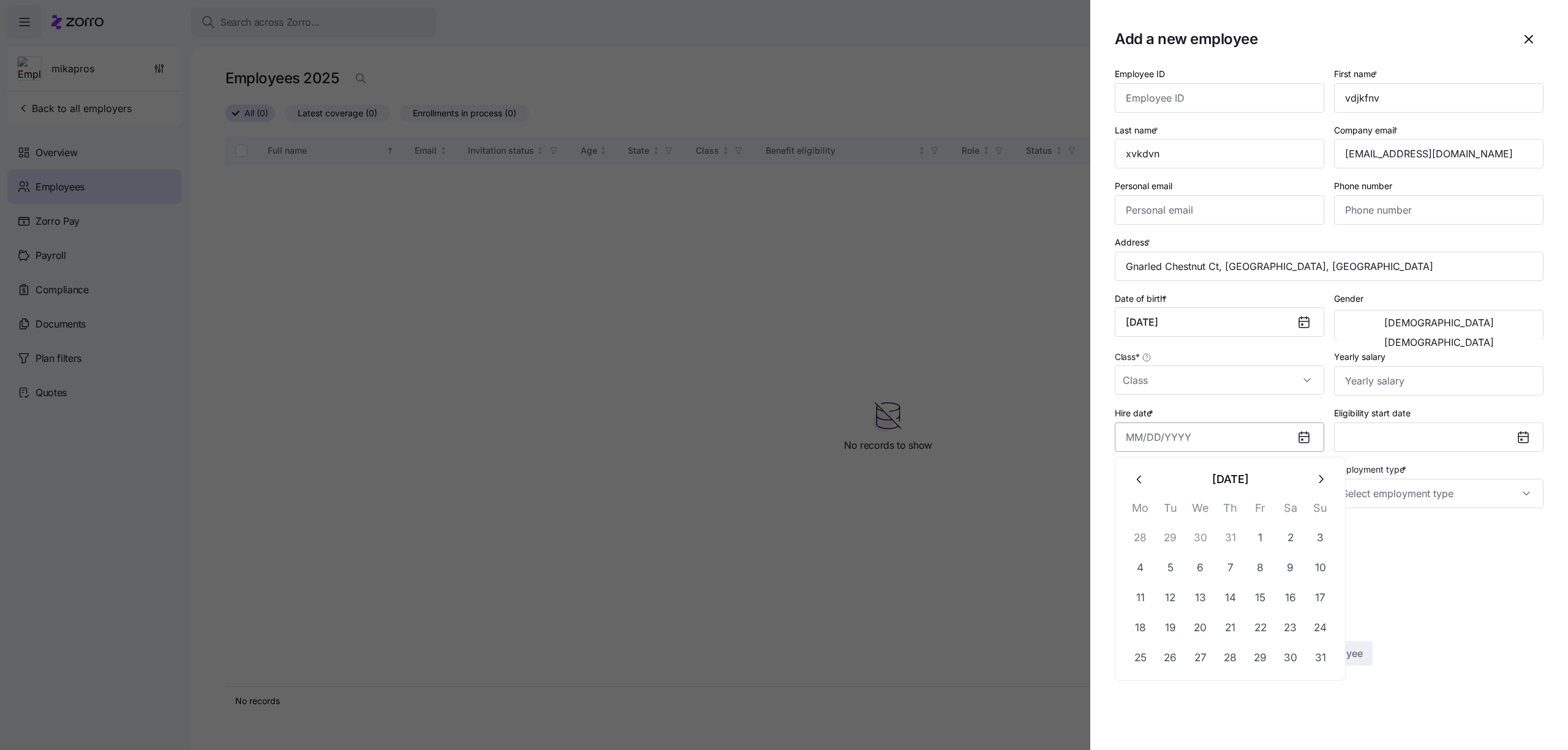
click at [1171, 425] on input "Hire date *" at bounding box center [1219, 437] width 209 height 29
click at [1257, 537] on button "1" at bounding box center [1260, 537] width 29 height 29
type input "August 1, 2025"
click at [1183, 381] on input "Class *" at bounding box center [1219, 379] width 209 height 29
click at [1174, 426] on div "Full Time" at bounding box center [1219, 418] width 200 height 26
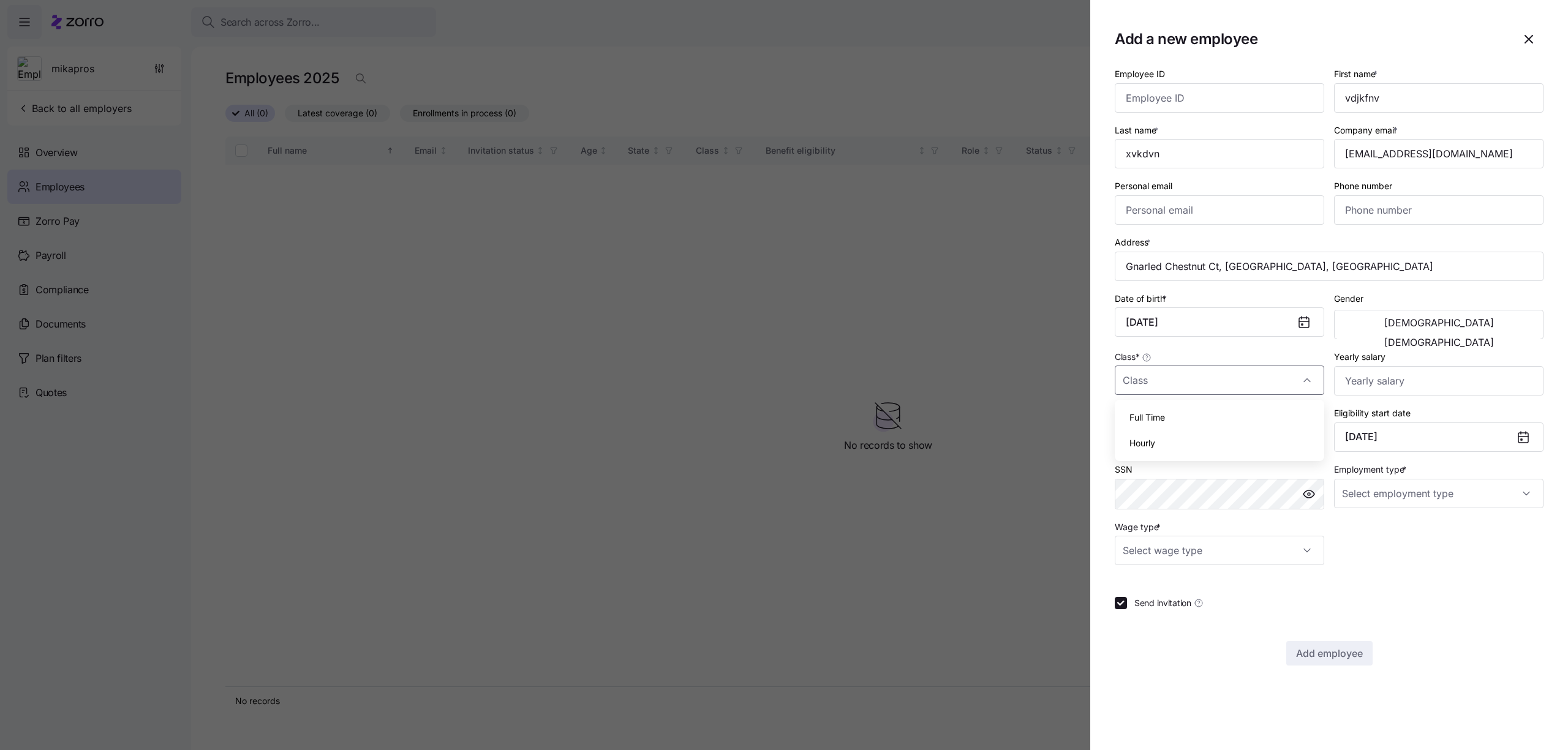
type input "Full Time"
click at [1369, 507] on input "Employment type *" at bounding box center [1439, 493] width 209 height 29
click at [1371, 537] on div "Full Time" at bounding box center [1439, 530] width 200 height 26
type input "Full Time"
click at [1236, 551] on input "Wage type *" at bounding box center [1219, 550] width 209 height 29
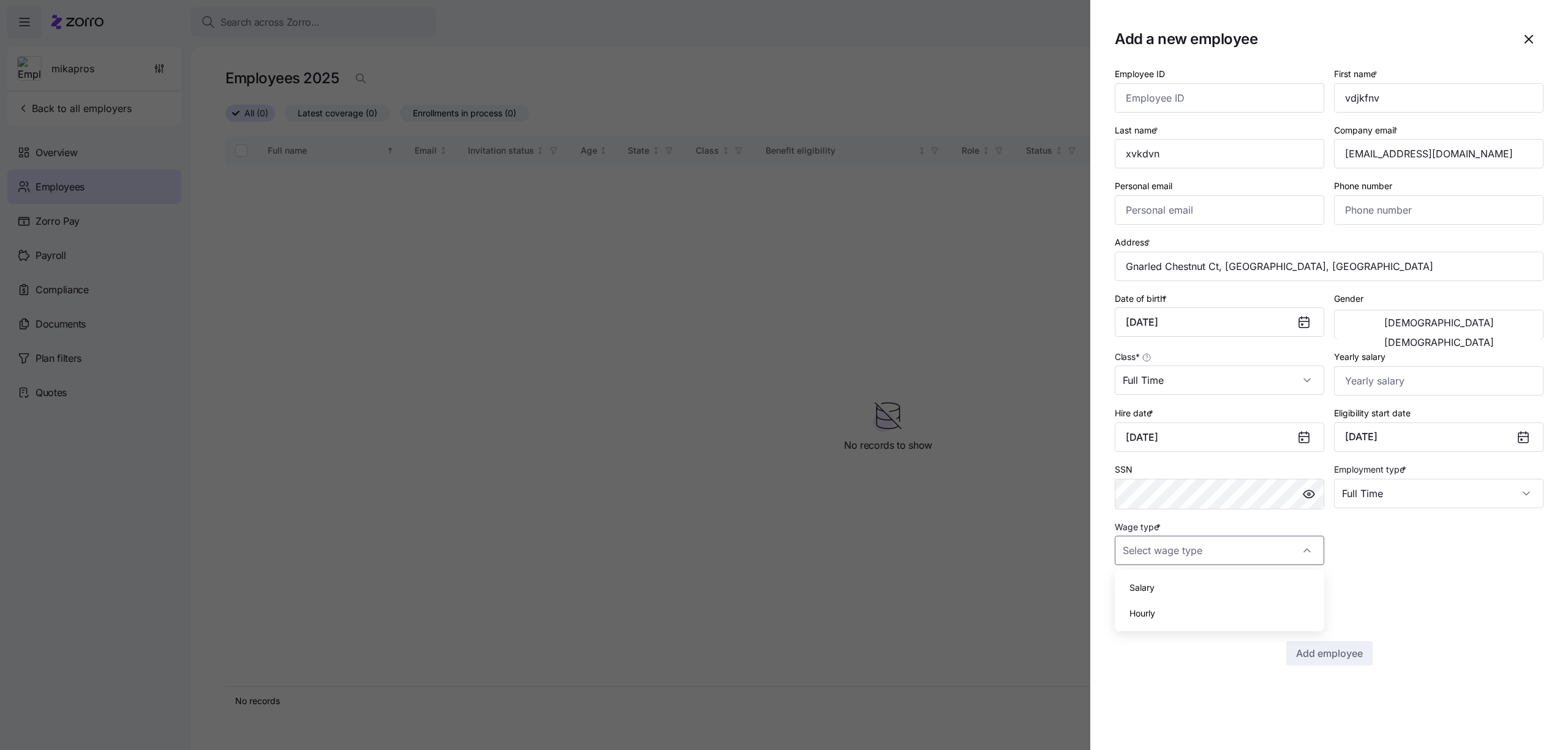
click at [1231, 574] on div "Salary Hourly" at bounding box center [1219, 600] width 209 height 60
click at [1230, 586] on div "Salary" at bounding box center [1219, 588] width 200 height 26
type input "Salary"
click at [1313, 650] on span "Add employee" at bounding box center [1329, 653] width 67 height 15
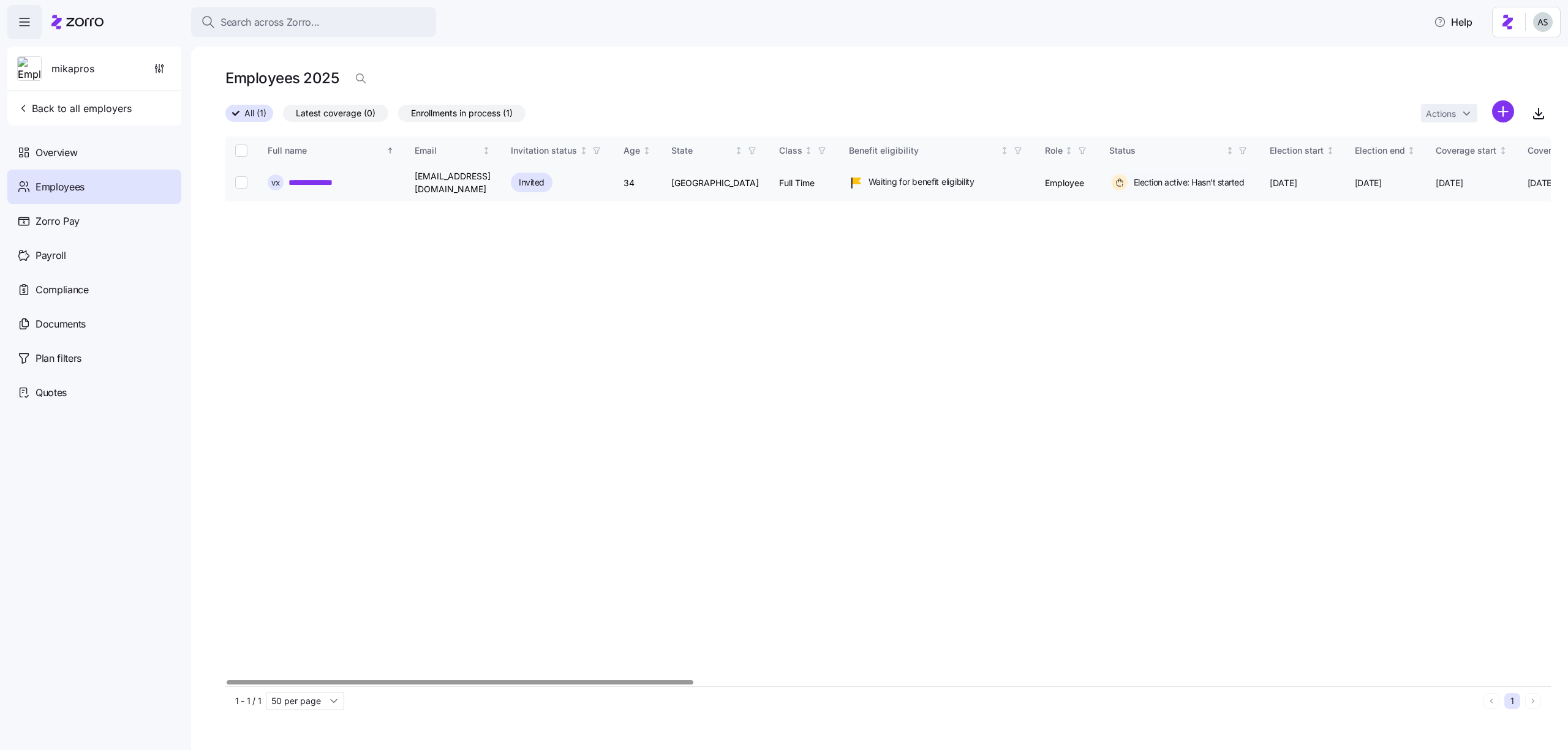
click at [335, 183] on link "**********" at bounding box center [318, 183] width 61 height 12
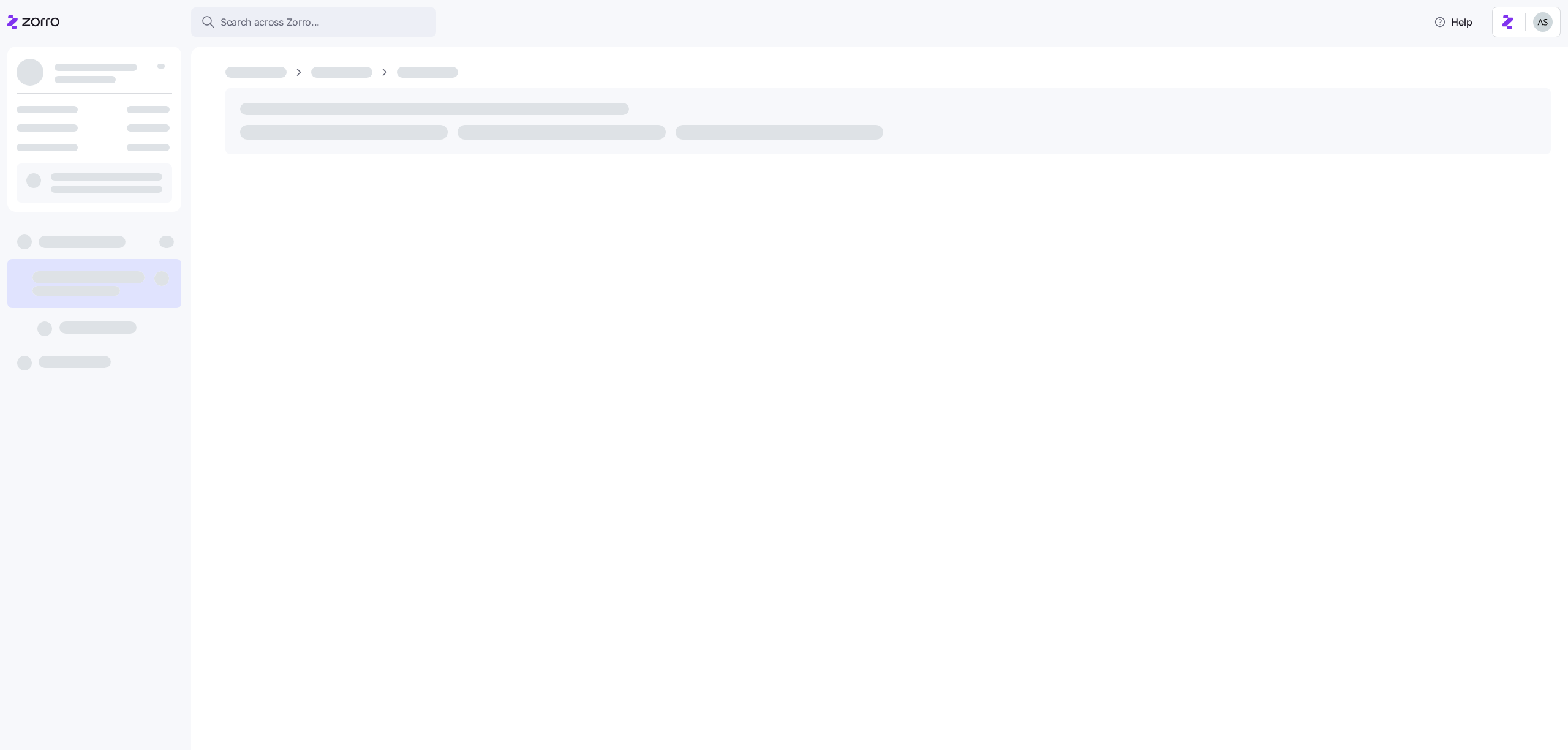
click at [325, 177] on div at bounding box center [879, 398] width 1377 height 704
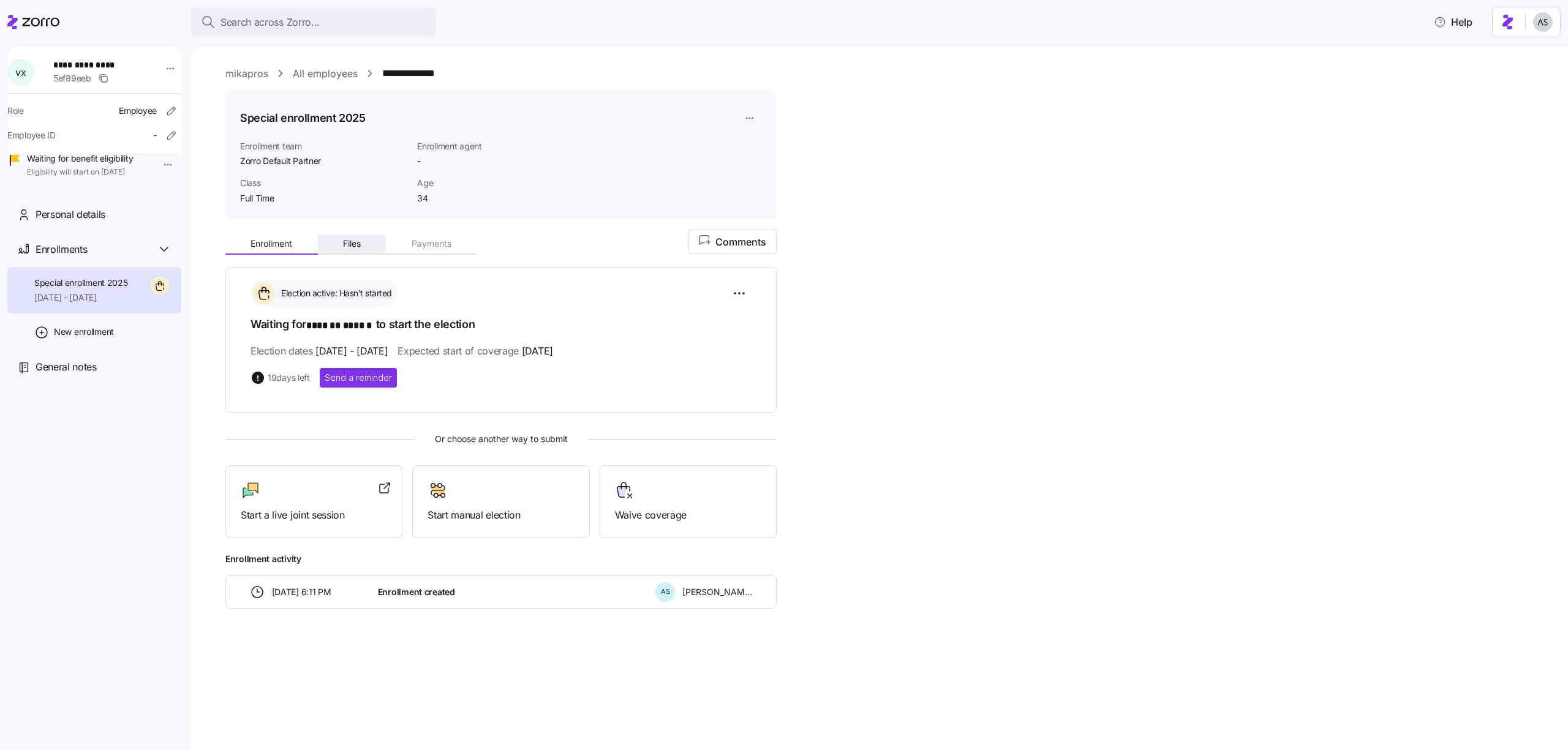
click at [364, 251] on button "Files" at bounding box center [351, 244] width 68 height 19
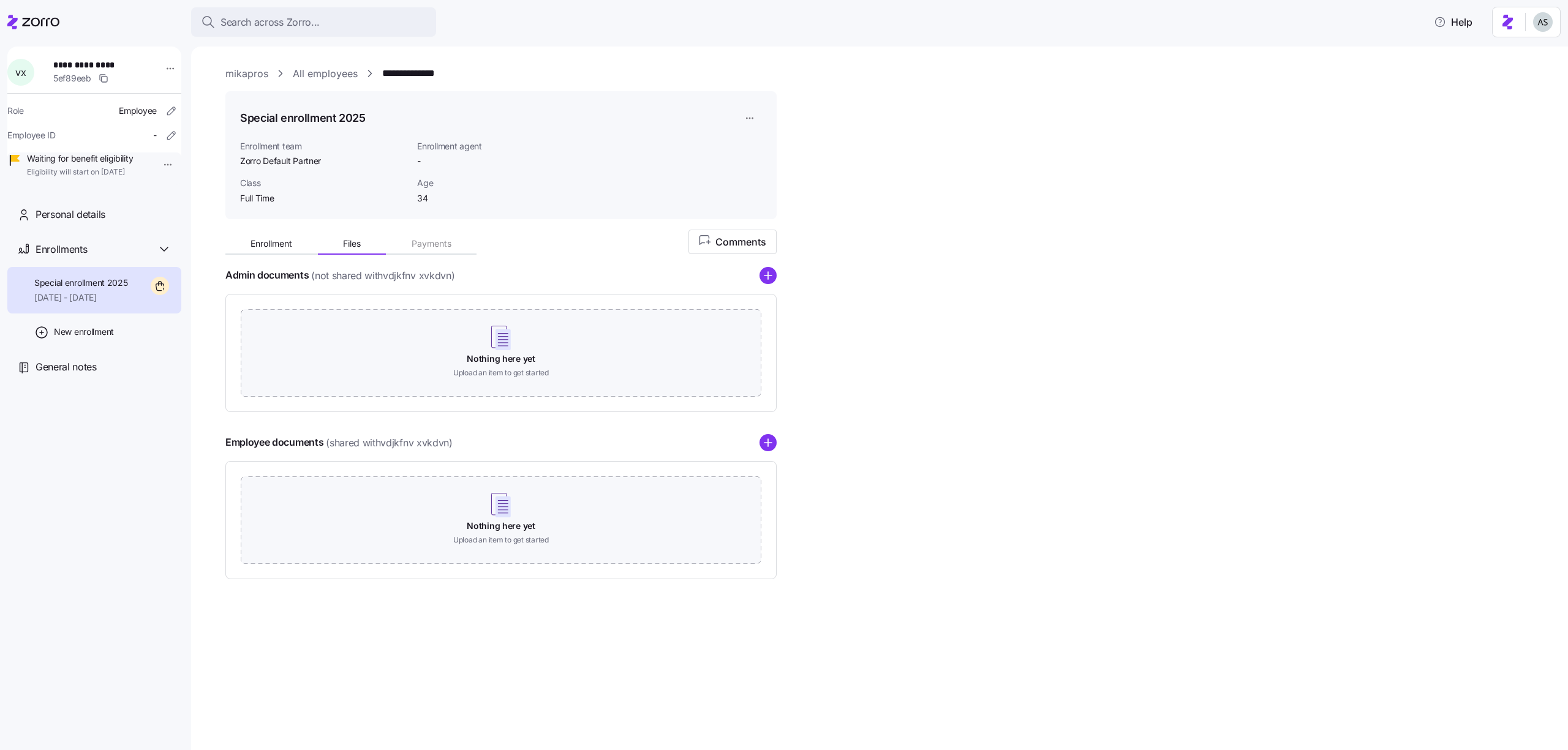
click at [305, 66] on link "All employees" at bounding box center [325, 74] width 65 height 15
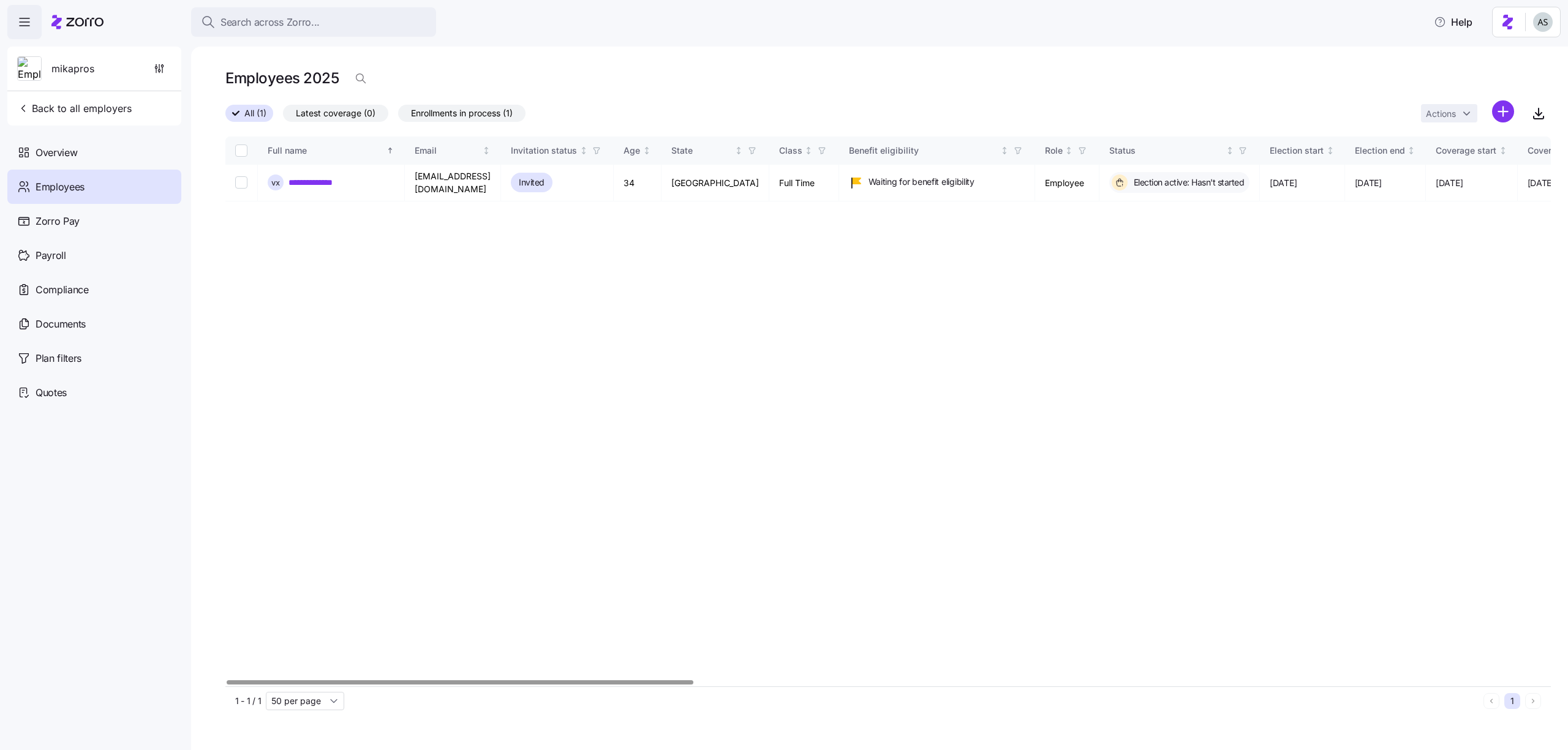
click at [402, 381] on div "**********" at bounding box center [888, 411] width 1326 height 550
click at [324, 176] on link "**********" at bounding box center [318, 183] width 61 height 12
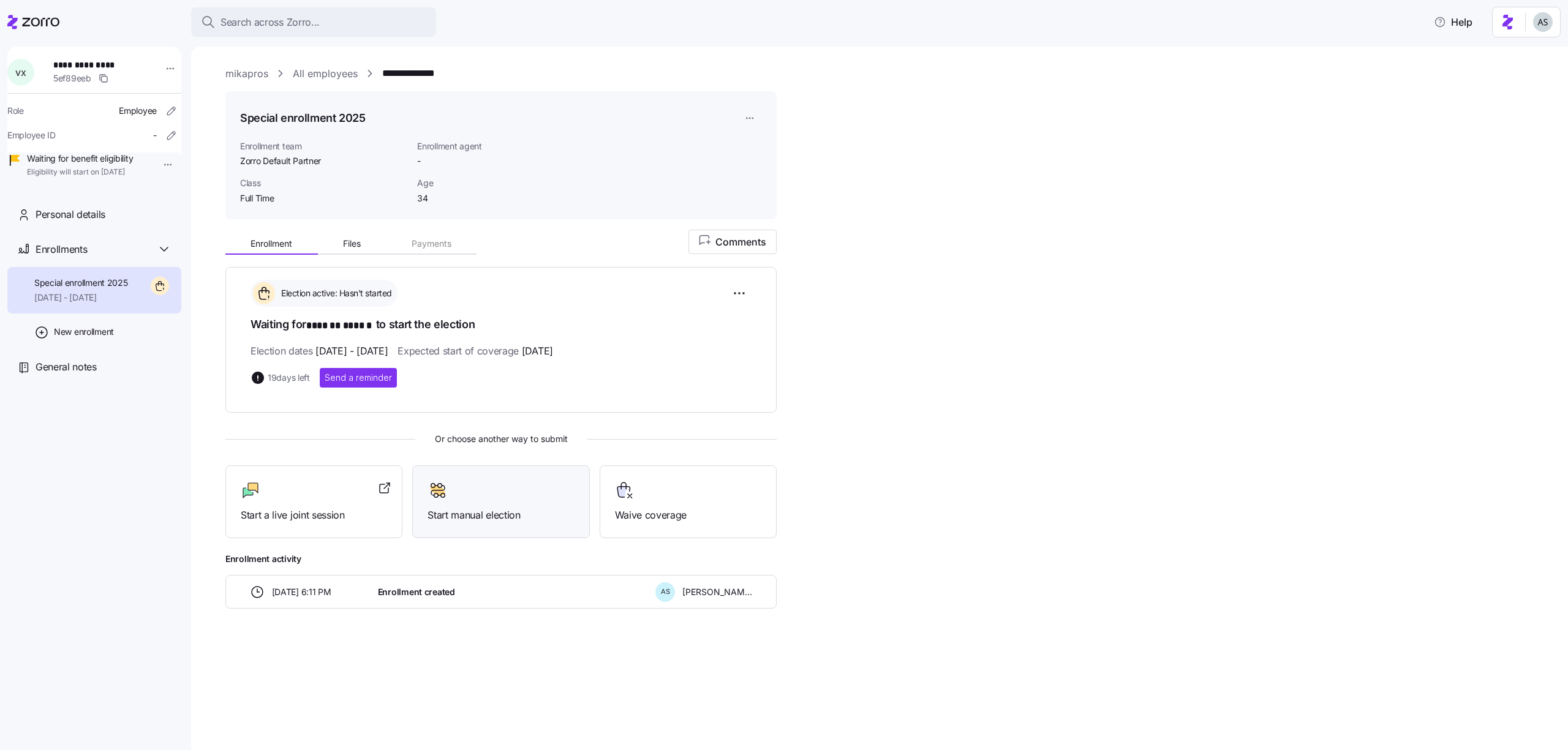
click at [502, 522] on div "Start manual election" at bounding box center [501, 502] width 177 height 73
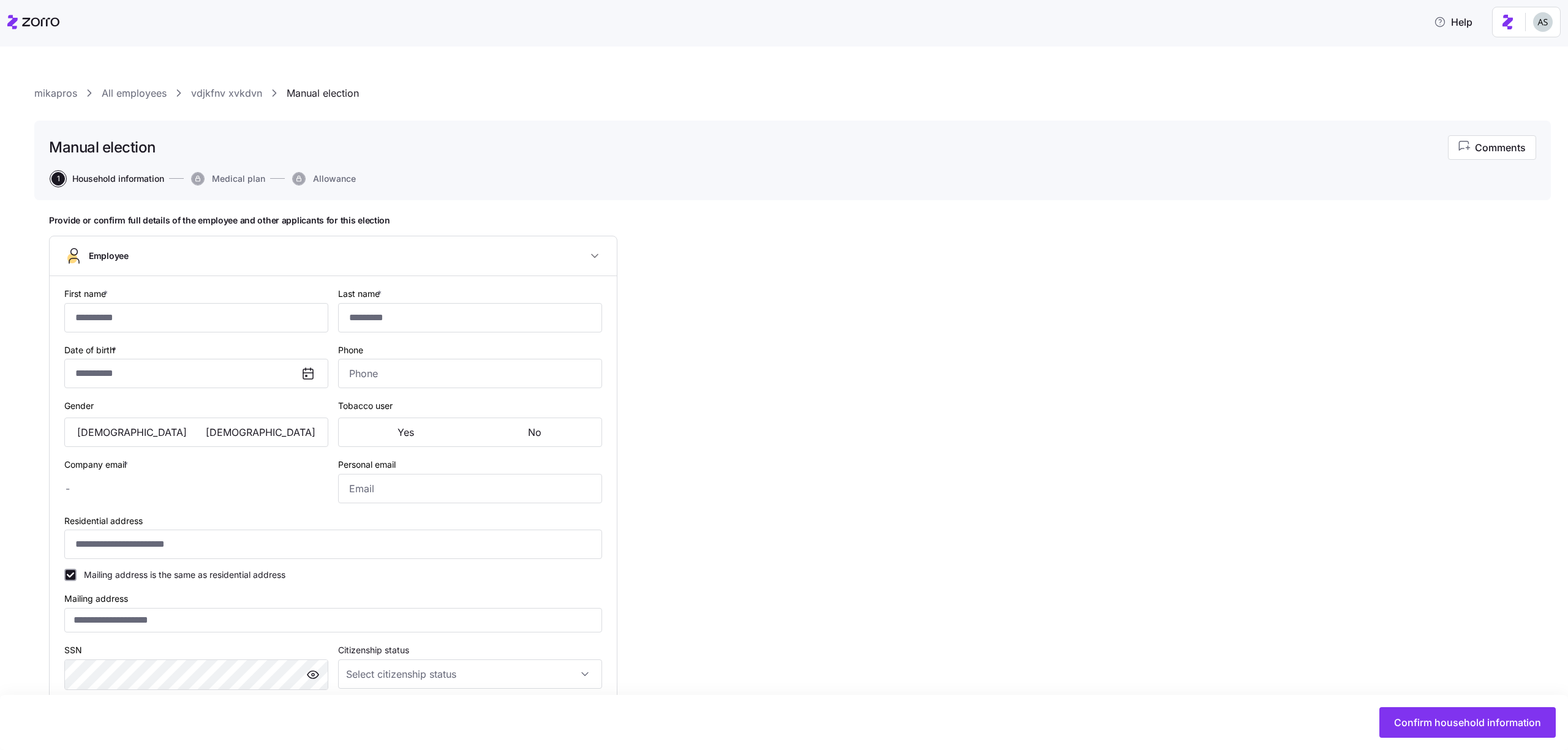
type input "*******"
type input "******"
type input "fvcvcv@myzorro.co"
type input "**********"
checkbox input "true"
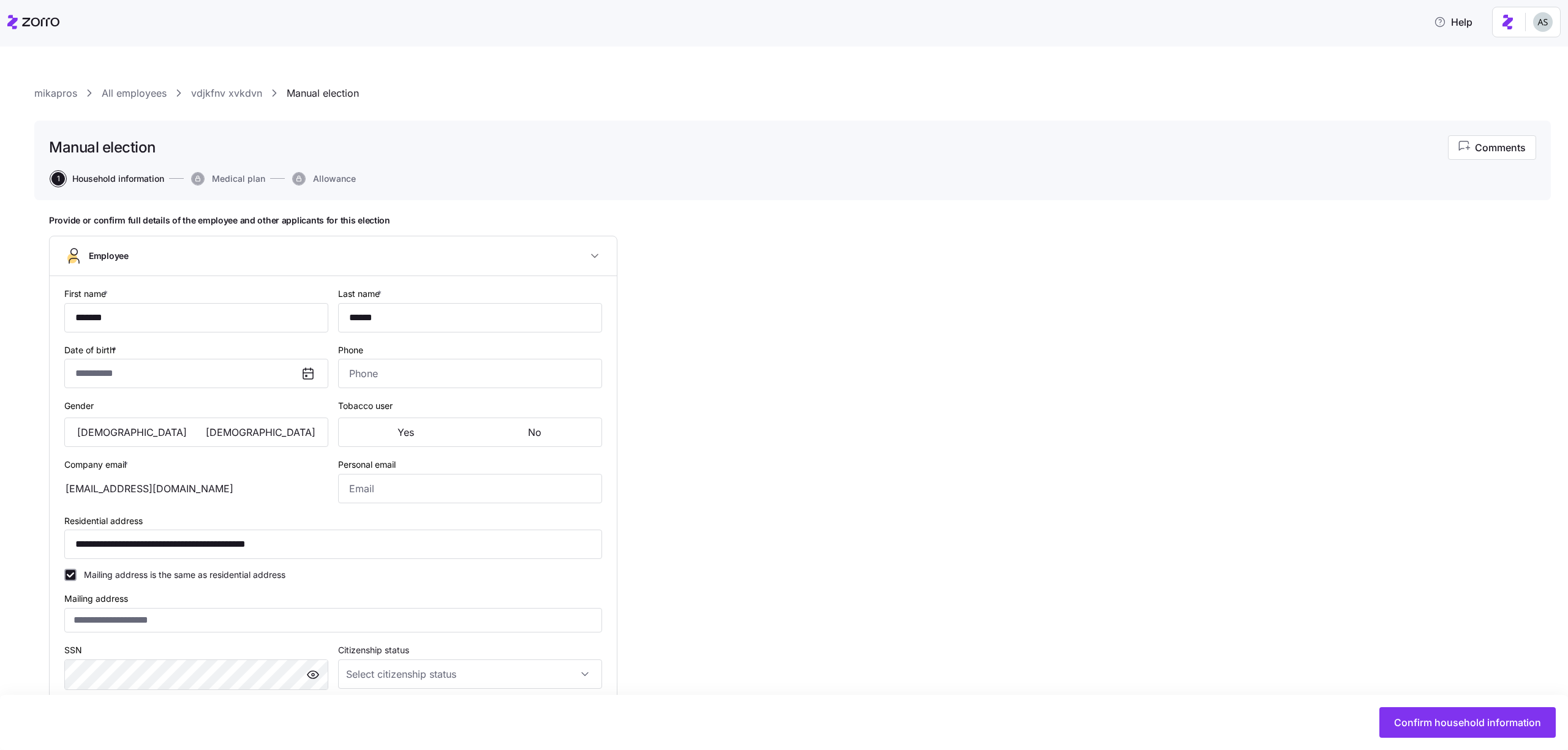
type input "**********"
type input "Full Time"
type input "Full time"
type input "Salary"
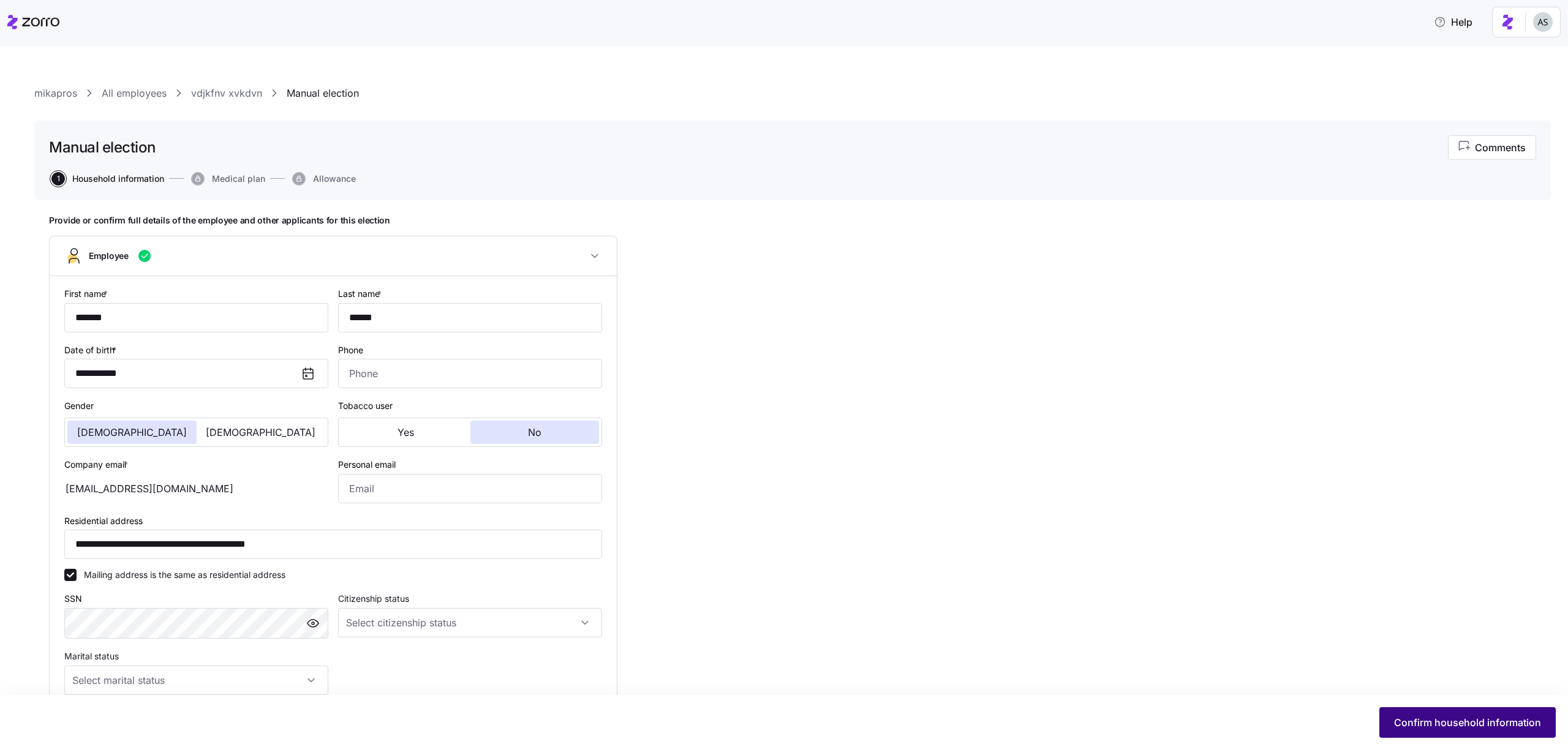
click at [1414, 715] on span "Confirm household information" at bounding box center [1468, 723] width 147 height 15
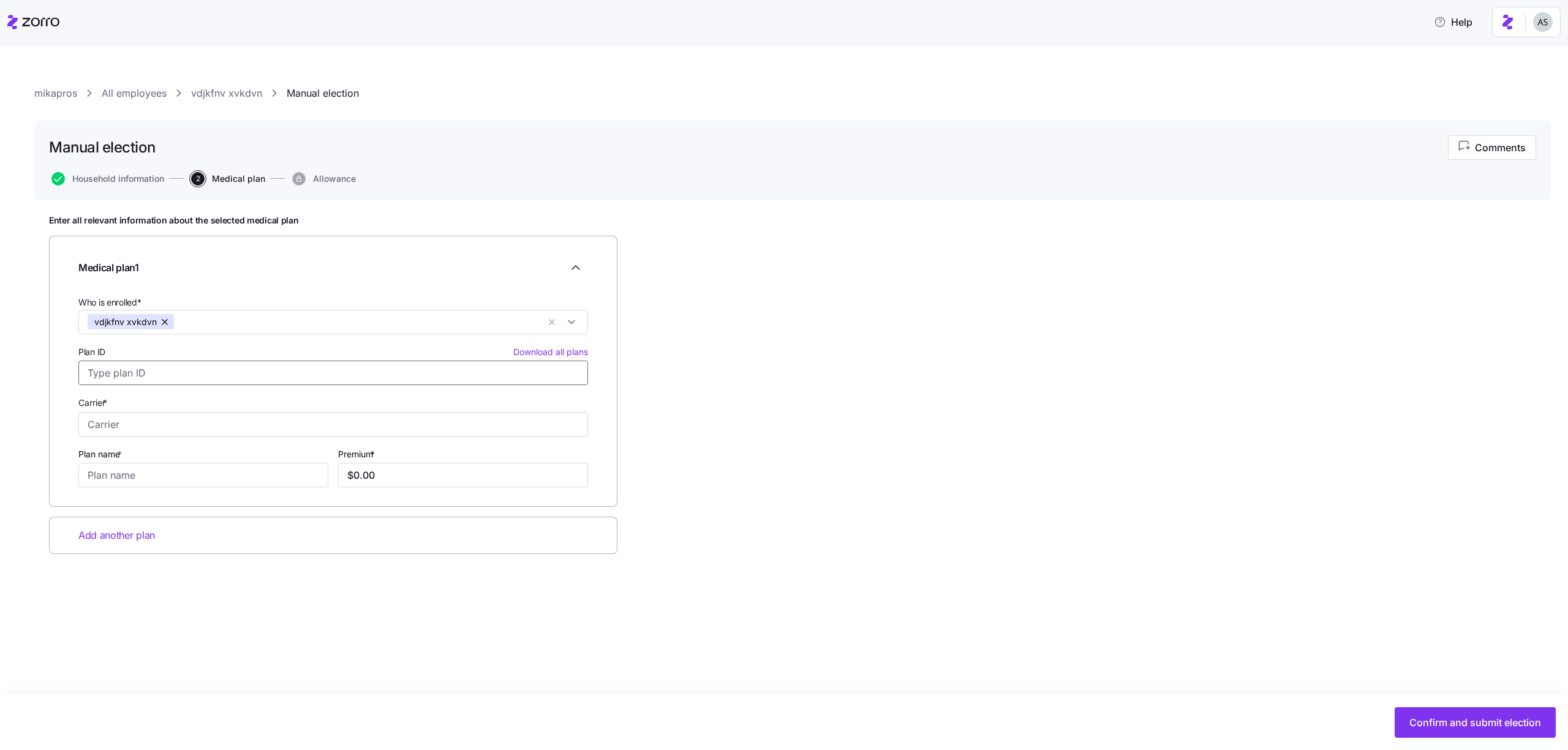
click at [485, 381] on input "Plan ID Download all plans" at bounding box center [333, 373] width 510 height 25
click at [231, 88] on link "vdjkfnv xvkdvn" at bounding box center [226, 93] width 71 height 15
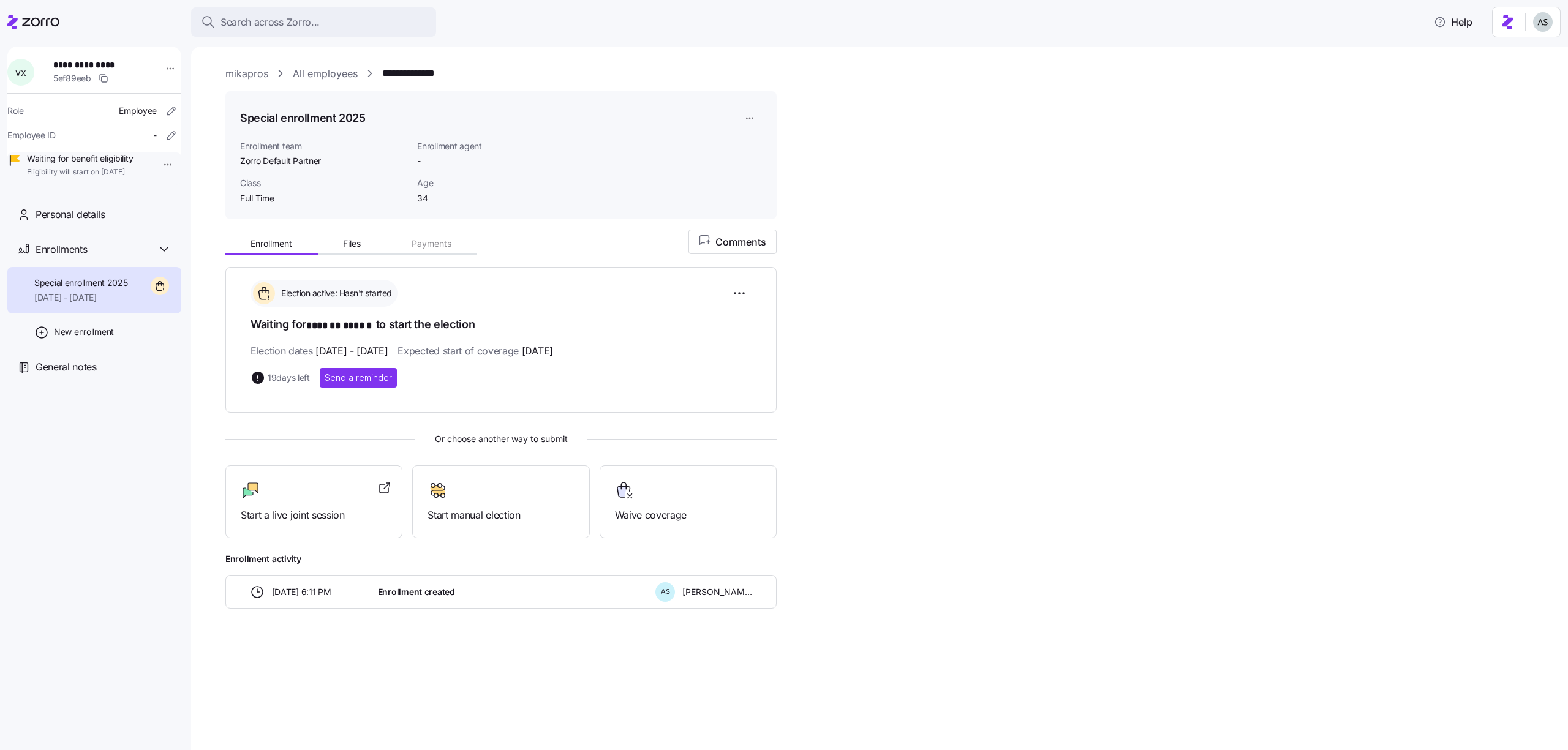
click at [321, 71] on link "All employees" at bounding box center [325, 74] width 65 height 15
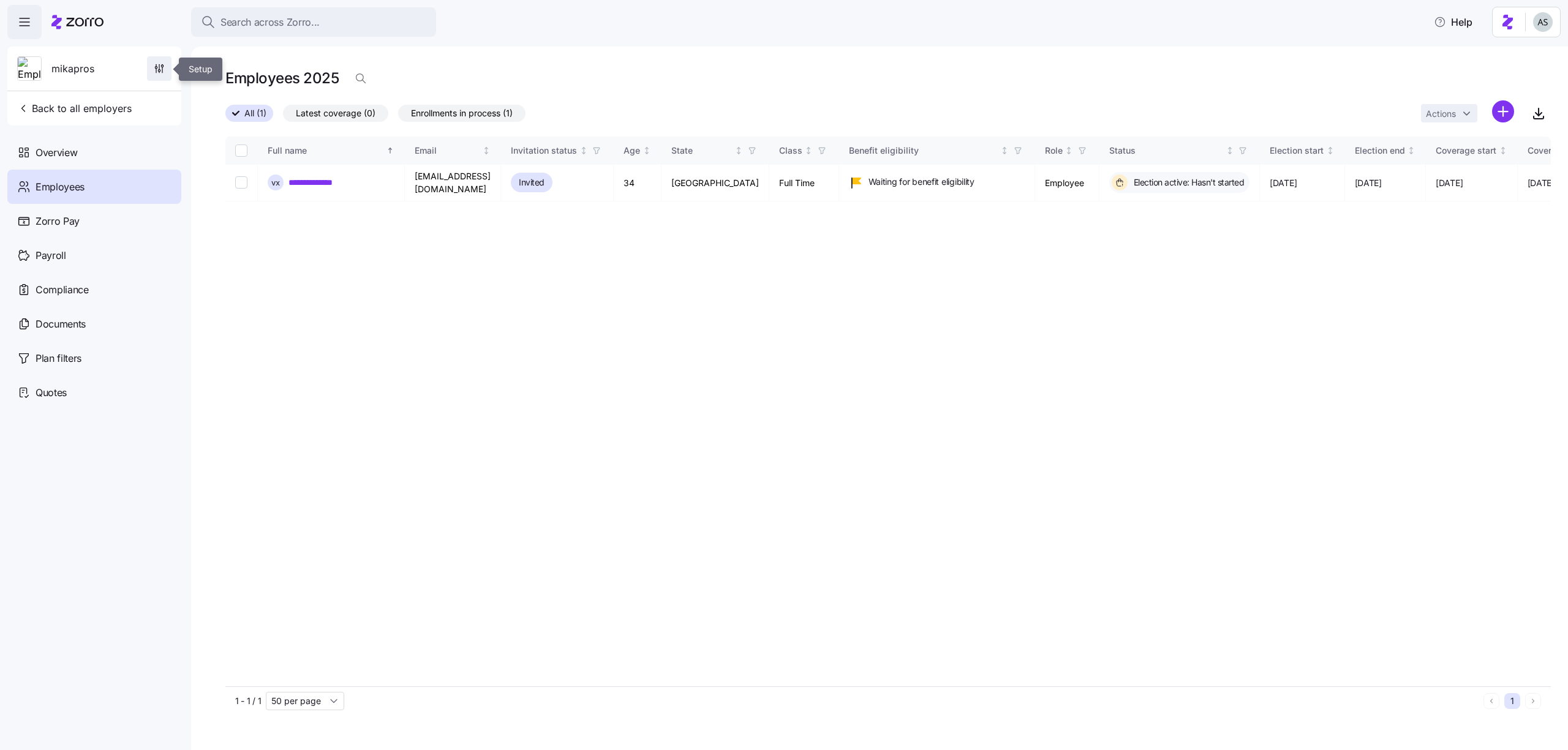
click at [160, 72] on icon "button" at bounding box center [160, 72] width 0 height 1
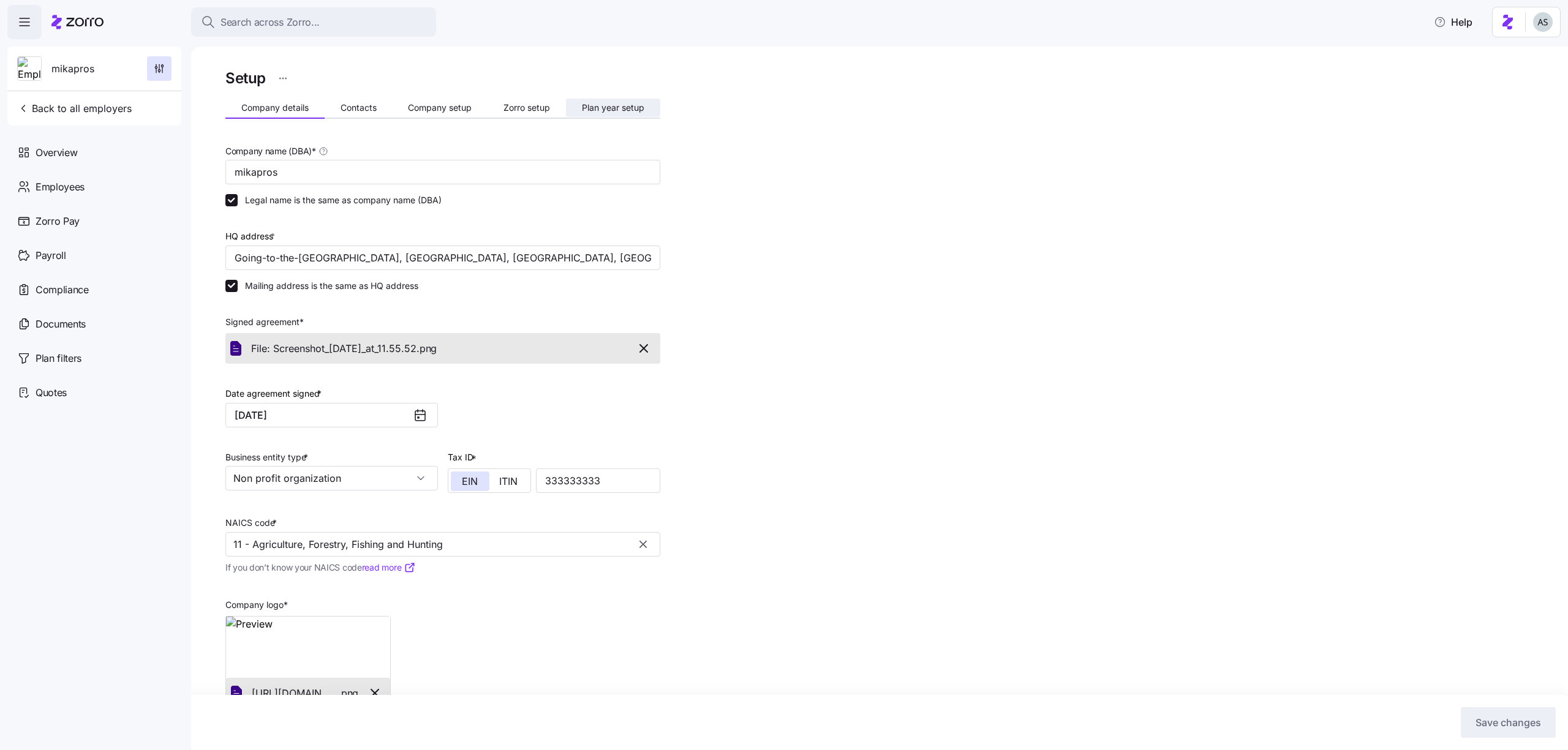
click at [615, 113] on button "Plan year setup" at bounding box center [613, 107] width 94 height 19
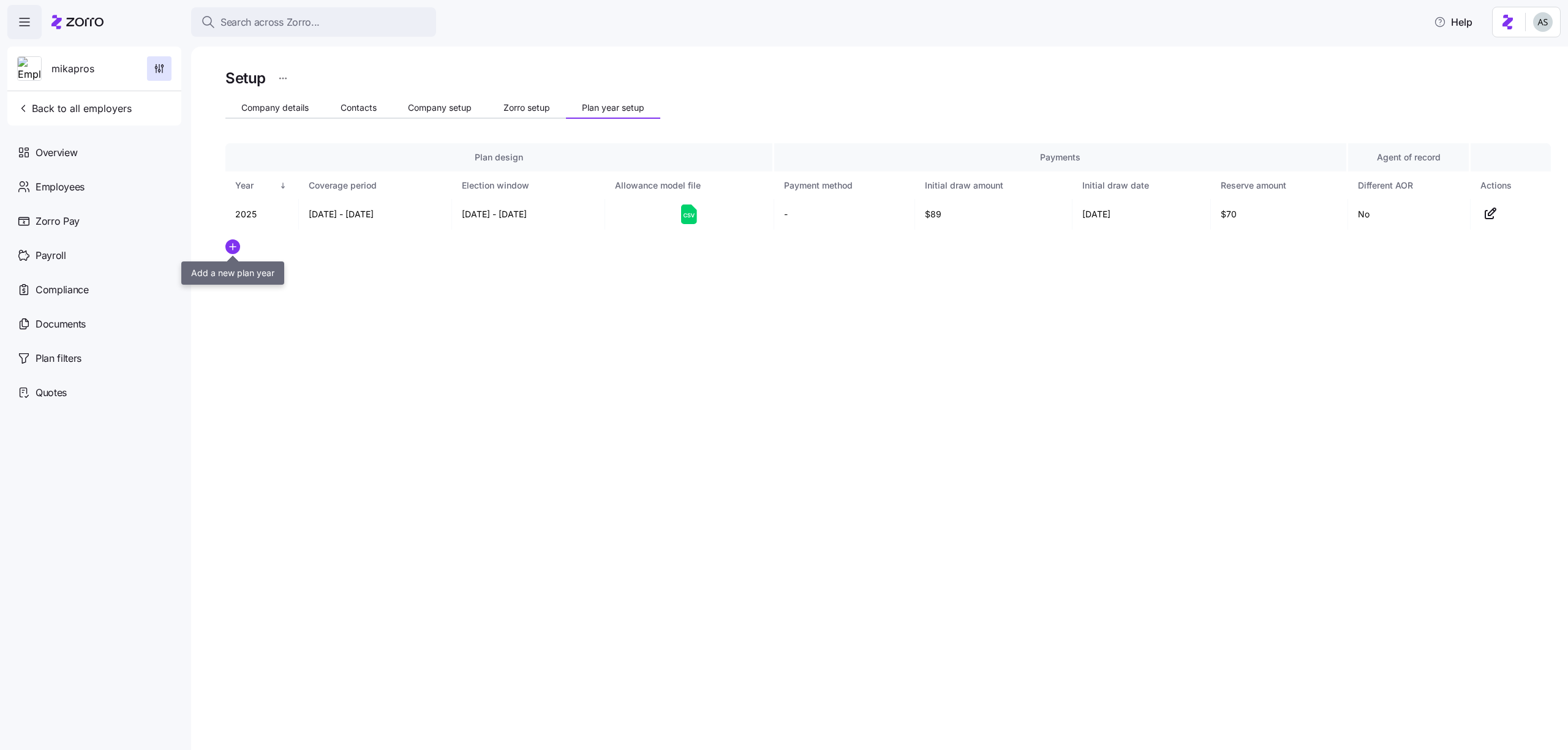
click at [231, 247] on icon "add icon" at bounding box center [232, 246] width 15 height 15
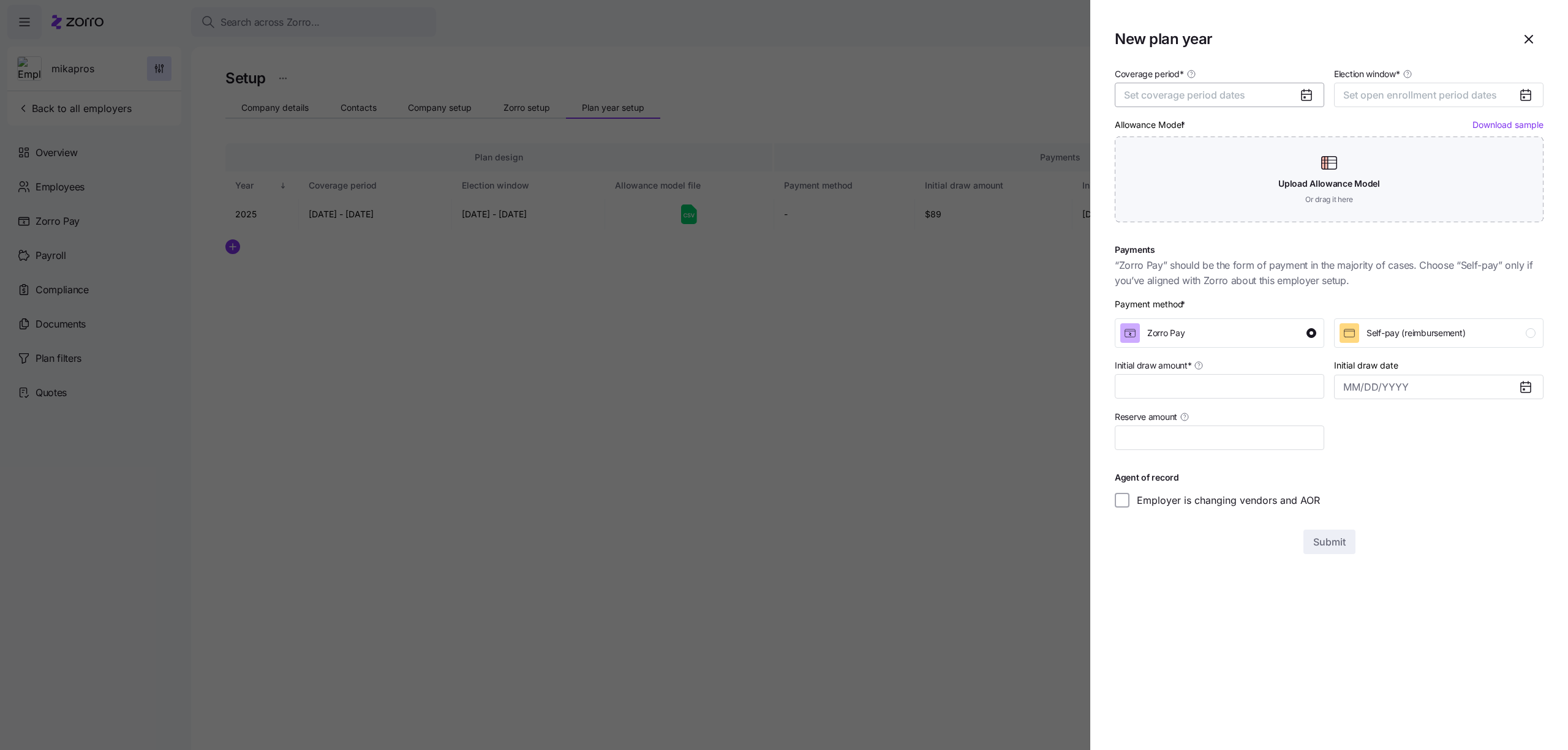
click at [1227, 99] on span "Set coverage period dates" at bounding box center [1184, 95] width 122 height 12
click at [1304, 134] on button "button" at bounding box center [1297, 132] width 26 height 26
click at [1174, 163] on button "Jan" at bounding box center [1156, 164] width 61 height 26
click at [1278, 235] on button "Dec" at bounding box center [1279, 243] width 61 height 26
click at [1415, 89] on span "Set open enrollment period dates" at bounding box center [1420, 95] width 153 height 12
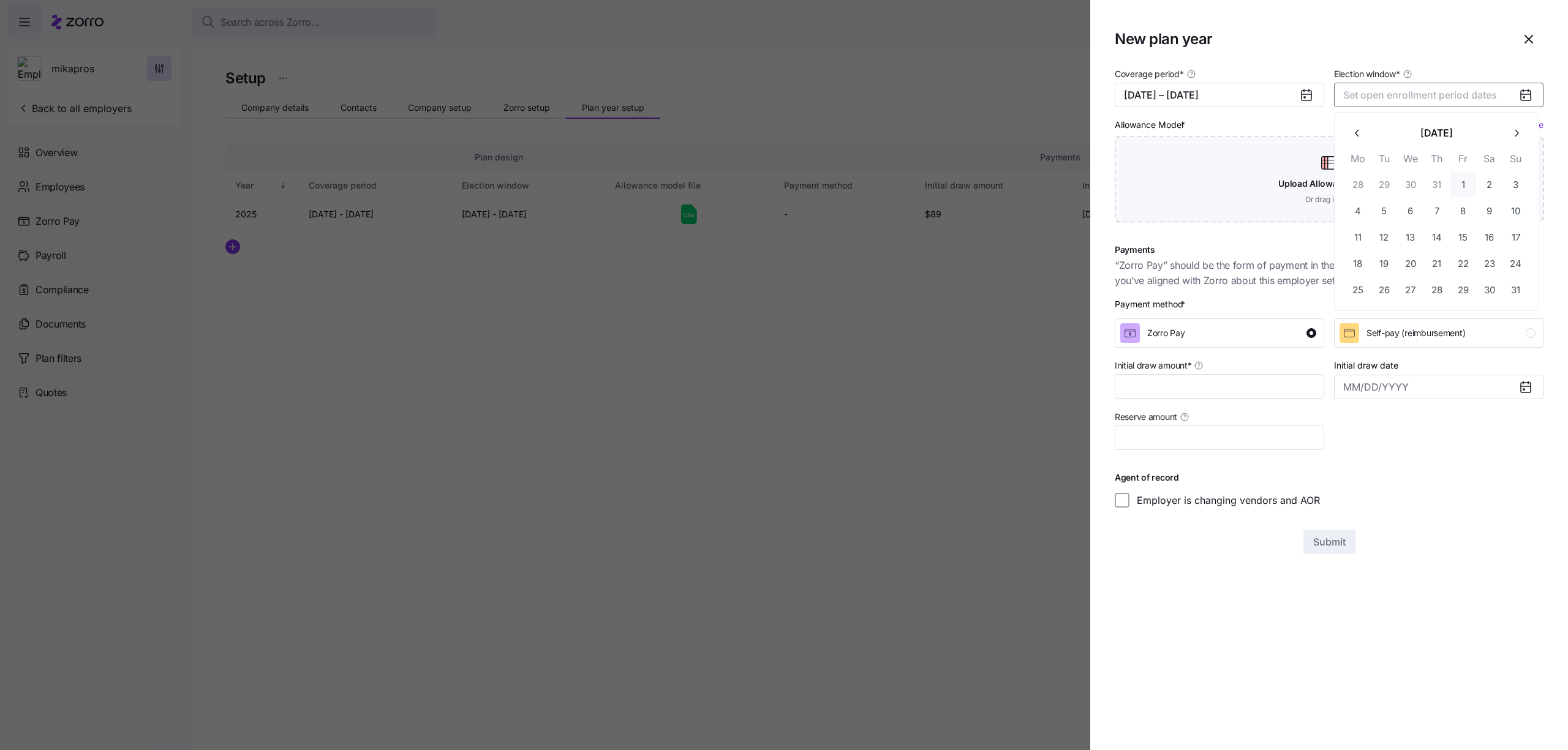
click at [1465, 177] on button "1" at bounding box center [1462, 184] width 26 height 26
click at [1525, 282] on button "31" at bounding box center [1516, 289] width 26 height 26
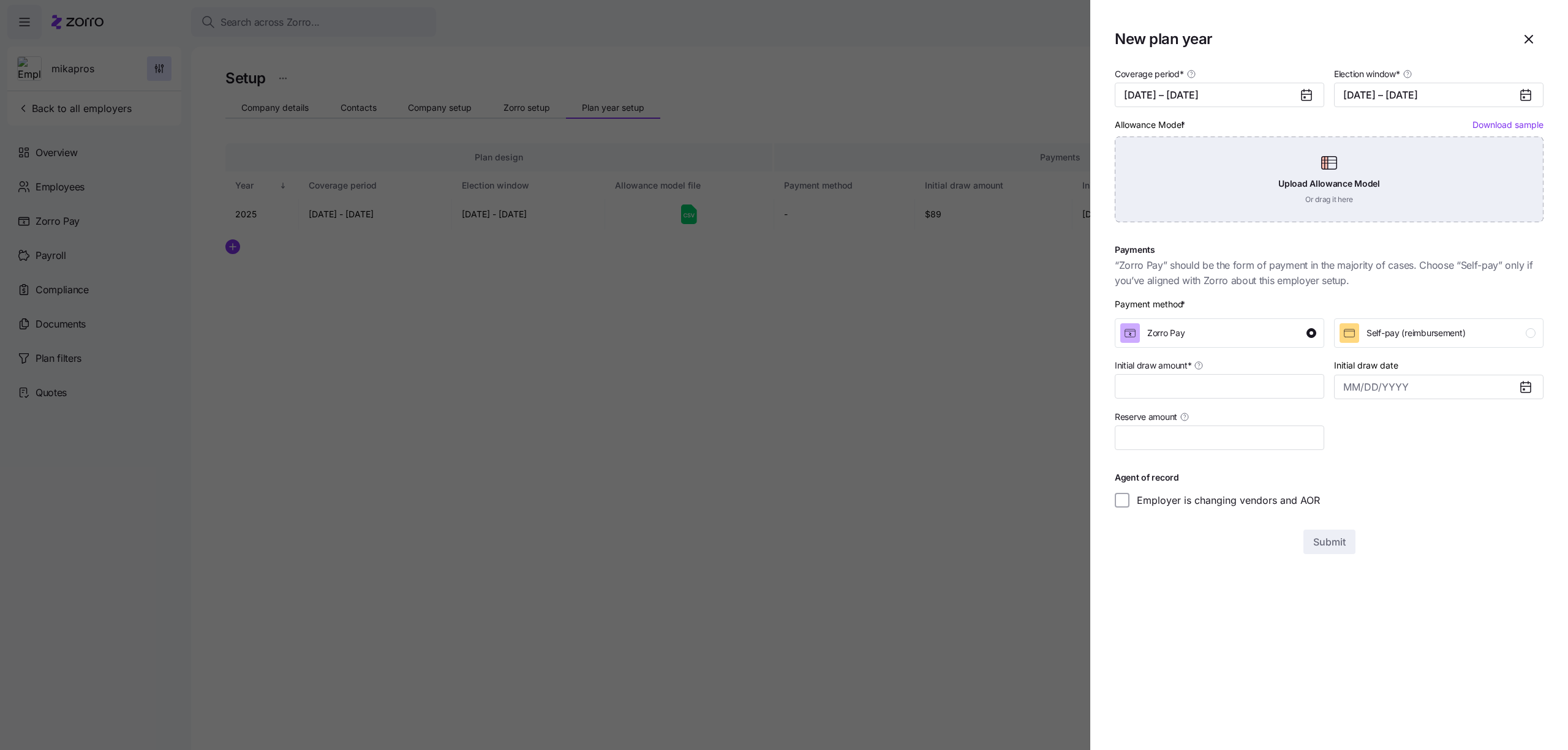
click at [1350, 184] on div "Upload Allowance Model Or drag it here" at bounding box center [1329, 179] width 428 height 86
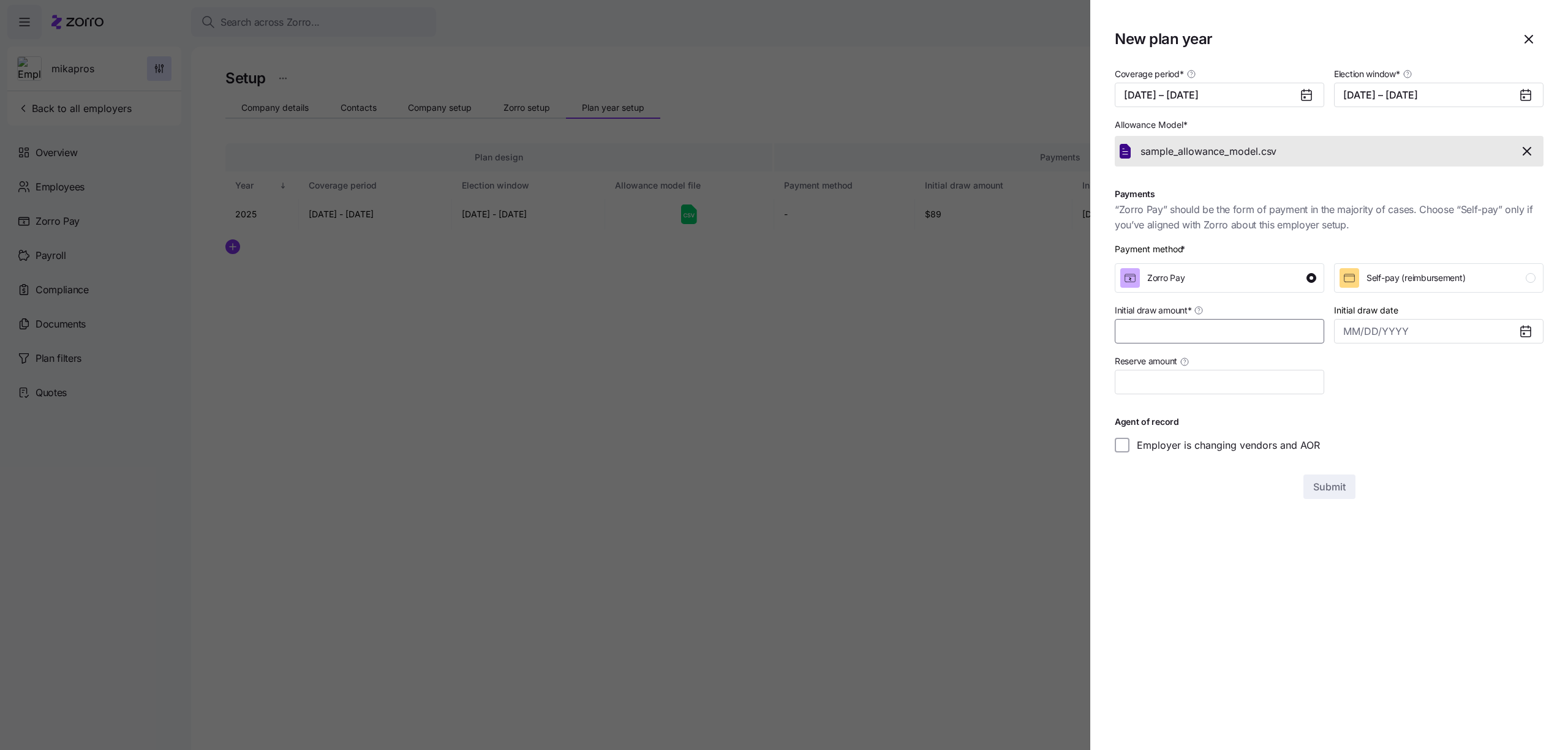
click at [1205, 330] on input "Initial draw amount *" at bounding box center [1219, 332] width 209 height 25
type input "$100"
click at [1332, 492] on span "Submit" at bounding box center [1329, 487] width 33 height 15
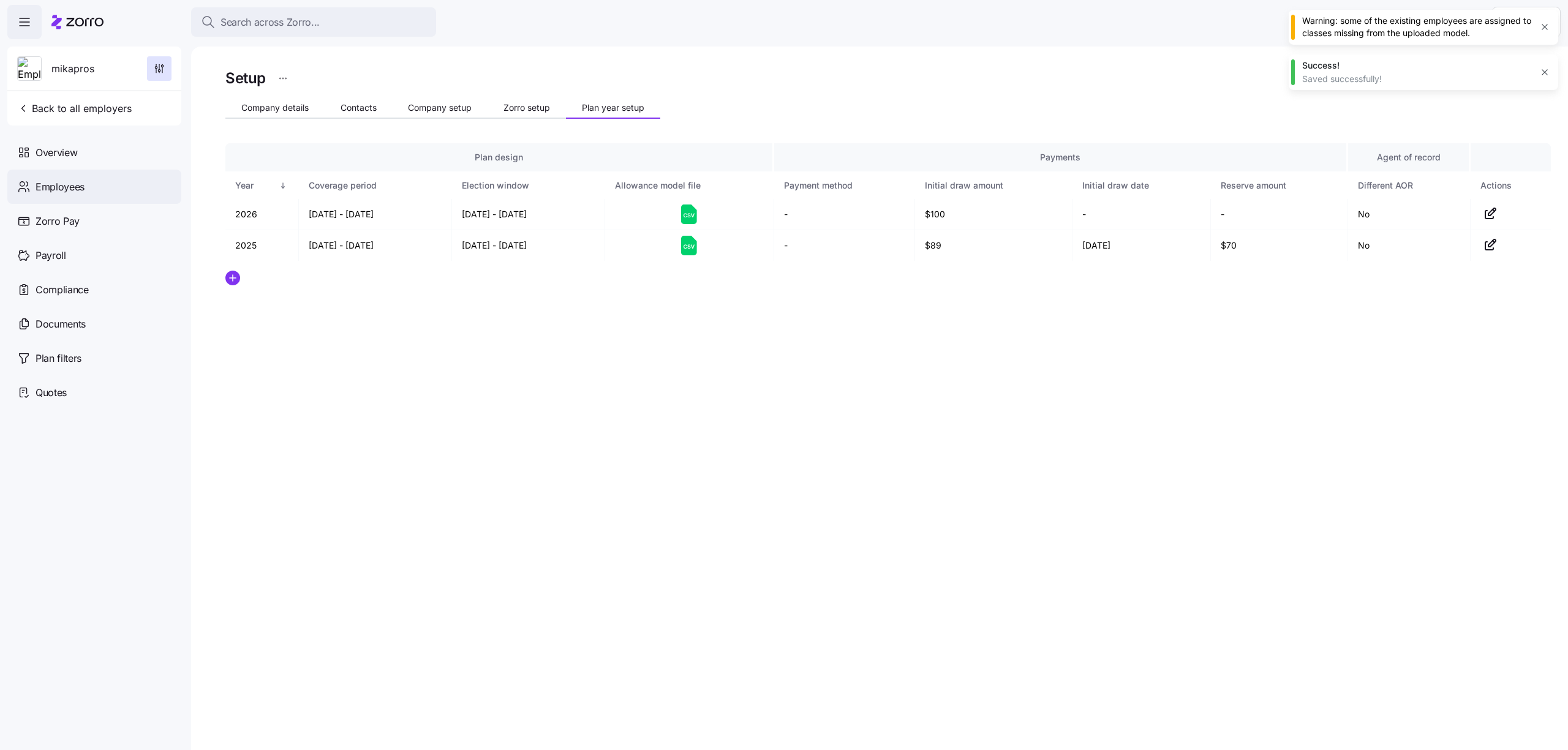
click at [114, 176] on div "Employees" at bounding box center [94, 186] width 174 height 35
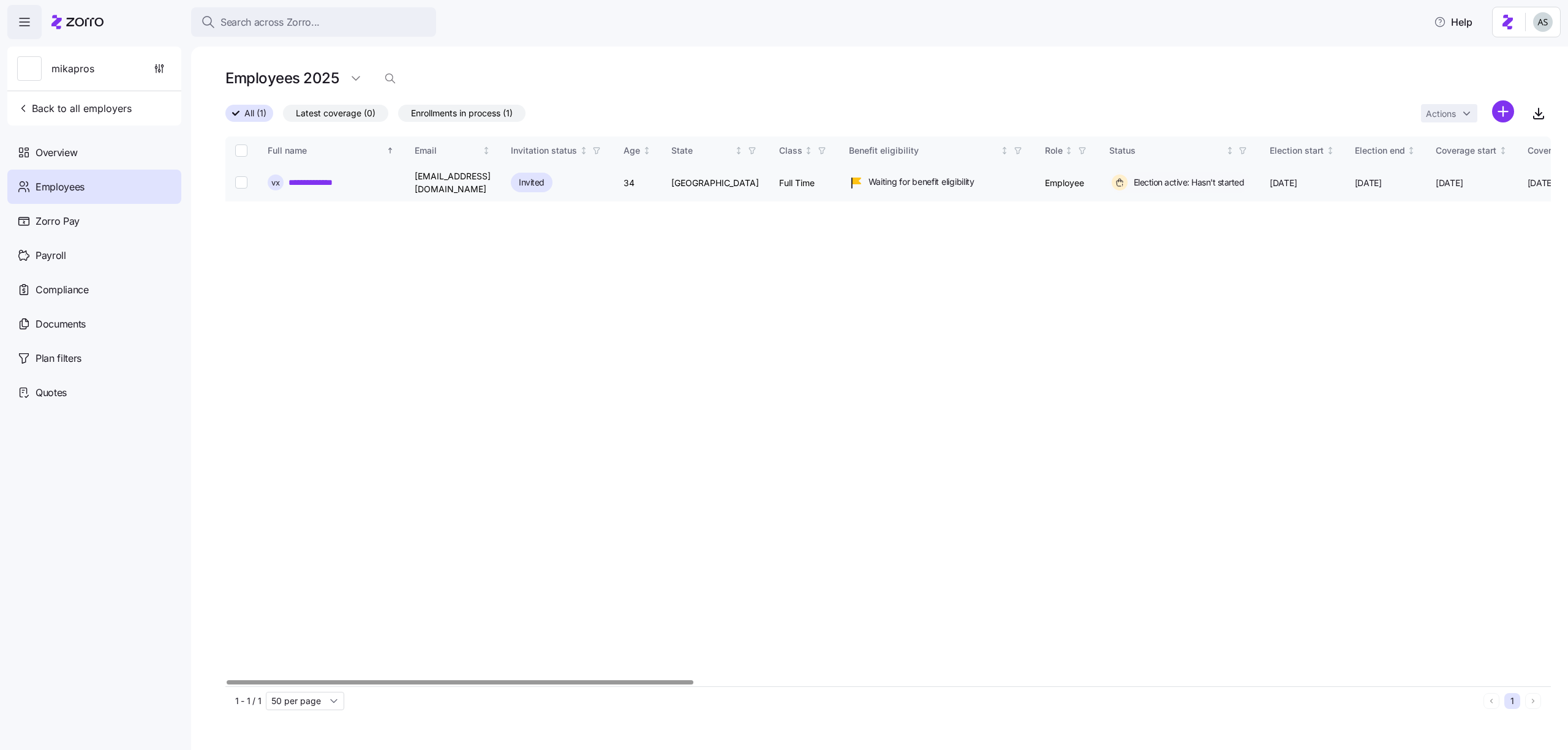
click at [314, 184] on link "**********" at bounding box center [318, 183] width 61 height 12
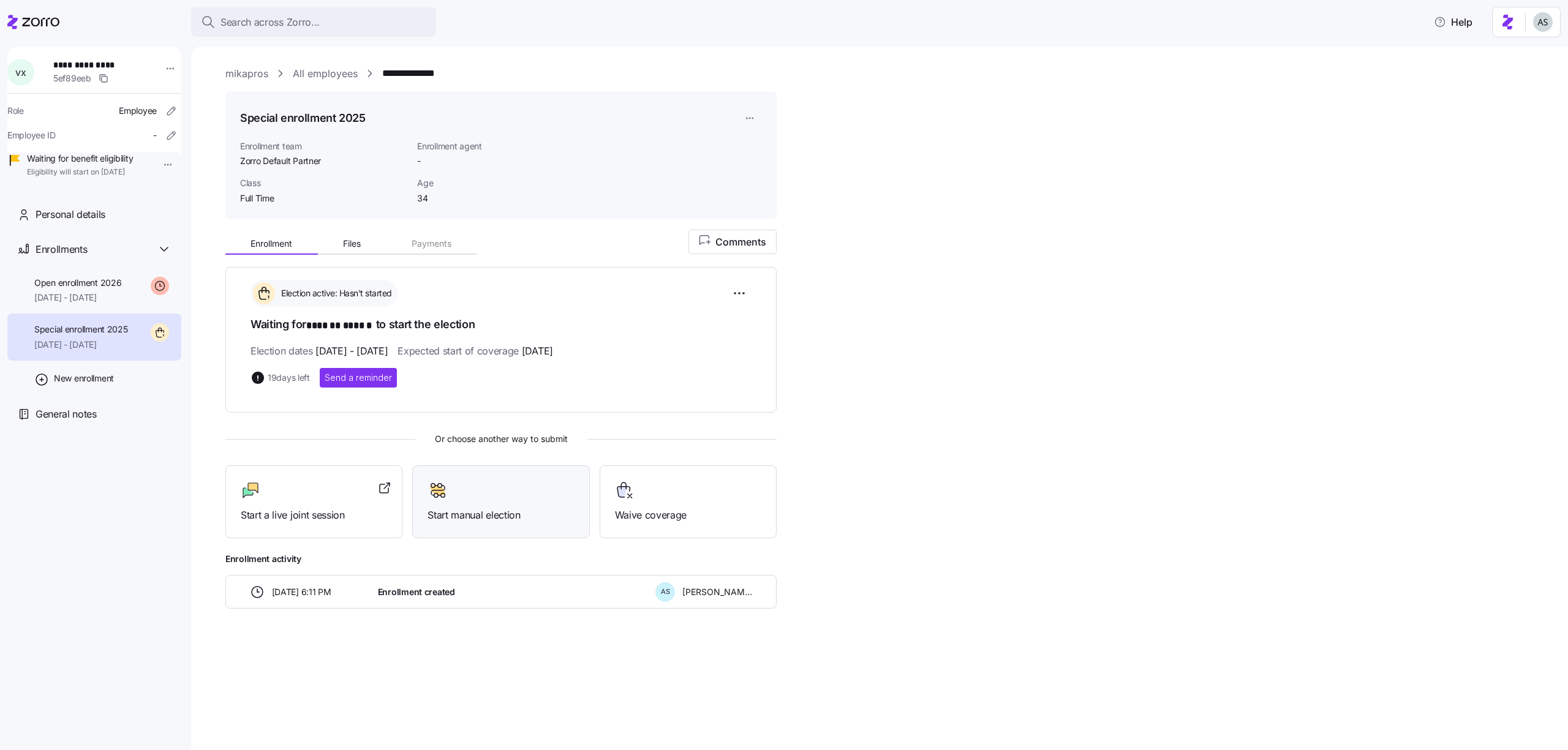
click at [460, 501] on div "Start manual election" at bounding box center [500, 502] width 146 height 43
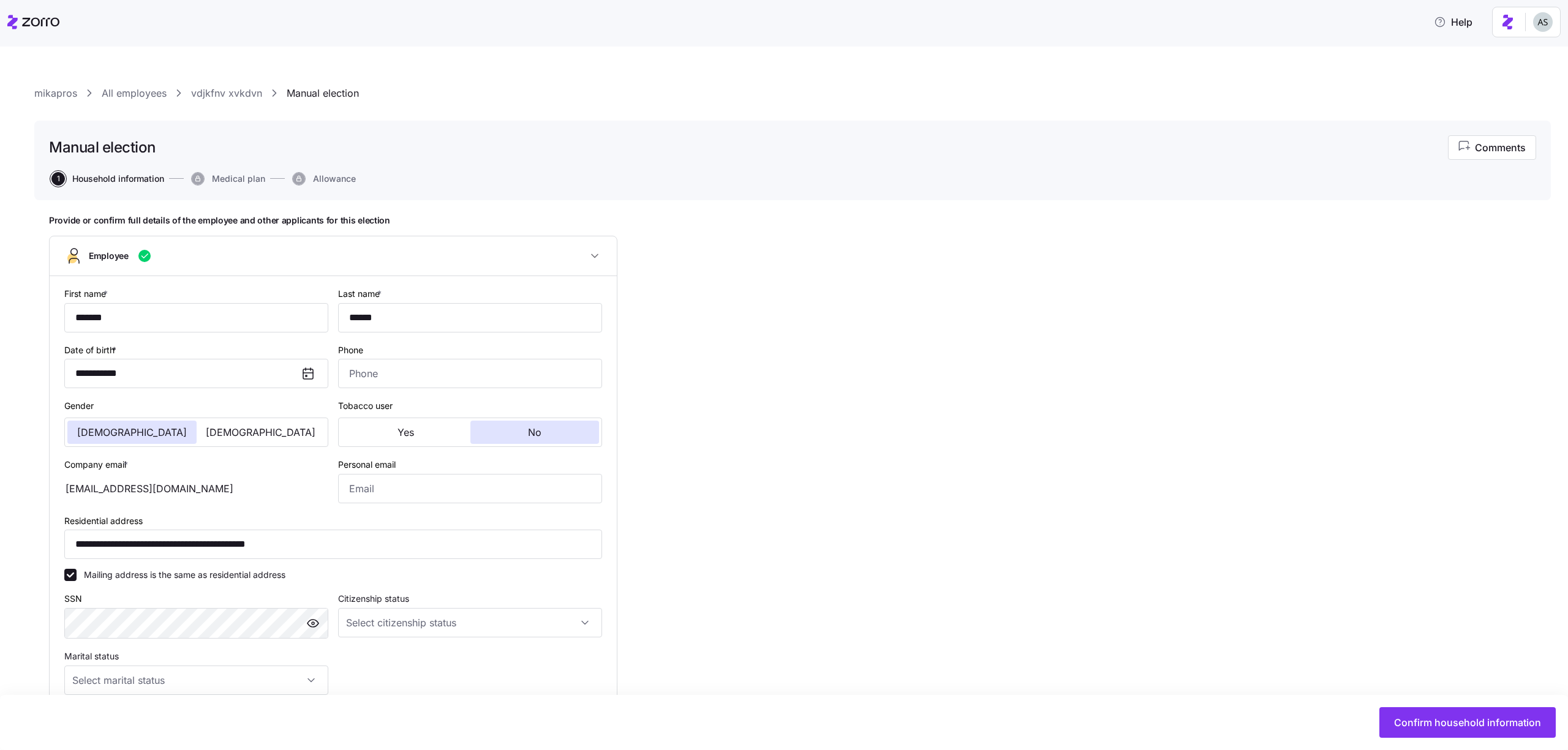
type input "Full Time"
click at [1408, 704] on div "Confirm household information" at bounding box center [784, 723] width 1568 height 55
click at [1419, 723] on span "Confirm household information" at bounding box center [1468, 723] width 147 height 15
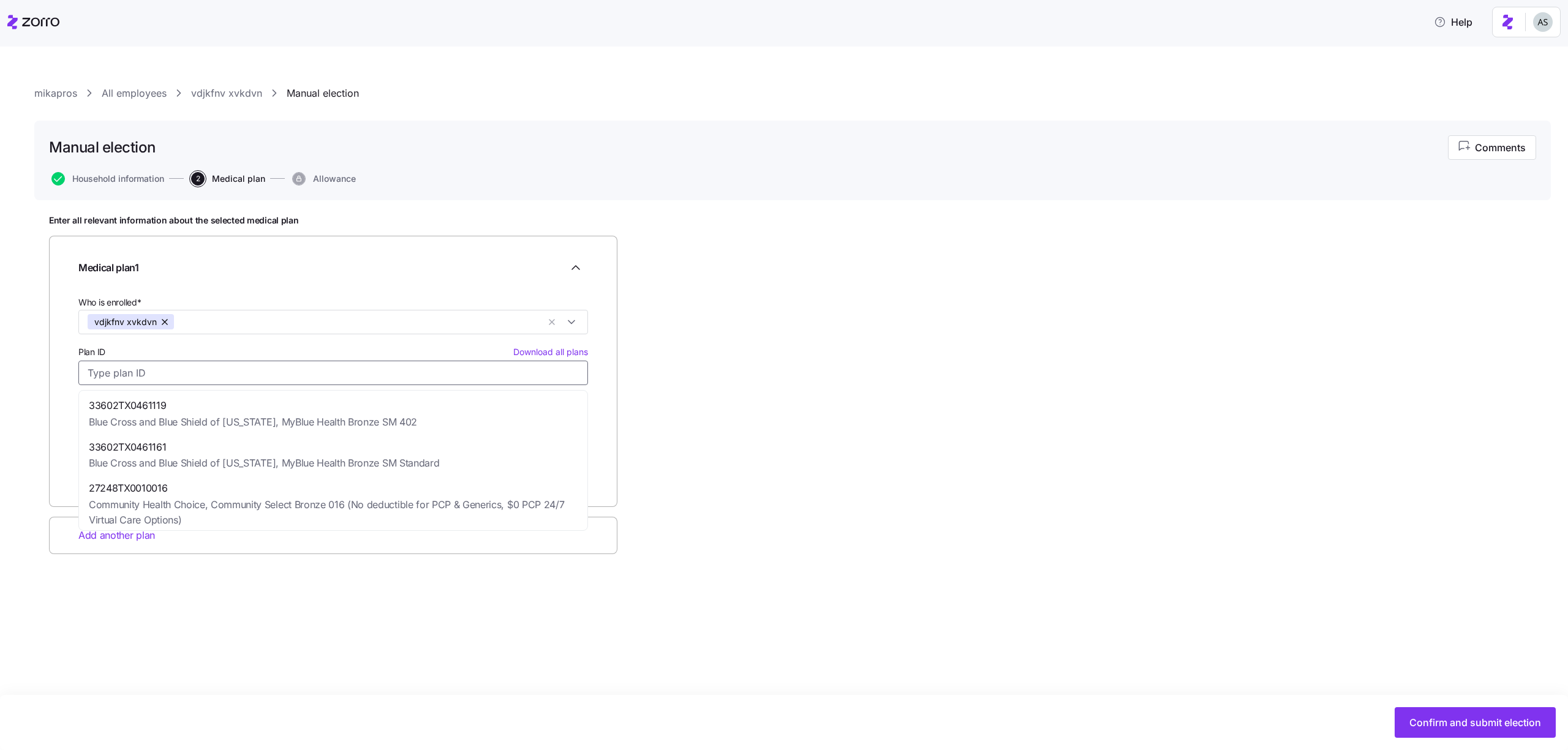
click at [376, 372] on input "Plan ID Download all plans" at bounding box center [333, 373] width 510 height 25
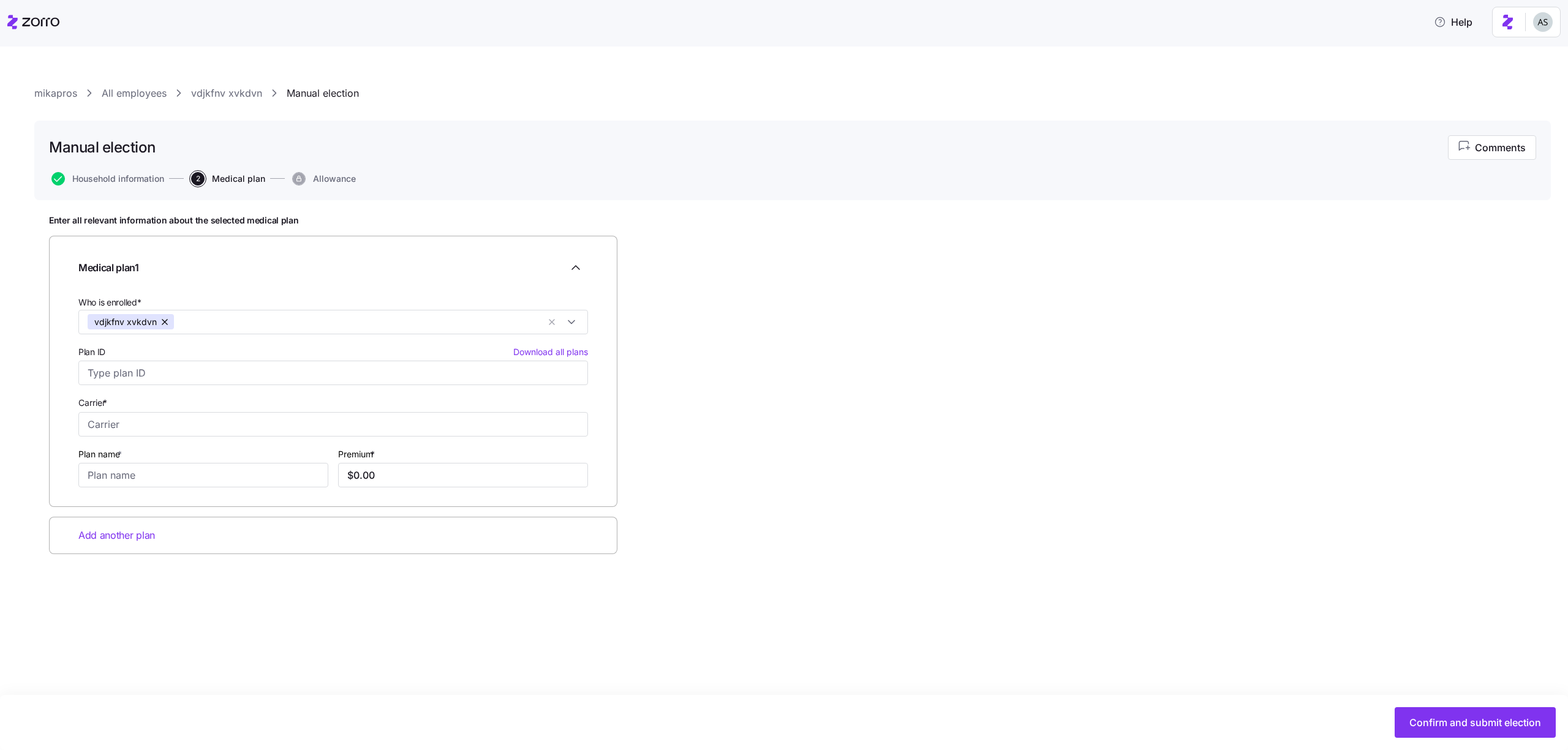
click at [733, 371] on div "Enter all relevant information about the selected medical plan Medical plan 1 W…" at bounding box center [792, 415] width 1487 height 401
click at [223, 95] on link "vdjkfnv xvkdvn" at bounding box center [226, 93] width 71 height 15
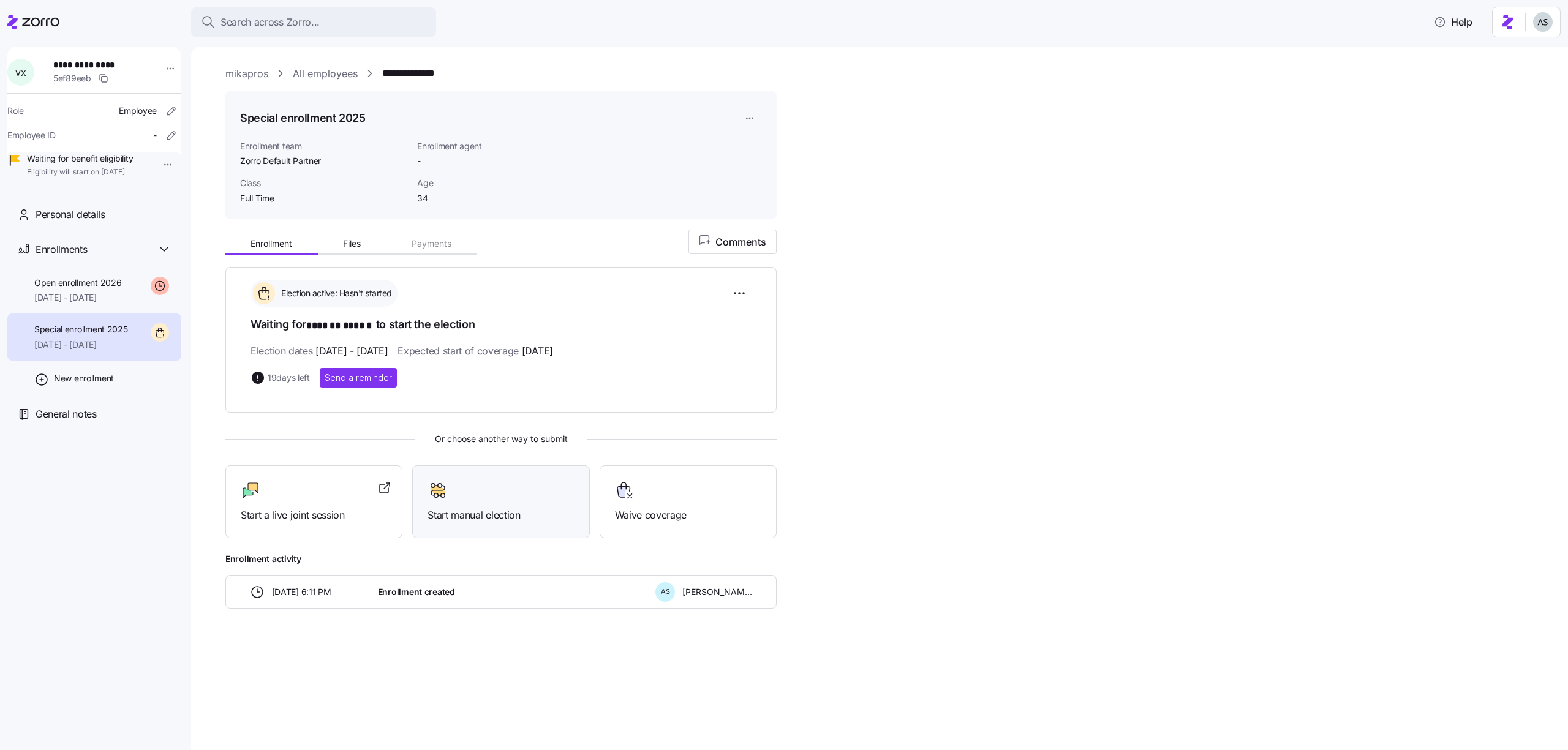
click at [460, 514] on span "Start manual election" at bounding box center [500, 515] width 146 height 15
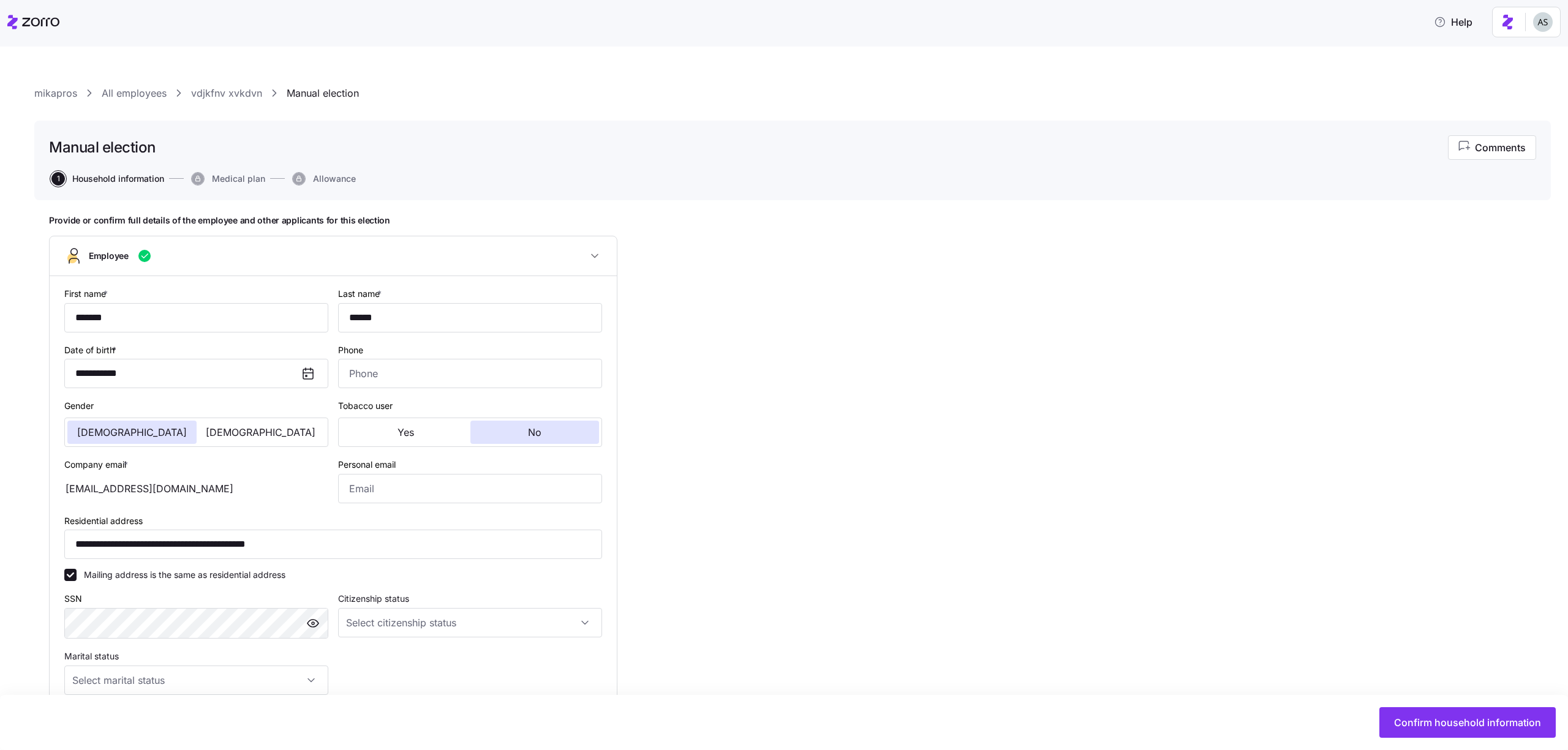
type input "Full Time"
click at [1442, 700] on div "Confirm household information" at bounding box center [784, 723] width 1568 height 55
click at [1443, 717] on span "Confirm household information" at bounding box center [1468, 723] width 147 height 15
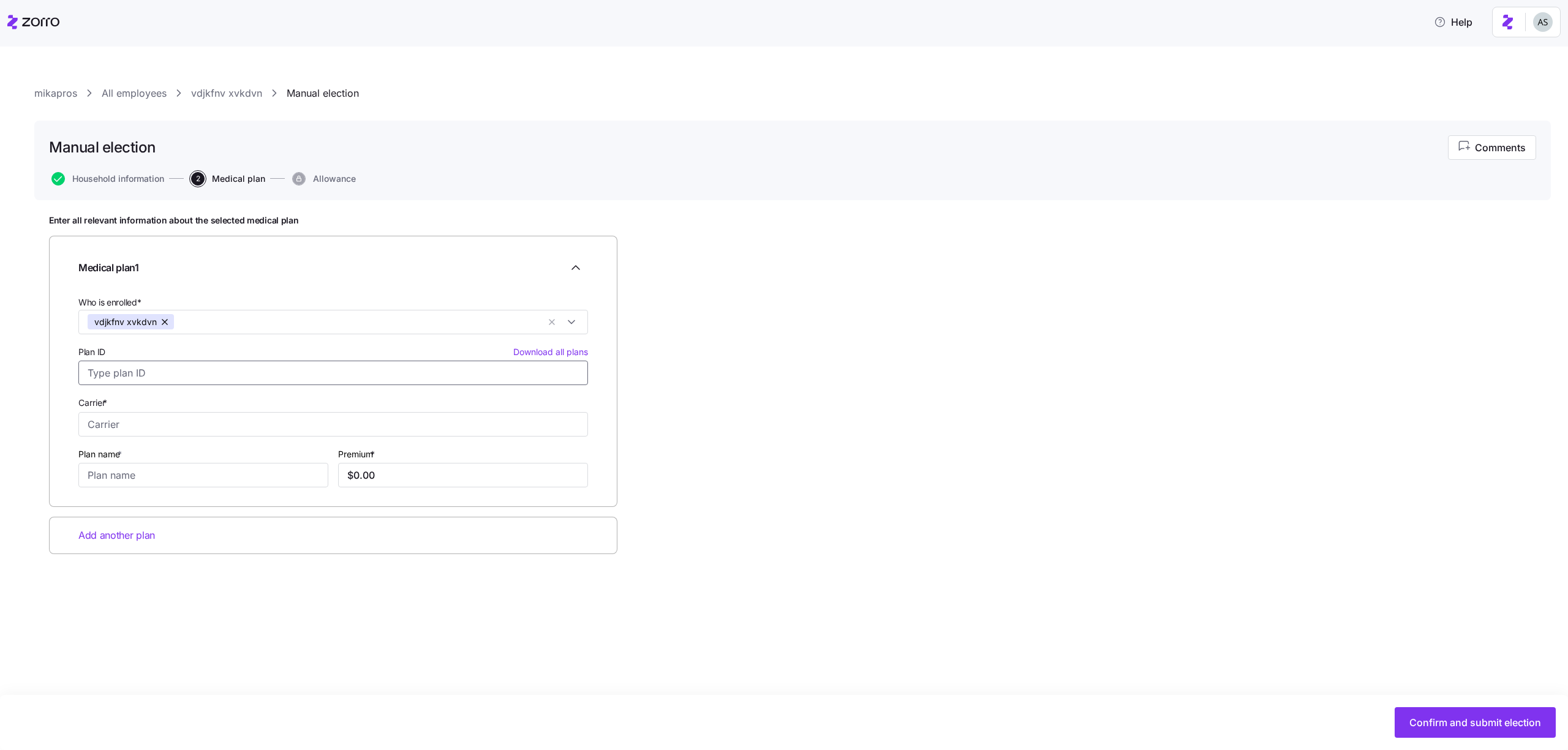
click at [447, 375] on input "Plan ID Download all plans" at bounding box center [333, 373] width 510 height 25
click at [819, 368] on div "Enter all relevant information about the selected medical plan Medical plan 1 W…" at bounding box center [792, 415] width 1487 height 401
click at [227, 98] on link "vdjkfnv xvkdvn" at bounding box center [226, 93] width 71 height 15
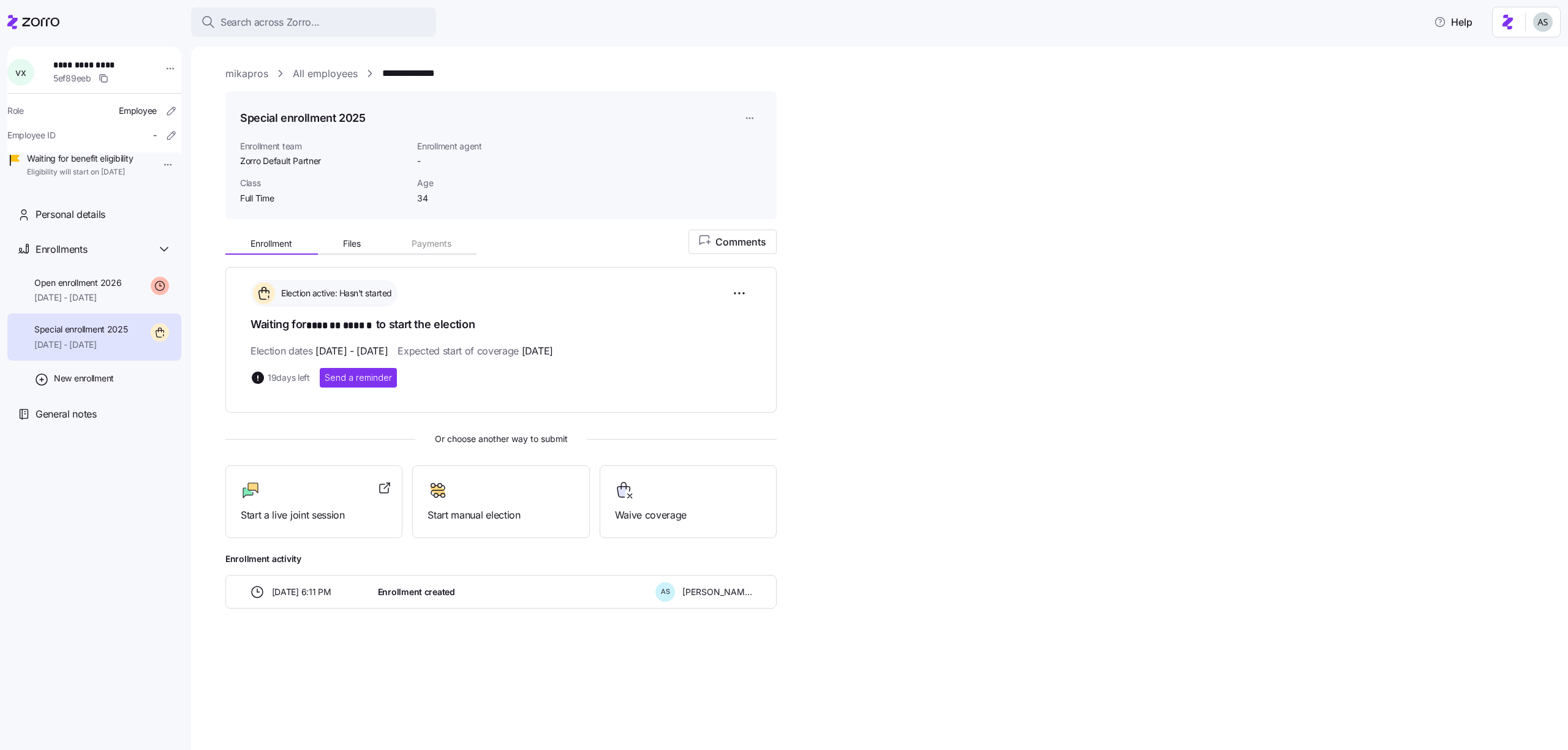
click at [323, 78] on link "All employees" at bounding box center [325, 74] width 65 height 15
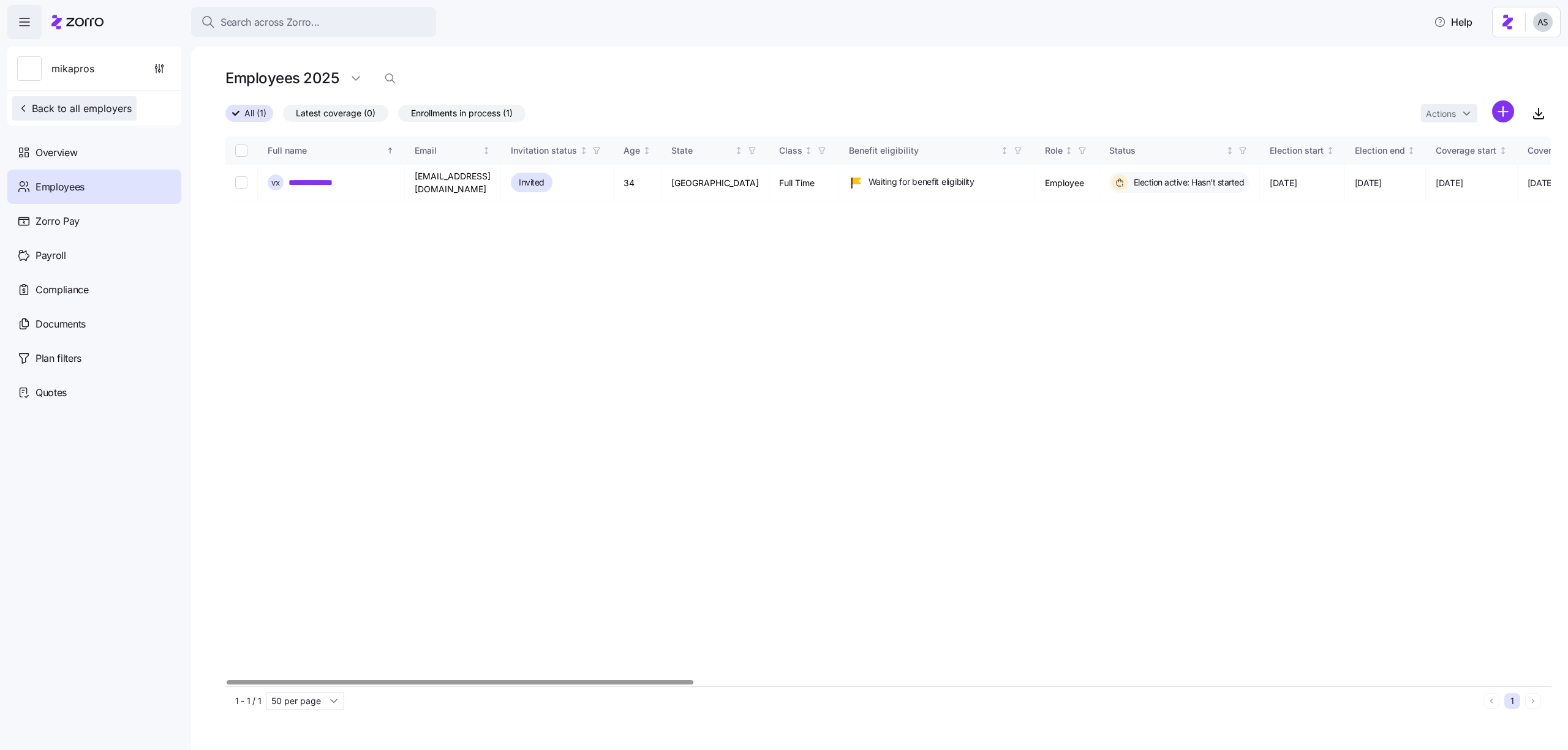
click at [84, 105] on span "Back to all employers" at bounding box center [74, 108] width 114 height 15
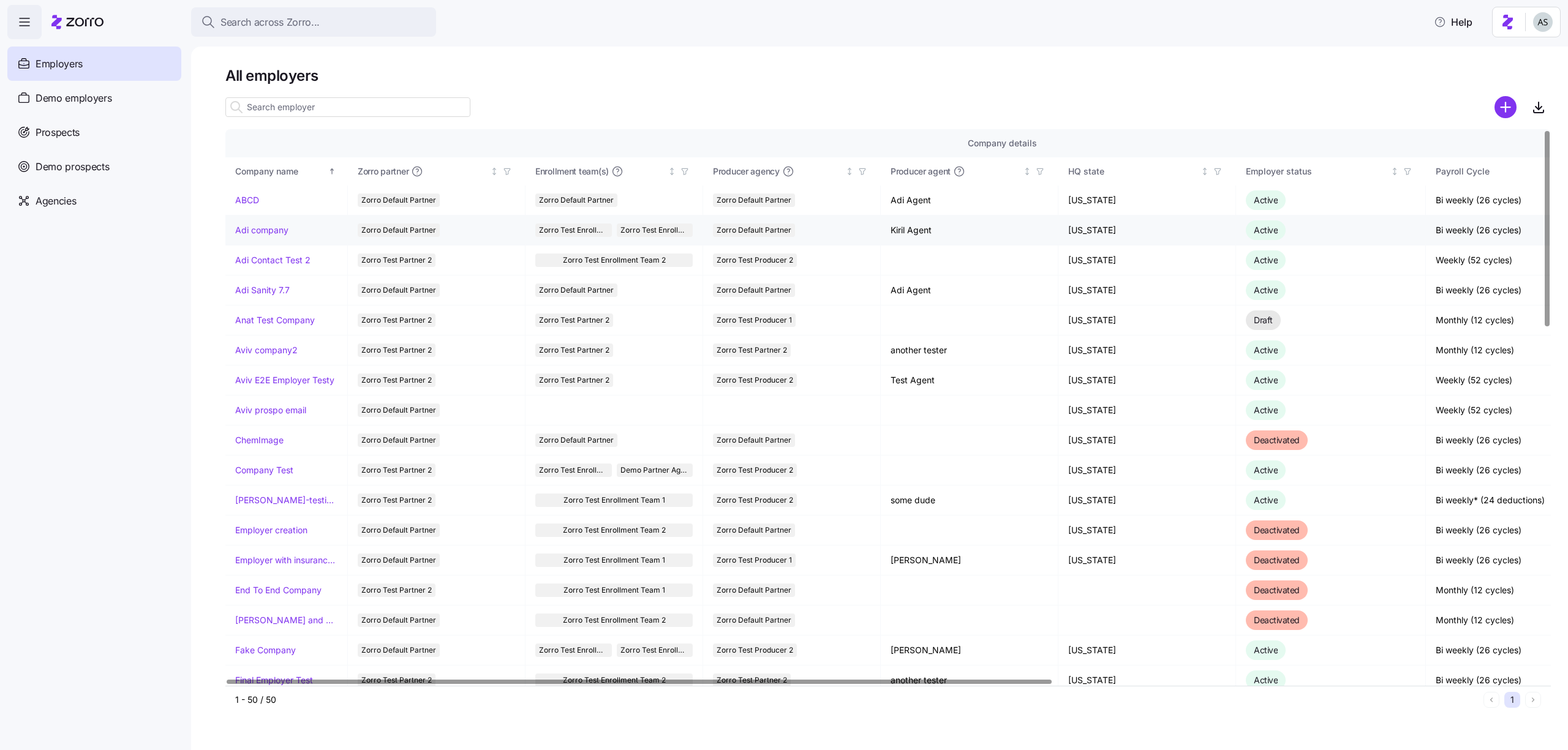
click at [261, 233] on link "Adi company" at bounding box center [262, 230] width 53 height 12
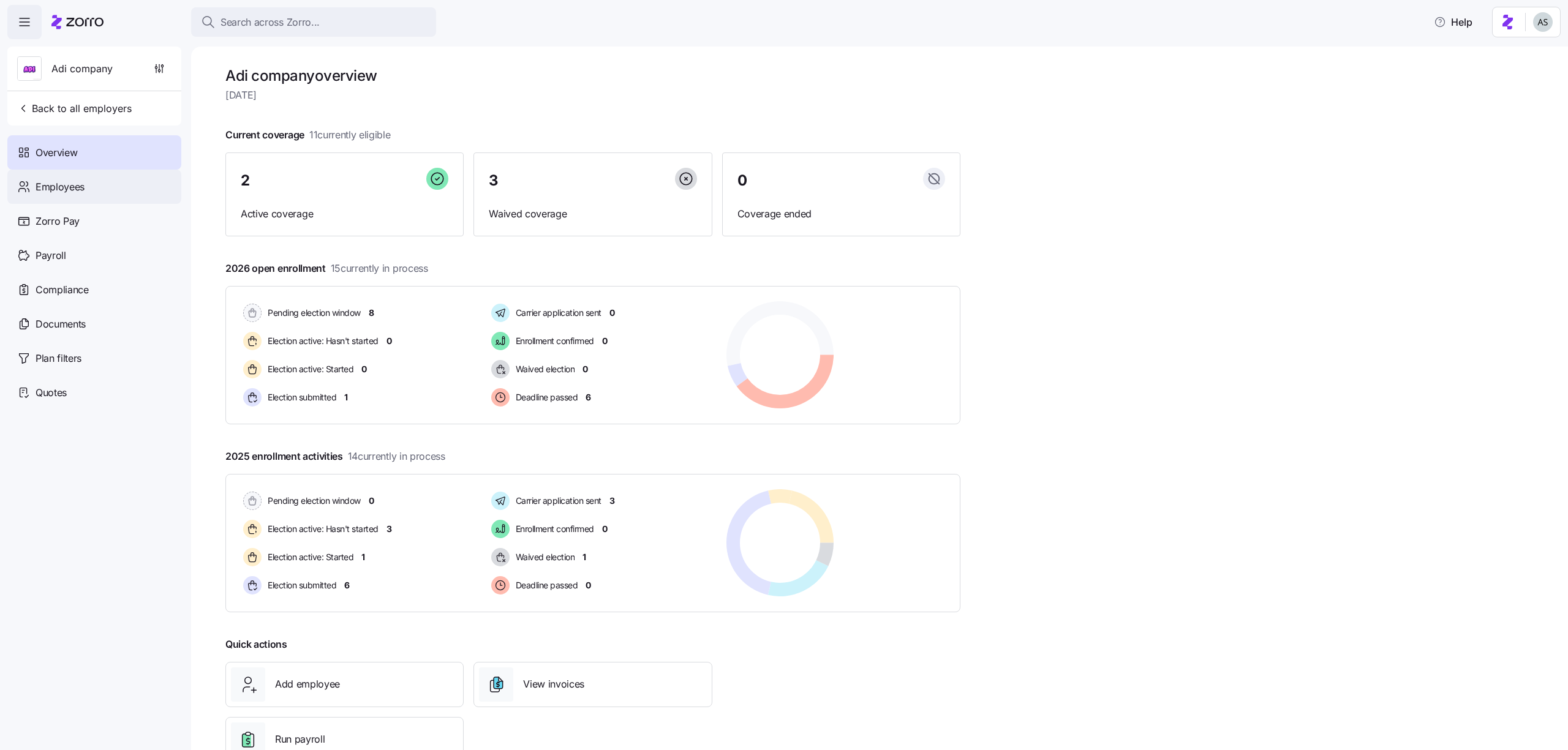
click at [114, 177] on div "Employees" at bounding box center [94, 186] width 174 height 35
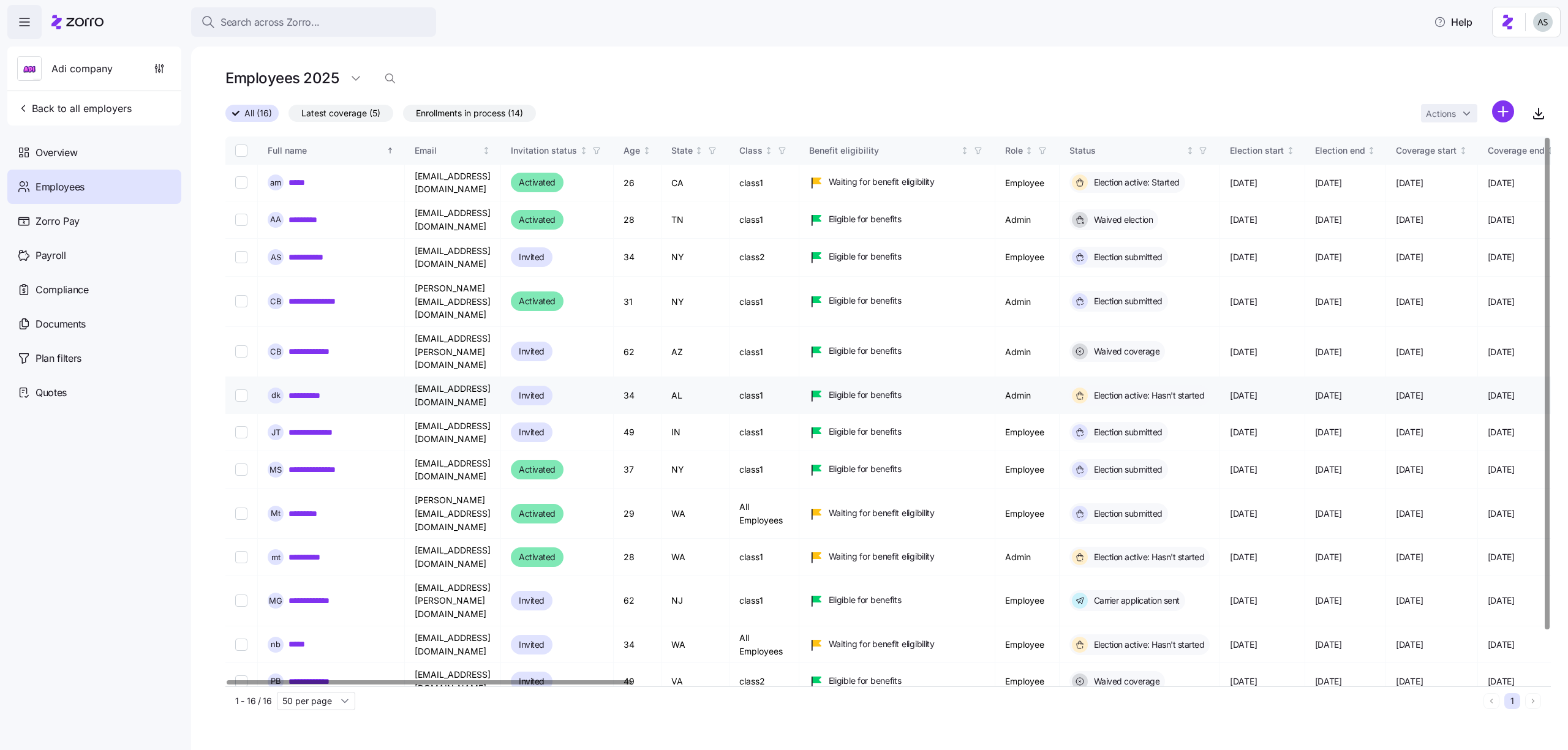
click at [326, 389] on link "**********" at bounding box center [308, 395] width 40 height 12
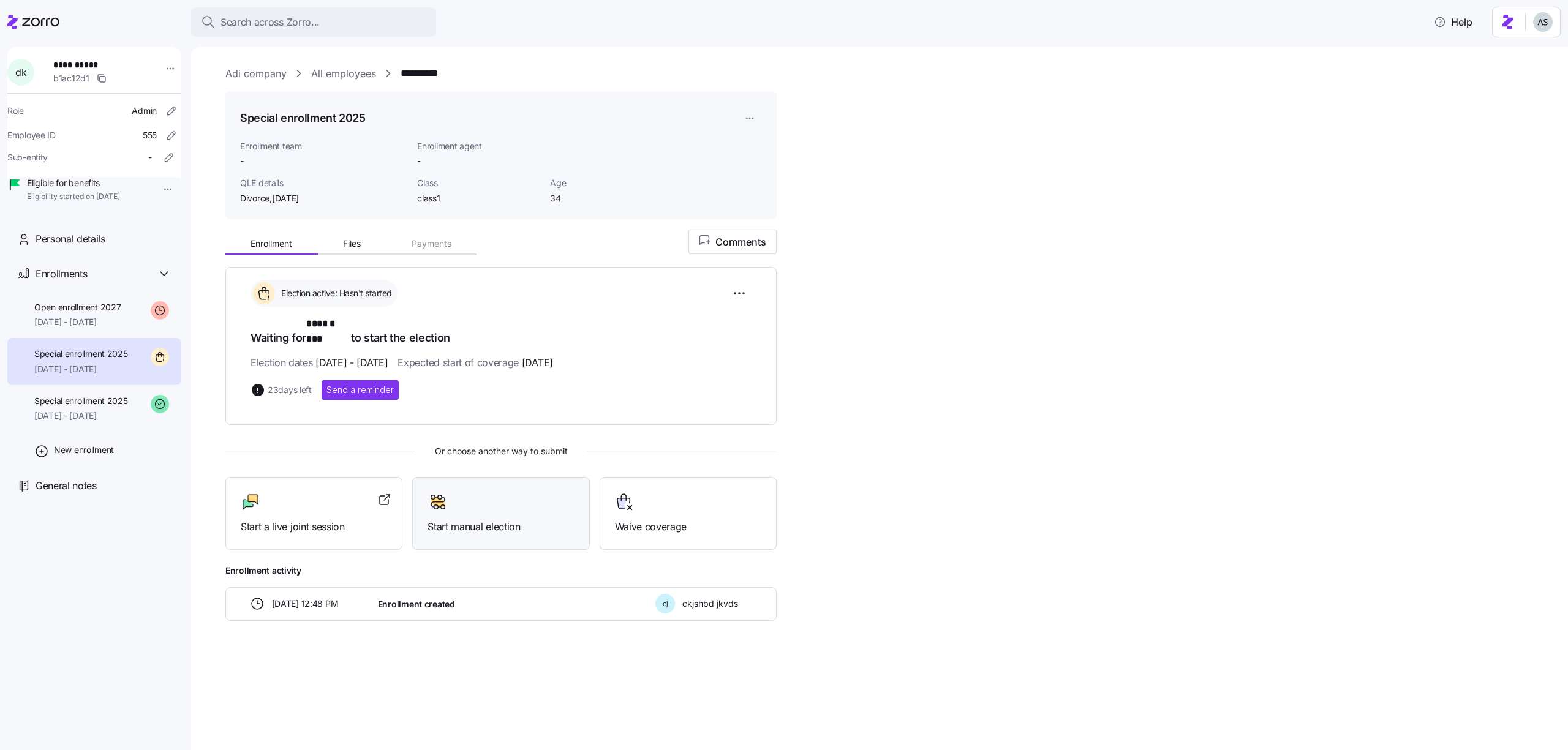
click at [500, 504] on div "Start manual election" at bounding box center [500, 513] width 146 height 43
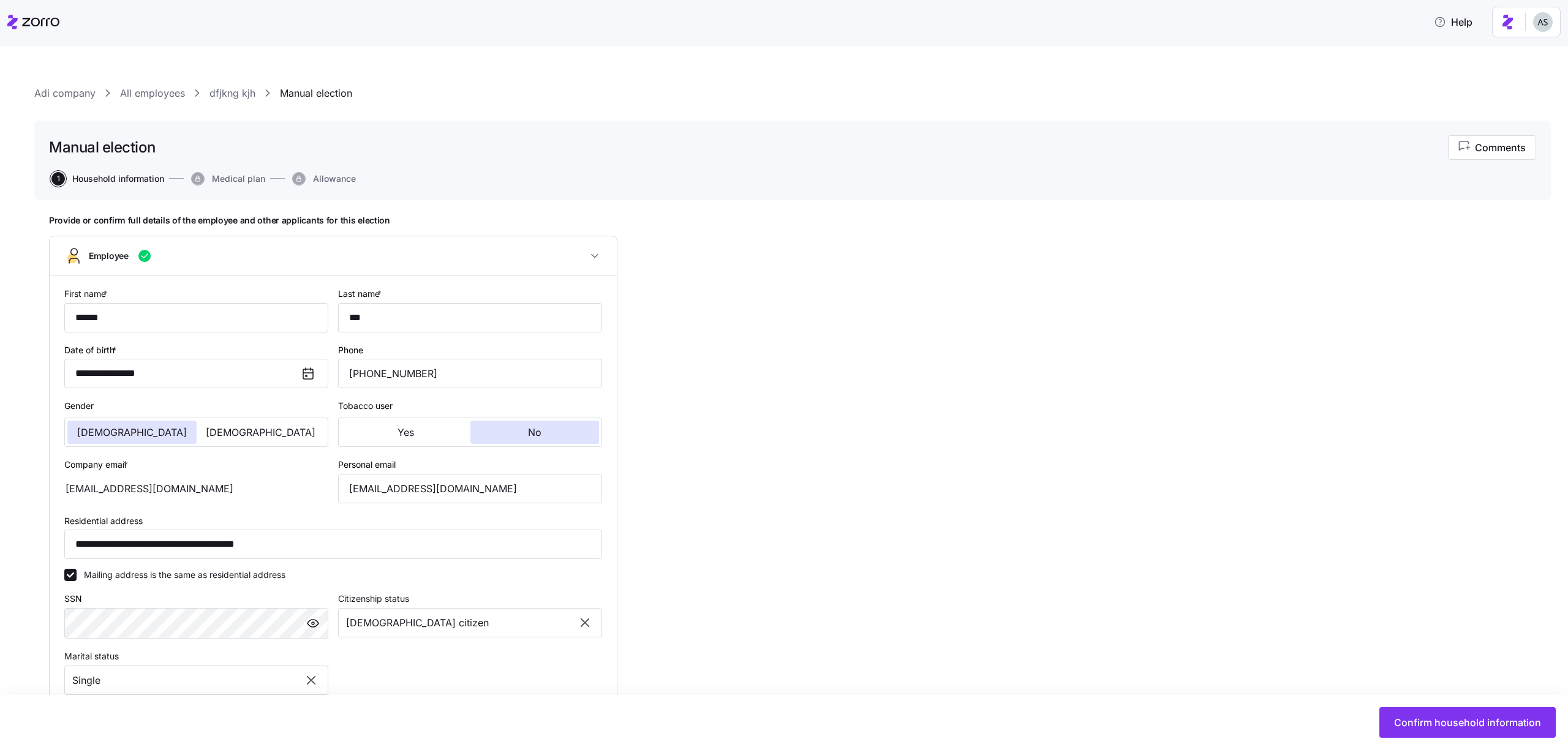
type input "class1"
click at [1383, 737] on button "Confirm household information" at bounding box center [1467, 723] width 176 height 31
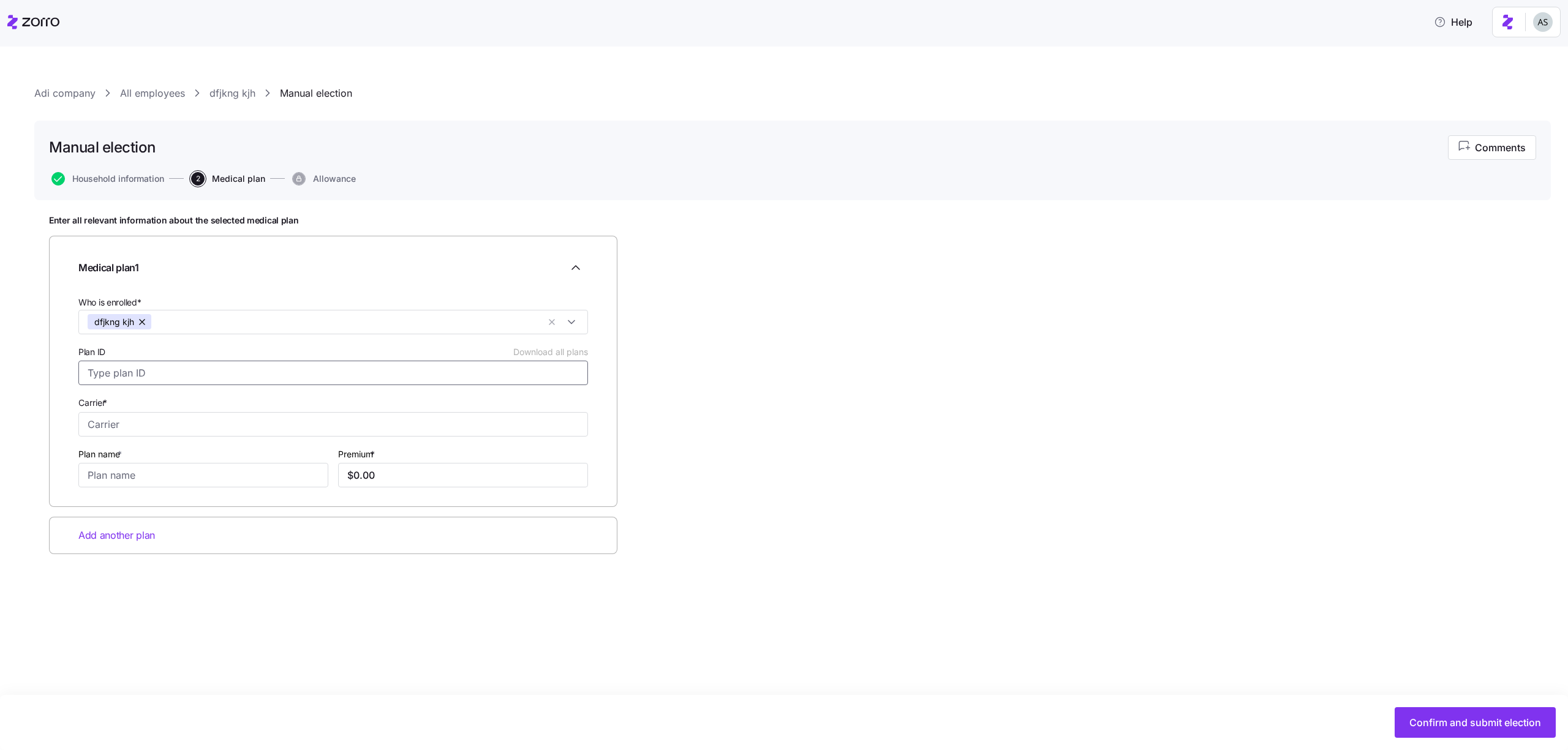
click at [513, 365] on input "Plan ID Download all plans" at bounding box center [333, 373] width 510 height 25
click at [252, 96] on link "dfjkng kjh" at bounding box center [232, 93] width 46 height 15
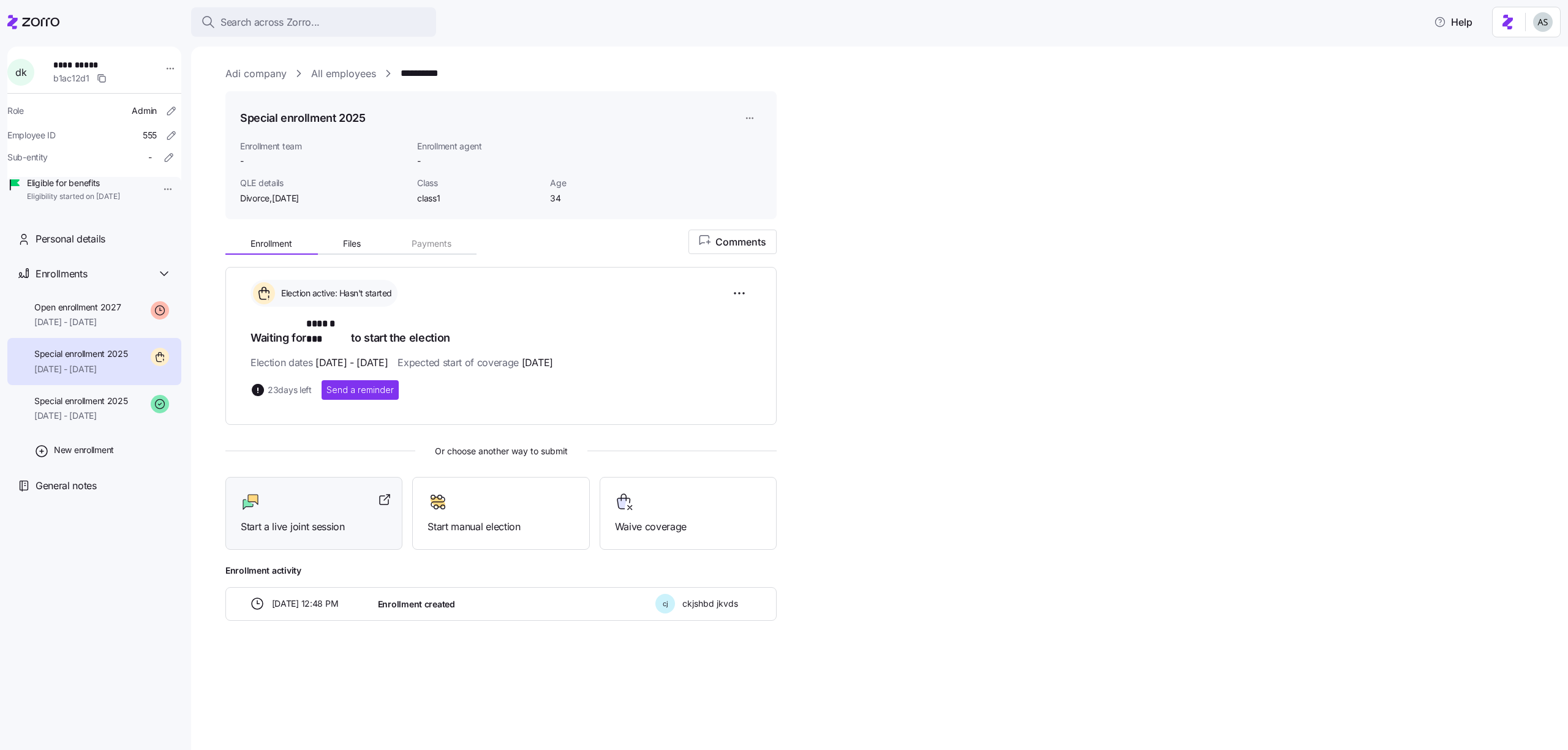
click at [296, 520] on span "Start a live joint session" at bounding box center [313, 527] width 146 height 15
click at [327, 496] on div at bounding box center [313, 502] width 146 height 20
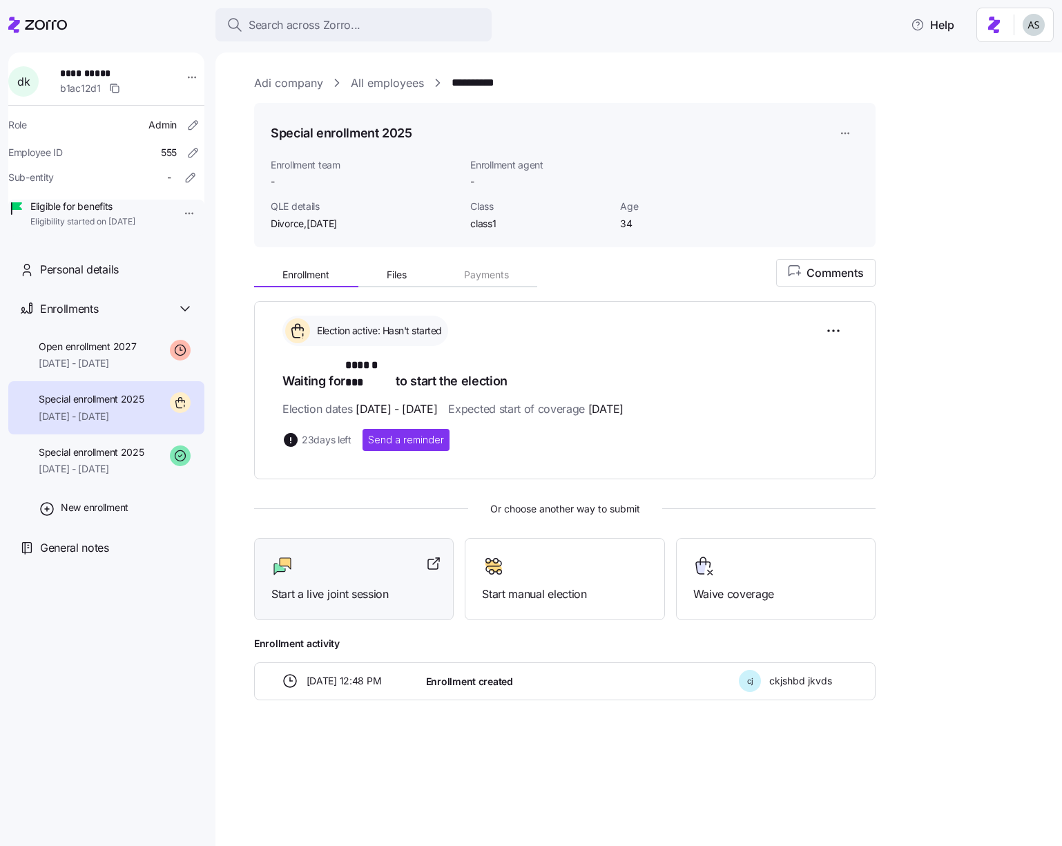
click at [343, 555] on div at bounding box center [353, 566] width 165 height 22
click at [72, 25] on div "Search across Zorro... Help" at bounding box center [531, 25] width 1046 height 39
click at [24, 18] on icon at bounding box center [37, 25] width 59 height 17
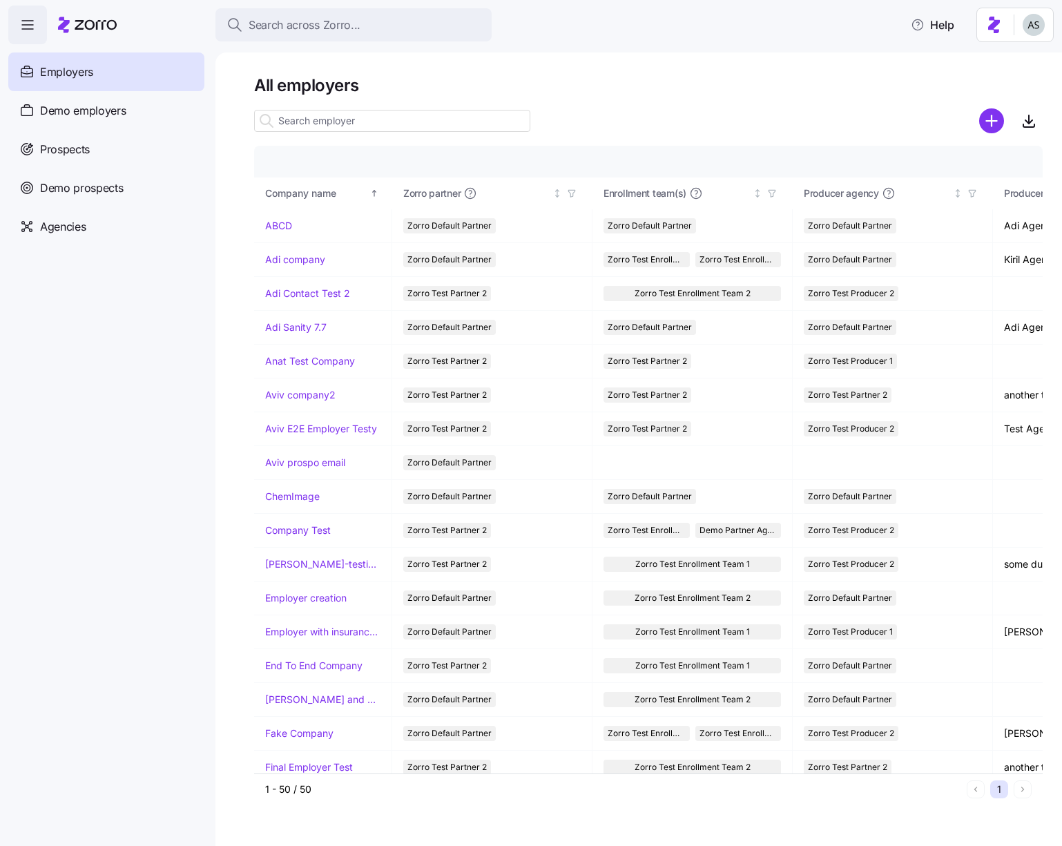
click at [304, 139] on div at bounding box center [648, 140] width 789 height 11
click at [325, 133] on div at bounding box center [392, 121] width 276 height 28
click at [325, 126] on input at bounding box center [392, 121] width 276 height 22
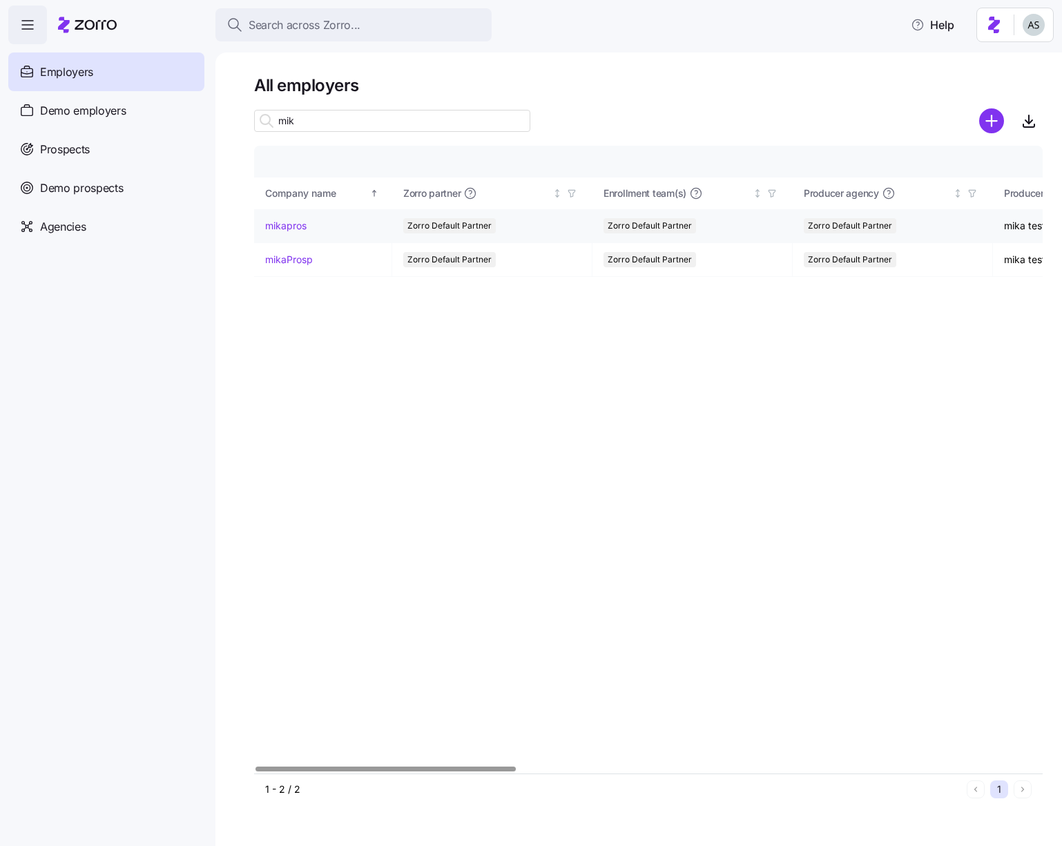
type input "mik"
click at [294, 230] on link "mikapros" at bounding box center [285, 226] width 41 height 14
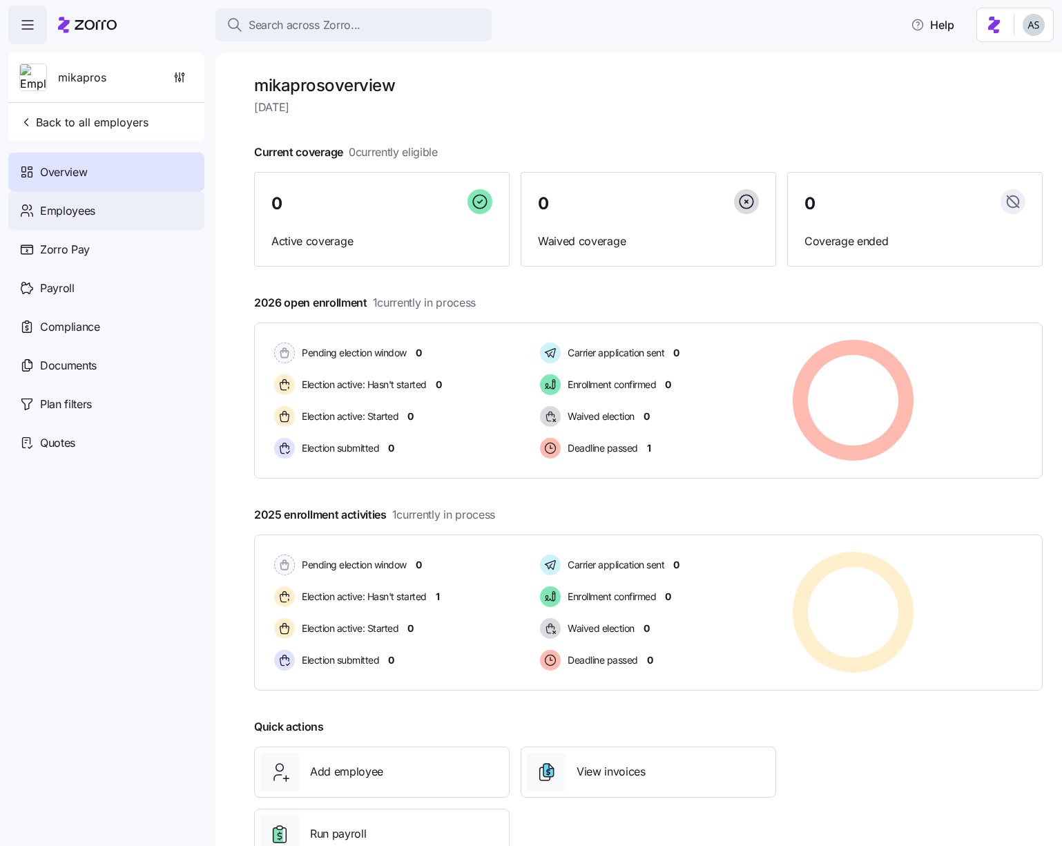
click at [173, 222] on div "Employees" at bounding box center [106, 210] width 196 height 39
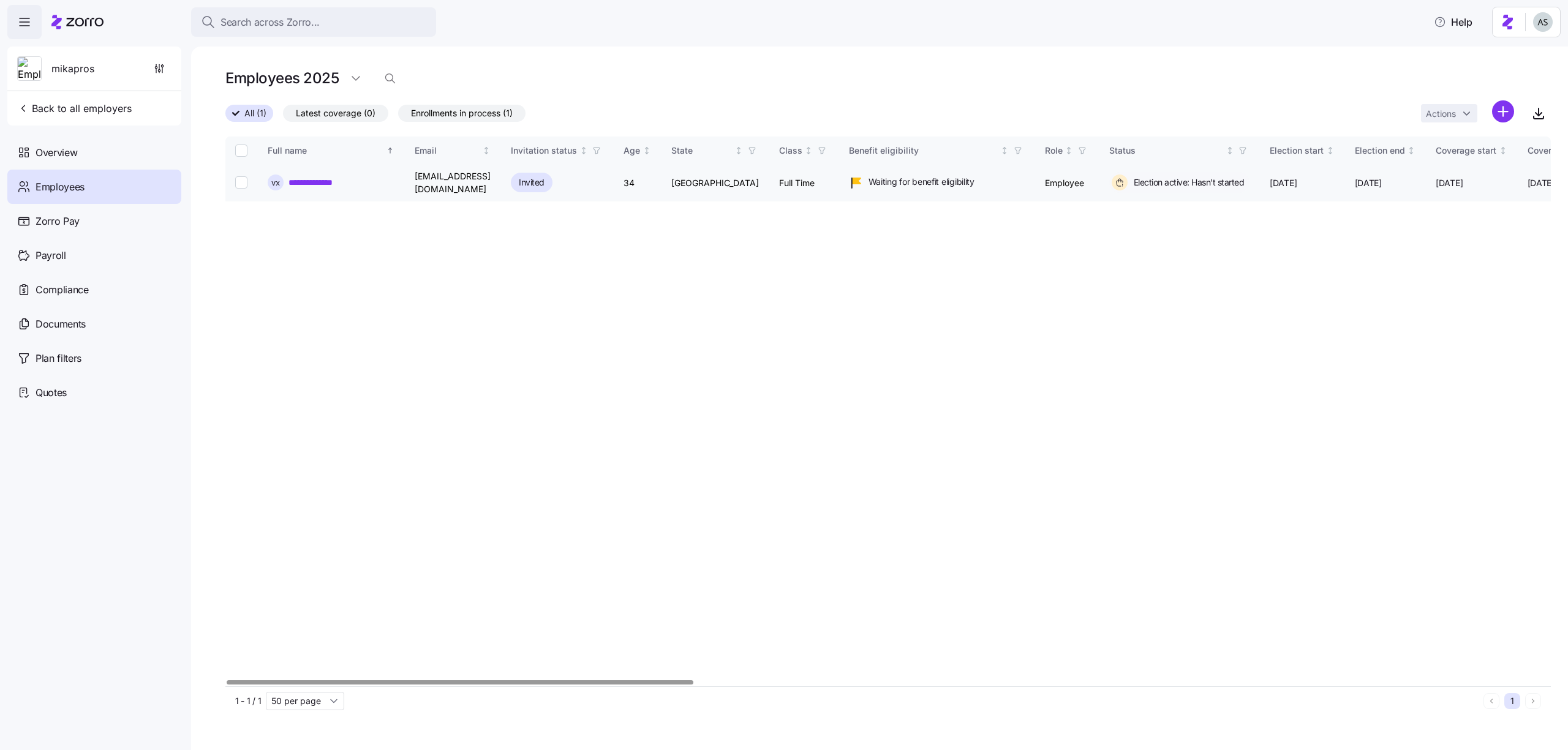
click at [318, 184] on link "**********" at bounding box center [318, 183] width 61 height 12
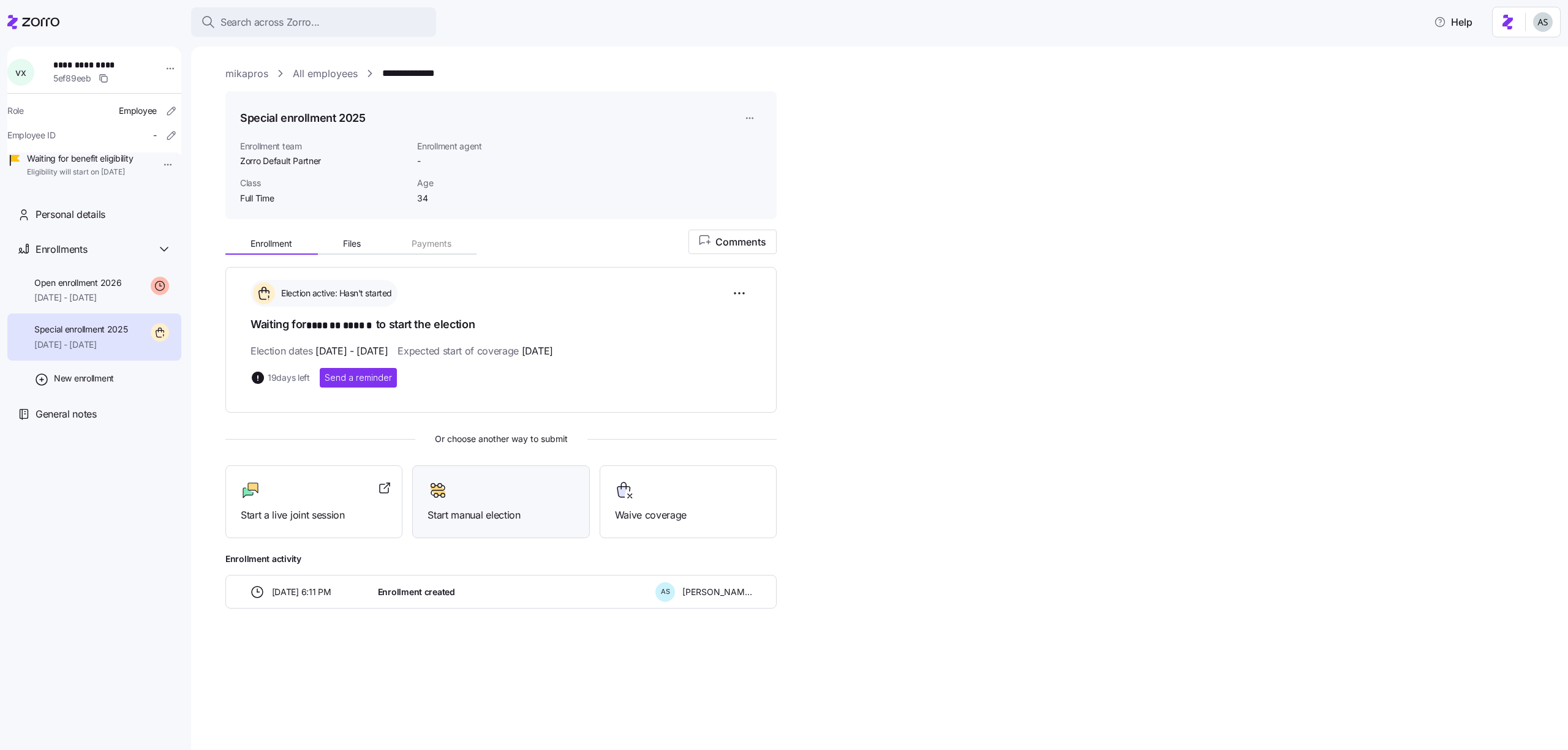
click at [433, 500] on div "Start manual election" at bounding box center [500, 502] width 146 height 43
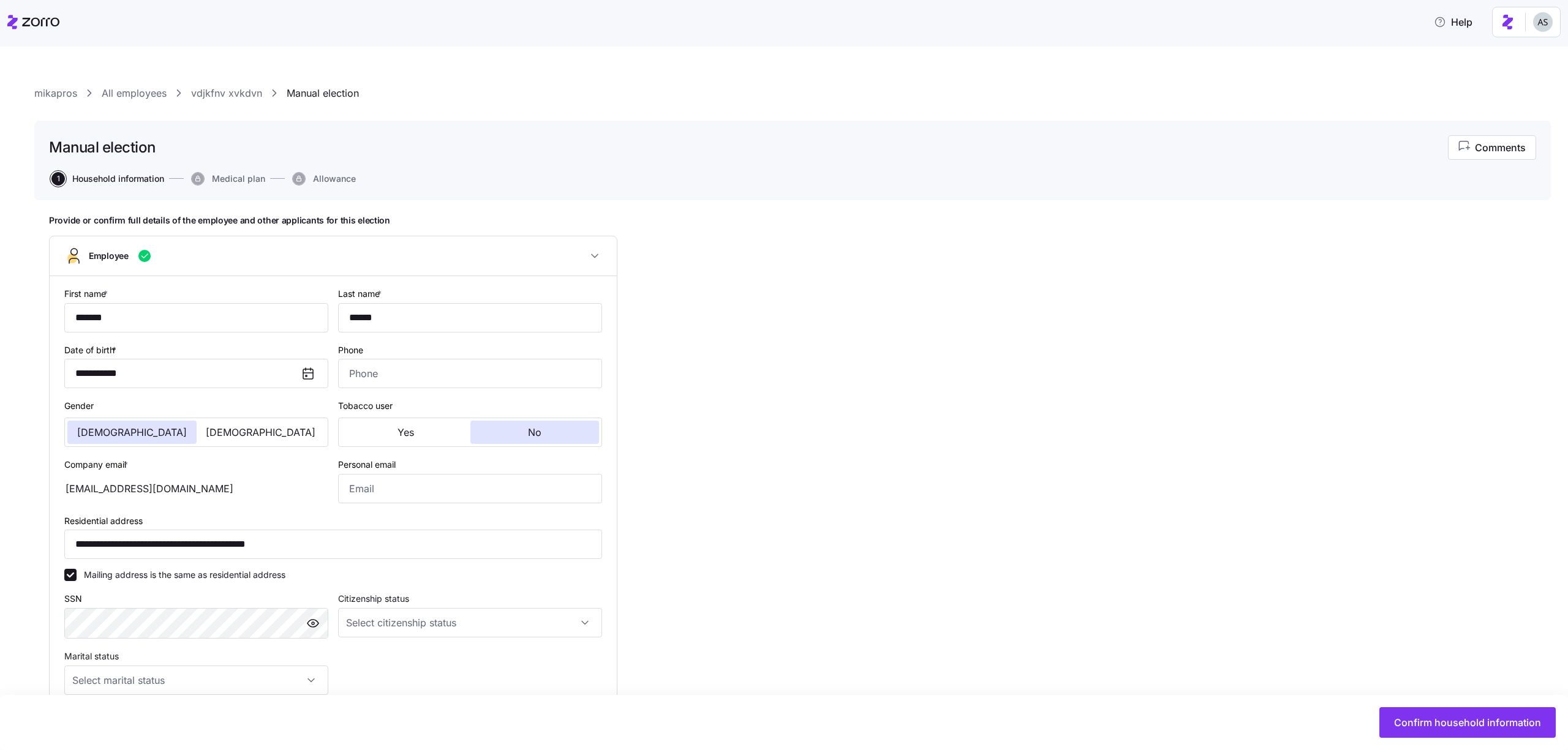
type input "Full Time"
click at [1472, 743] on div "Confirm household information" at bounding box center [784, 723] width 1568 height 55
click at [1460, 723] on span "Confirm household information" at bounding box center [1468, 723] width 147 height 15
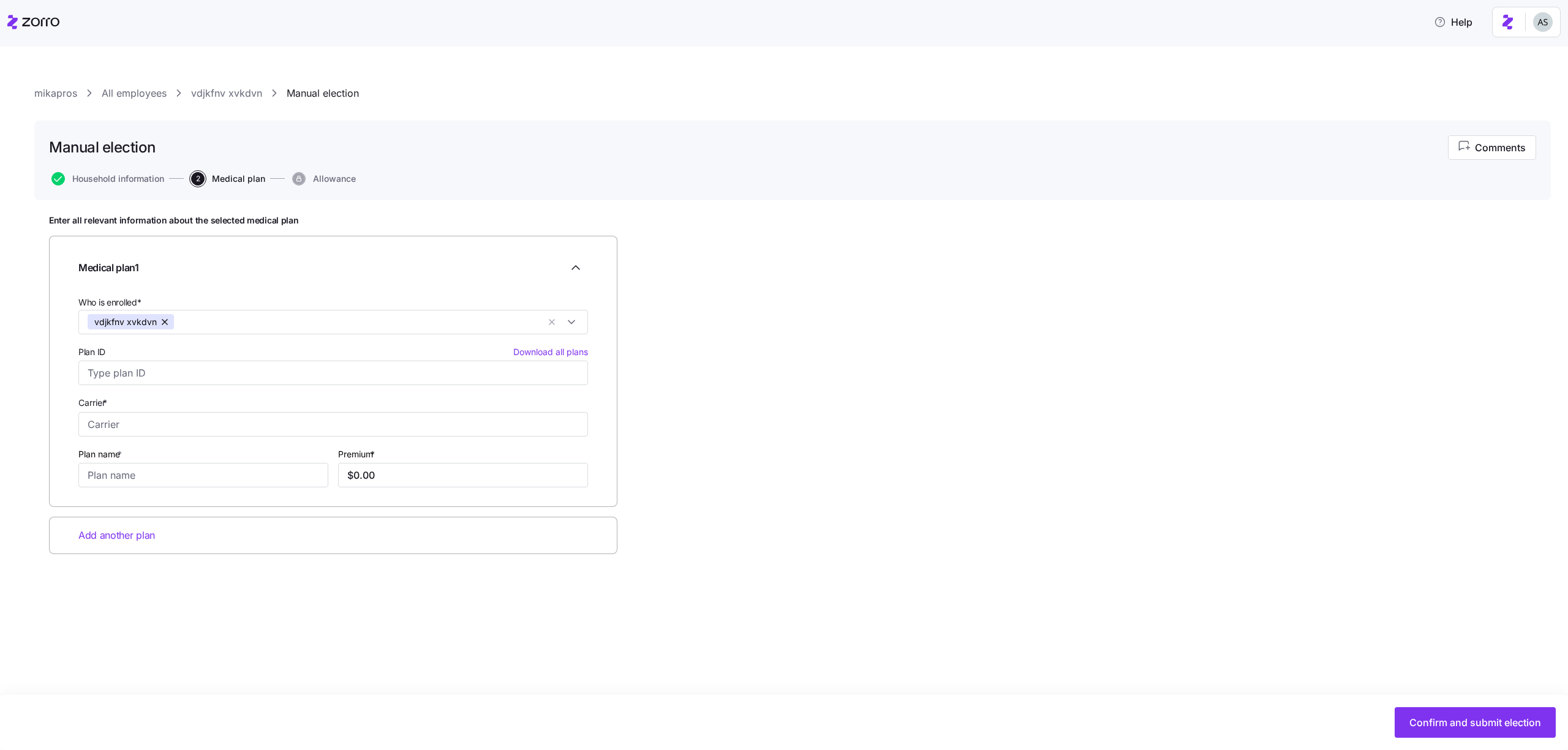
click at [222, 87] on link "vdjkfnv xvkdvn" at bounding box center [226, 93] width 71 height 15
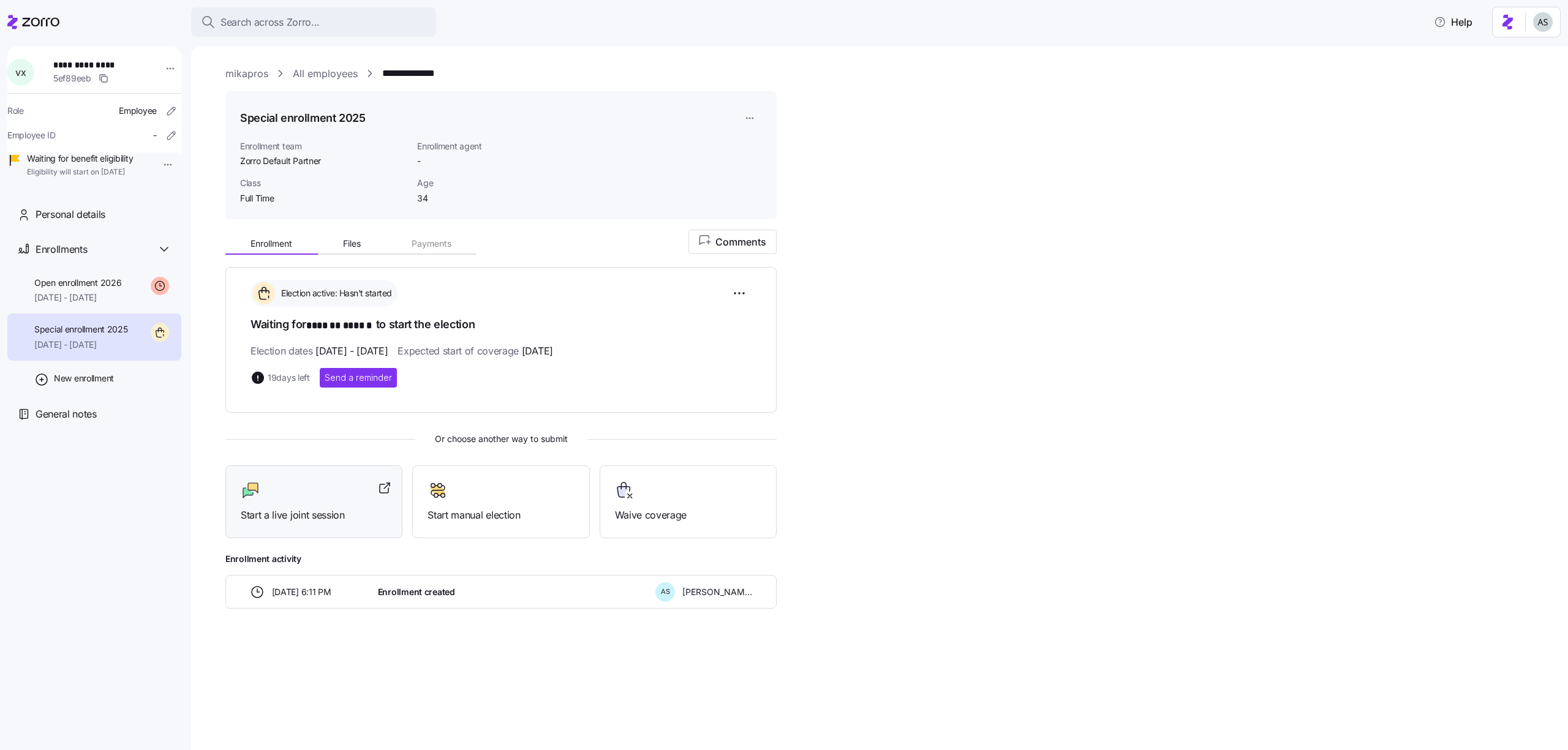
click at [312, 504] on div "Start a live joint session" at bounding box center [313, 502] width 146 height 43
click at [472, 508] on span "Start manual election" at bounding box center [500, 515] width 146 height 15
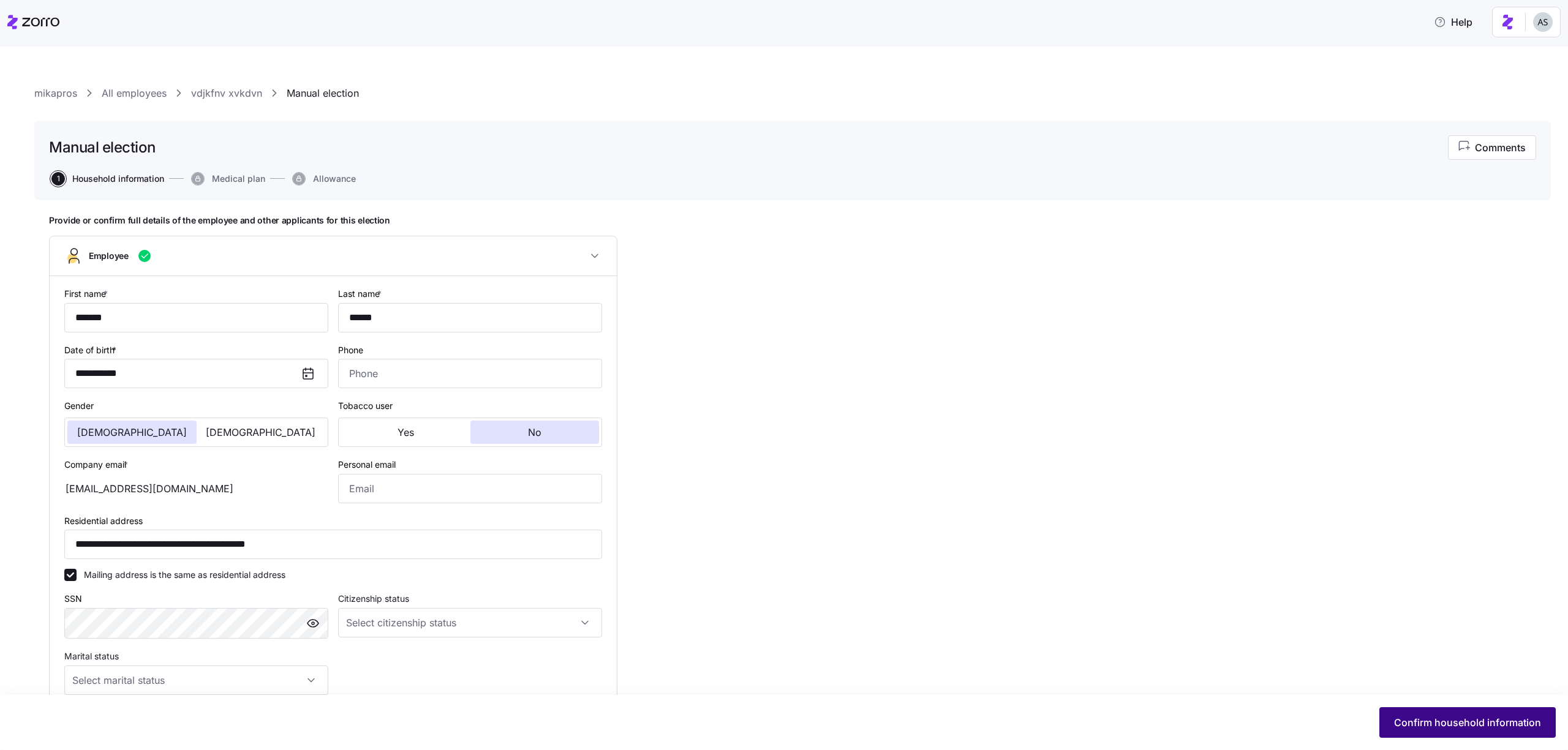
click at [1464, 722] on span "Confirm household information" at bounding box center [1468, 723] width 147 height 15
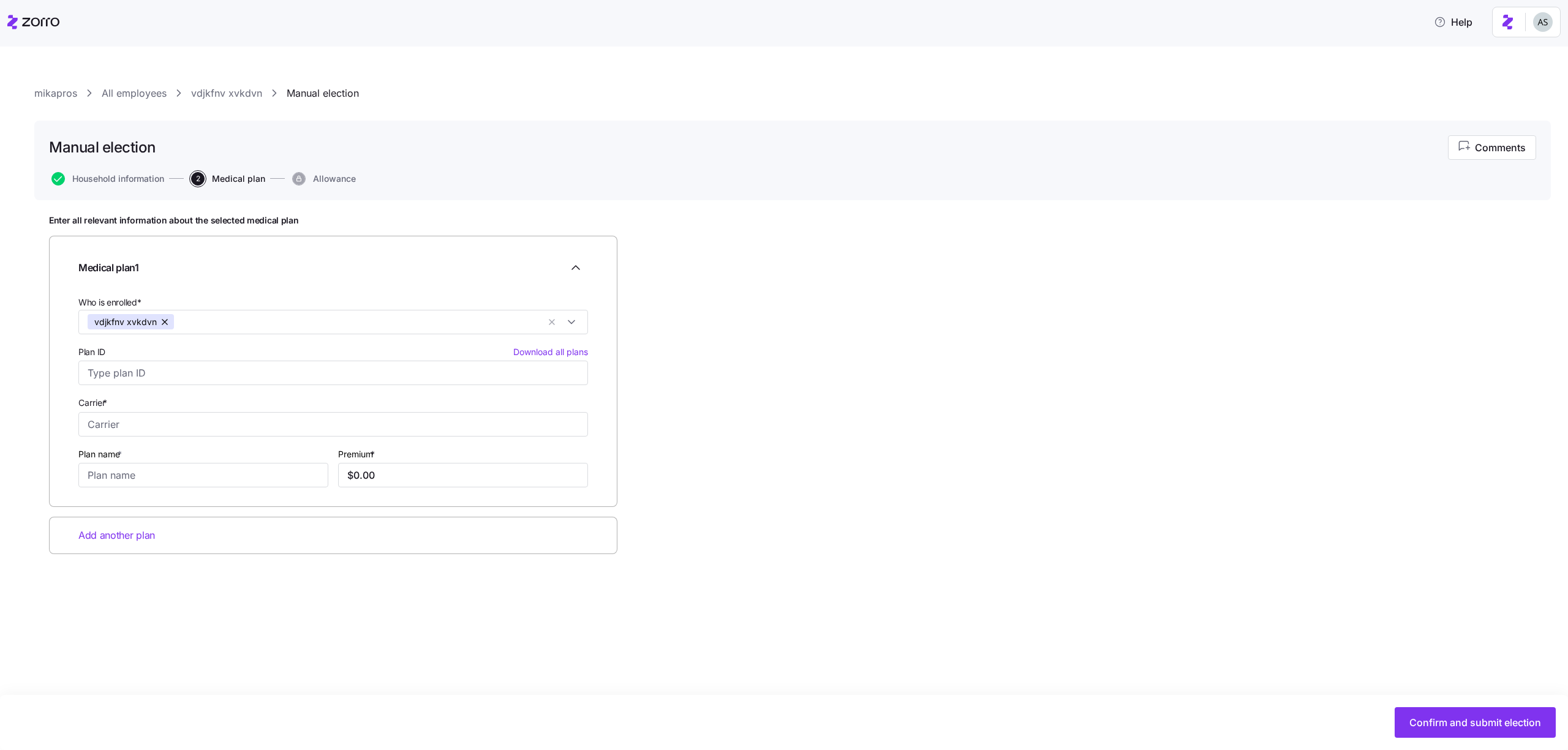
click at [246, 90] on link "vdjkfnv xvkdvn" at bounding box center [226, 93] width 71 height 15
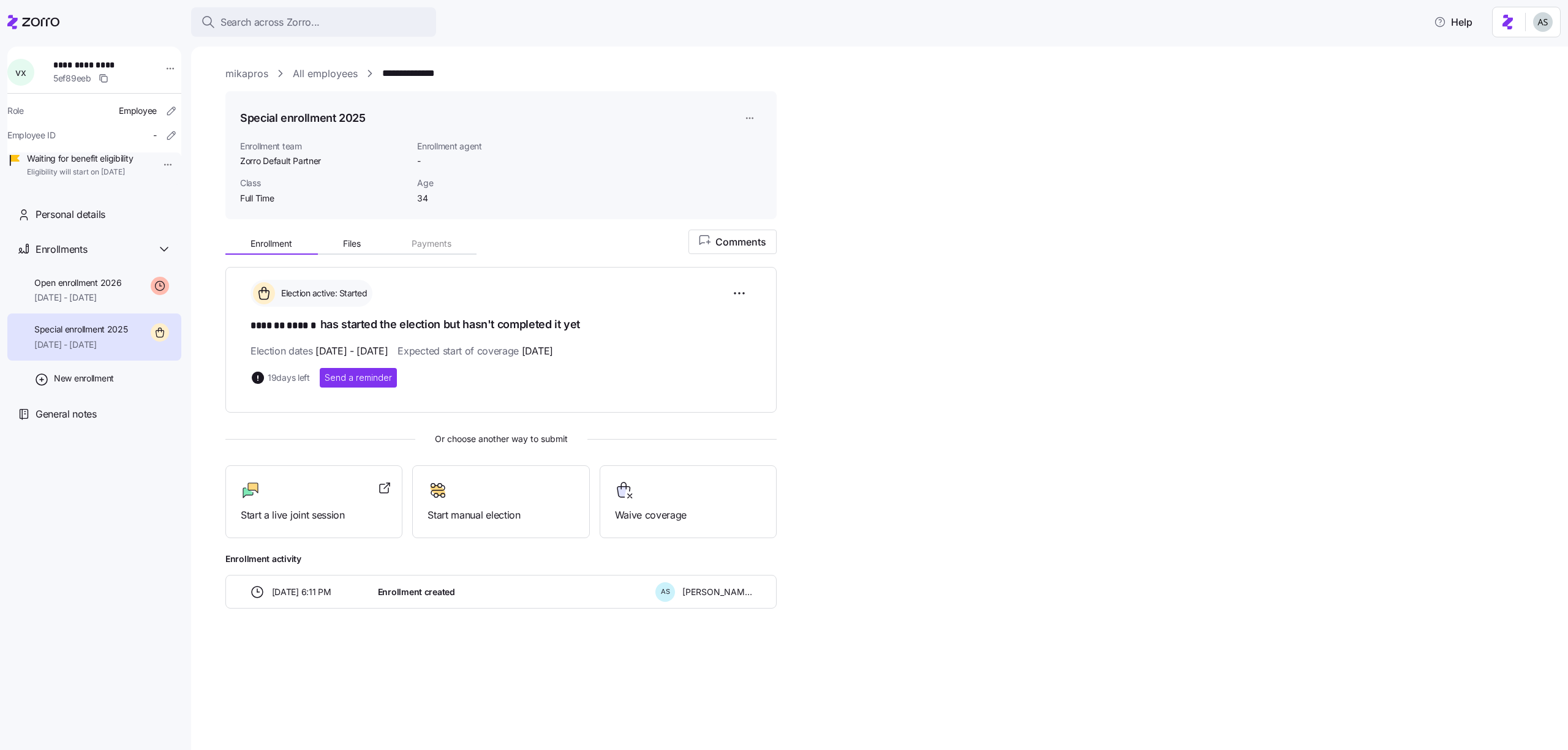
click at [34, 33] on div at bounding box center [33, 22] width 52 height 35
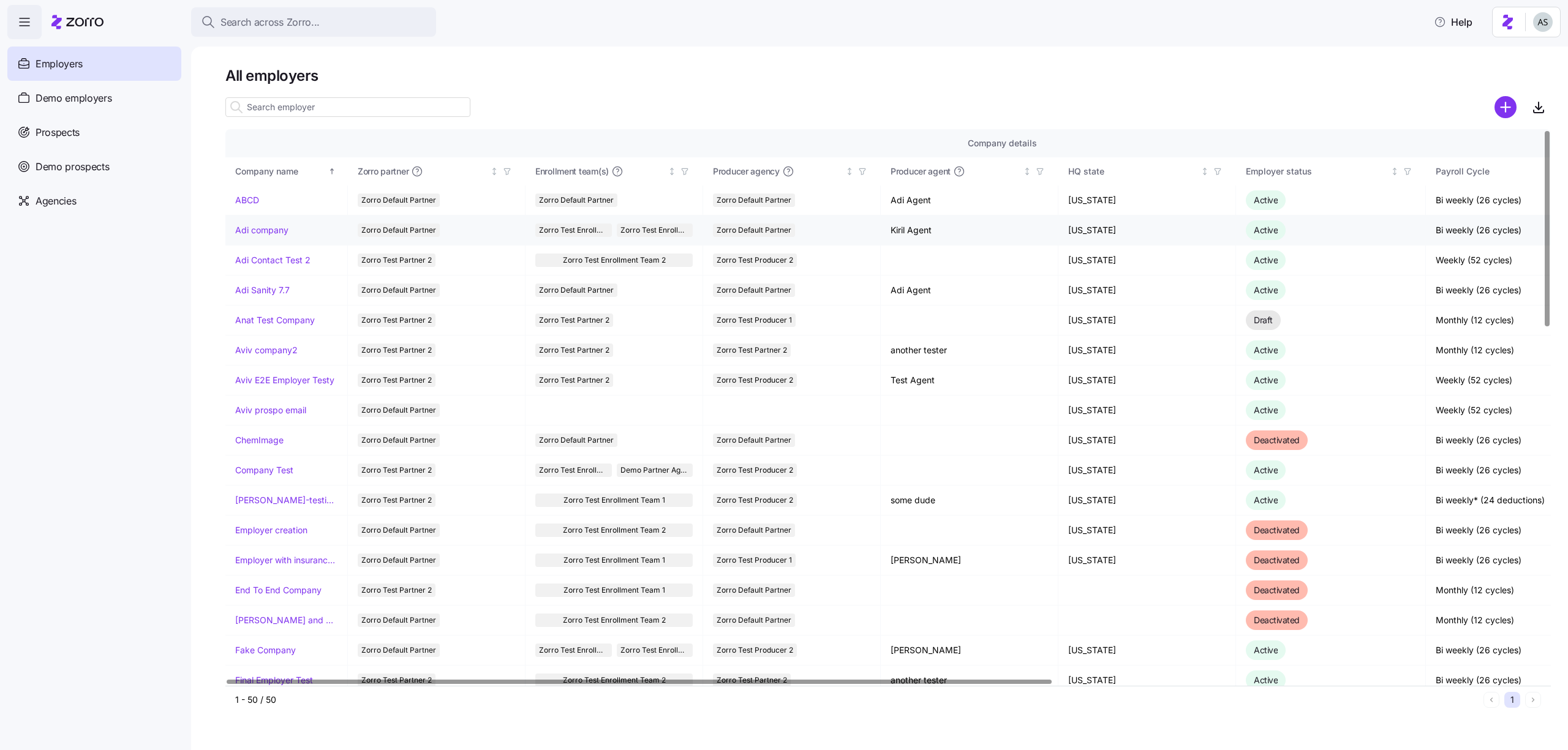
click at [263, 225] on link "Adi company" at bounding box center [262, 230] width 53 height 12
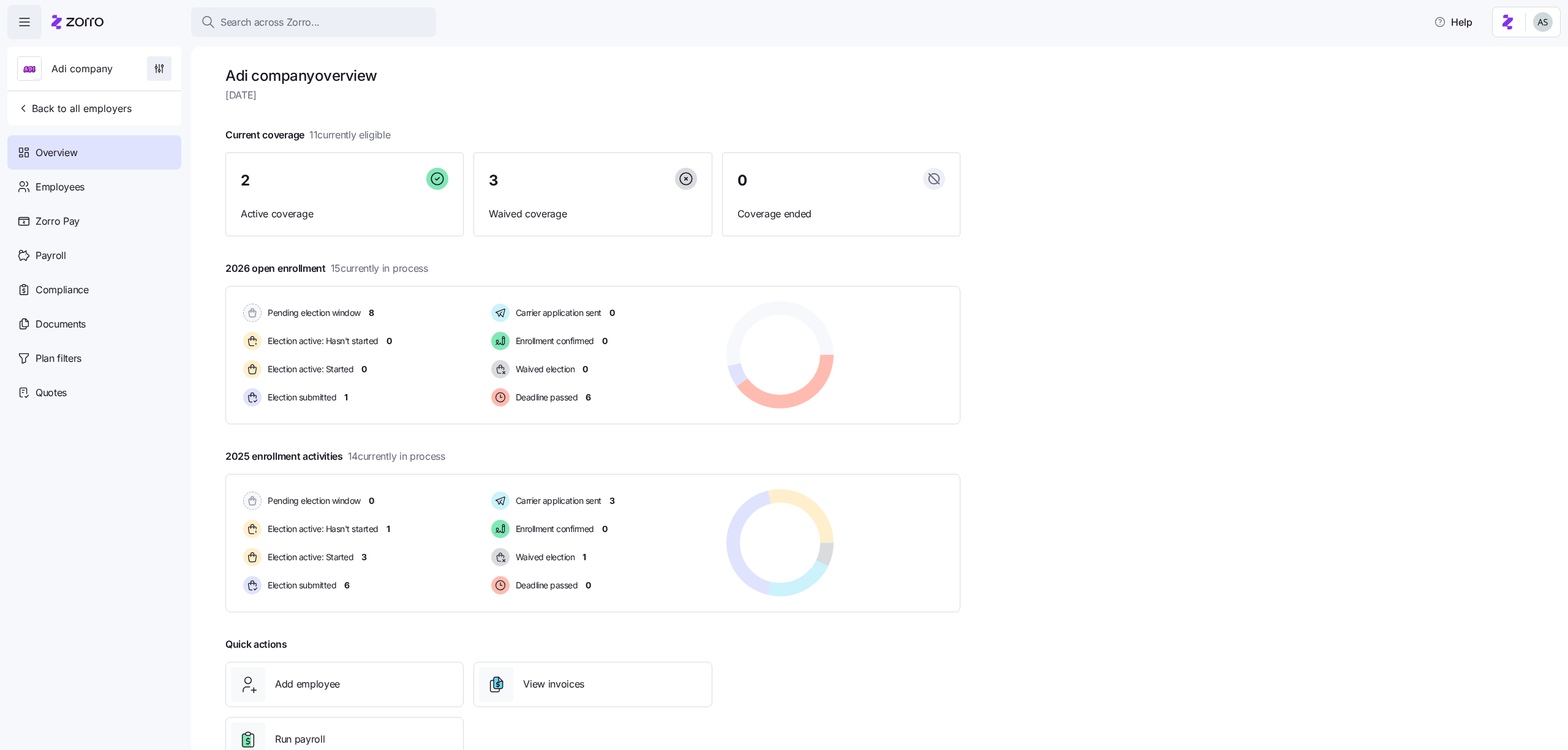
click at [159, 72] on icon "button" at bounding box center [159, 71] width 2 height 2
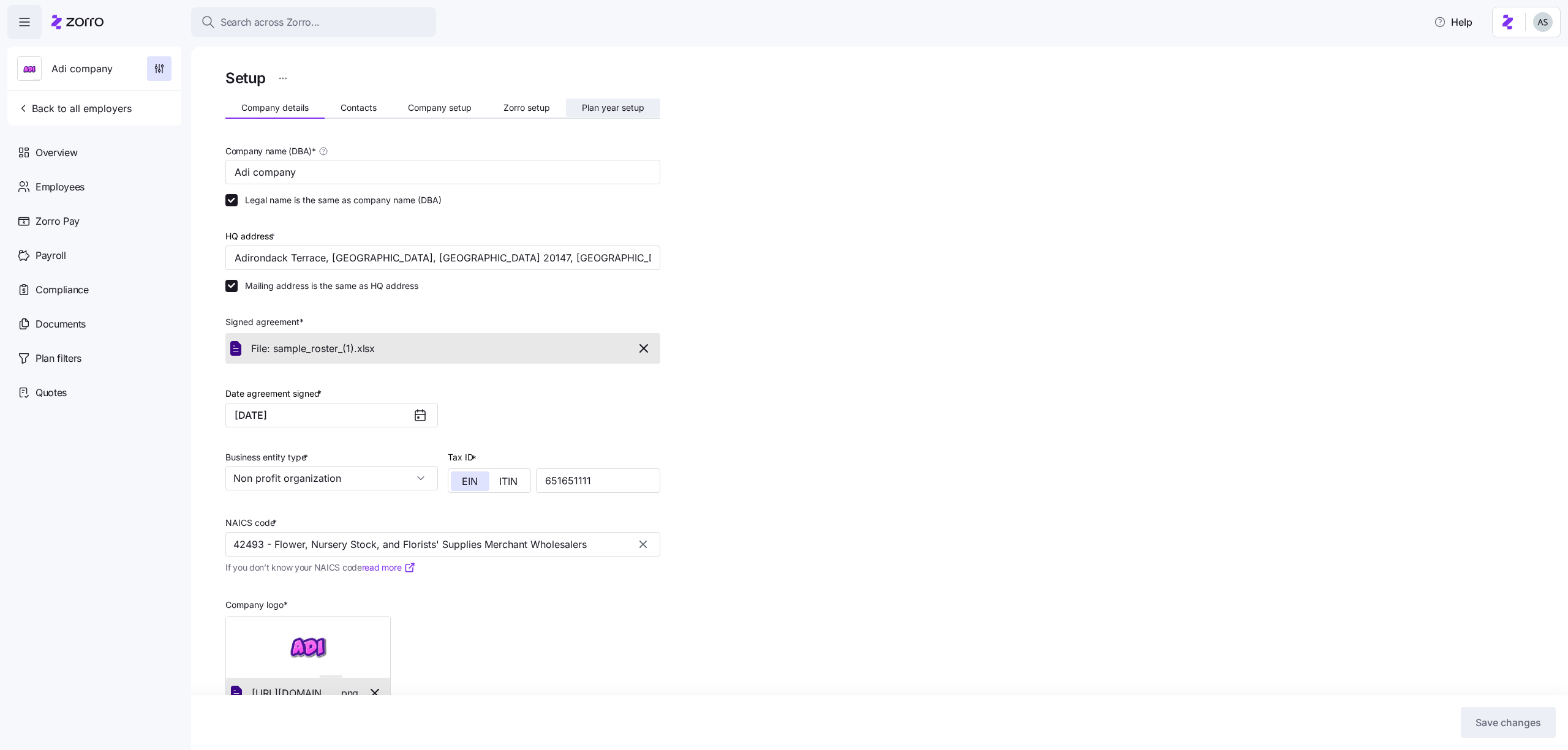
click at [619, 104] on span "Plan year setup" at bounding box center [613, 108] width 62 height 9
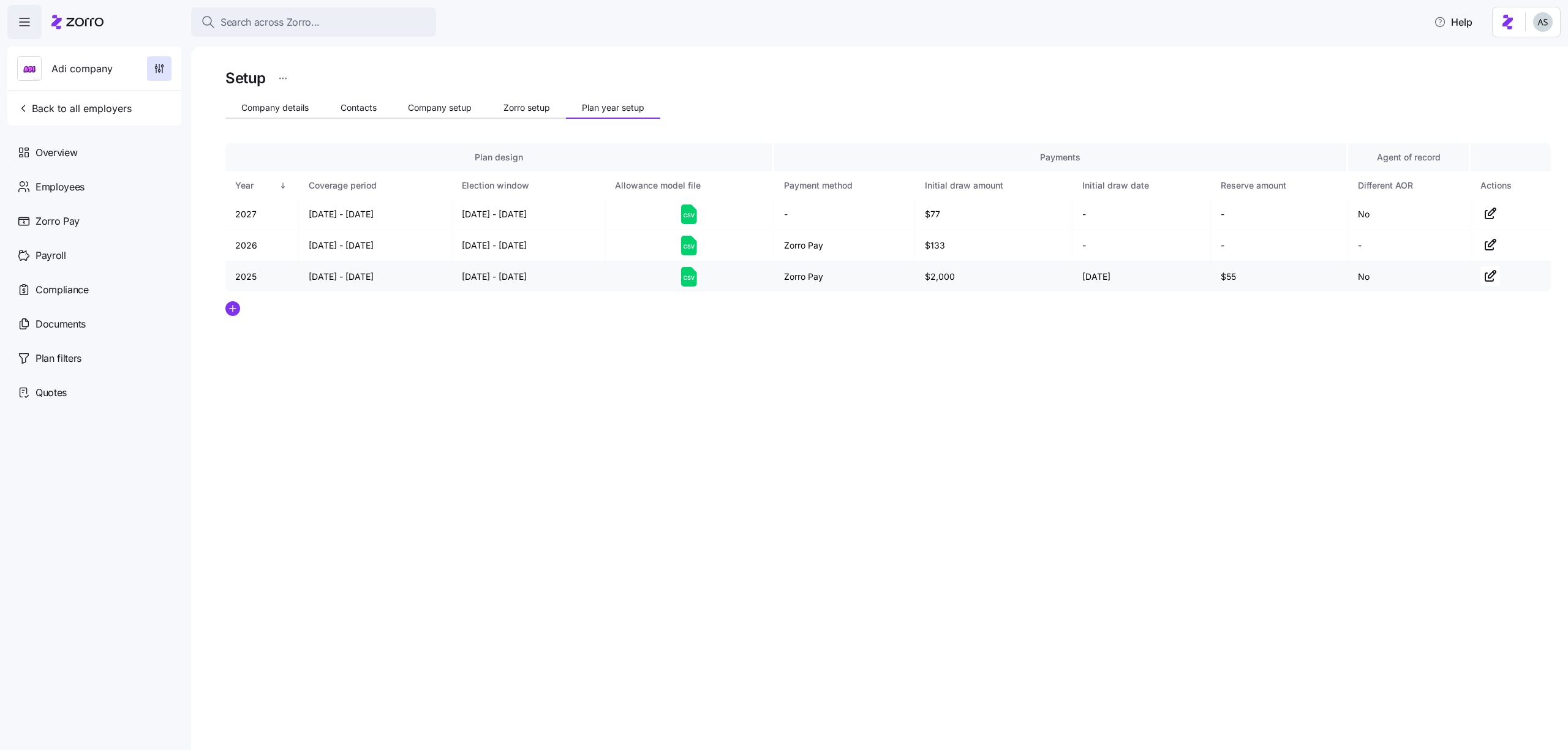
click at [688, 279] on icon at bounding box center [689, 277] width 3 height 4
click at [114, 102] on span "Back to all employers" at bounding box center [74, 108] width 114 height 15
